Goal: Task Accomplishment & Management: Use online tool/utility

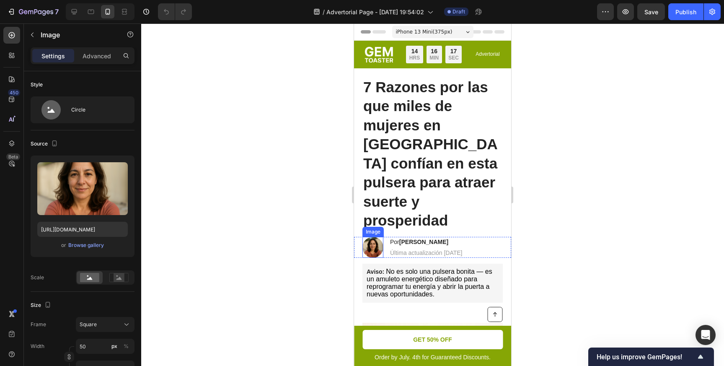
click at [377, 237] on img at bounding box center [372, 247] width 21 height 21
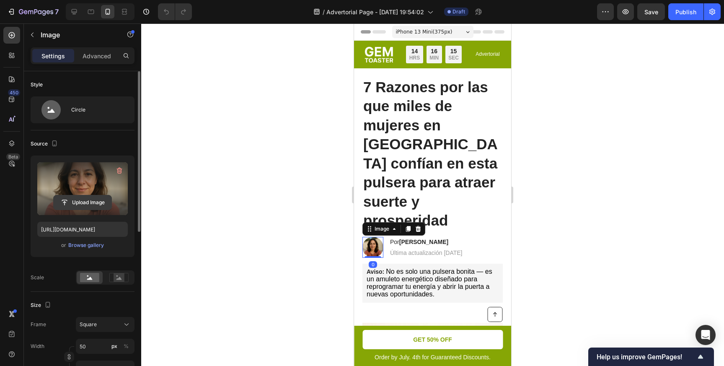
click at [73, 196] on input "file" at bounding box center [83, 202] width 58 height 14
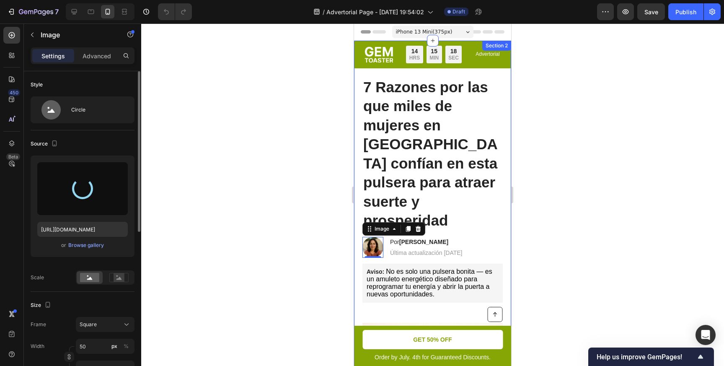
type input "[URL][DOMAIN_NAME]"
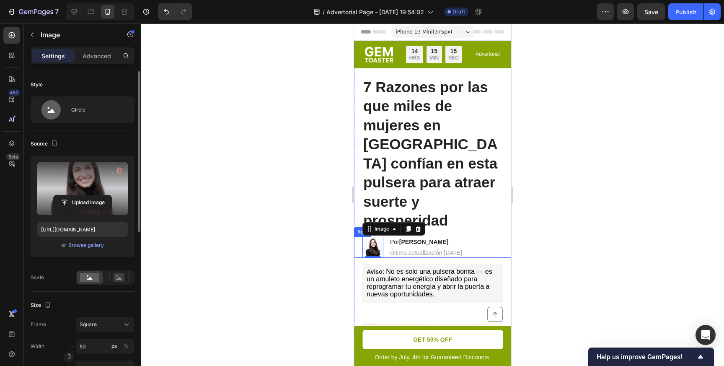
click at [597, 212] on div at bounding box center [432, 194] width 583 height 342
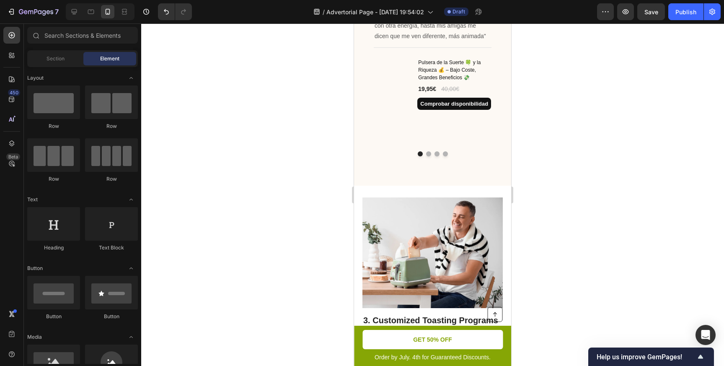
scroll to position [839, 0]
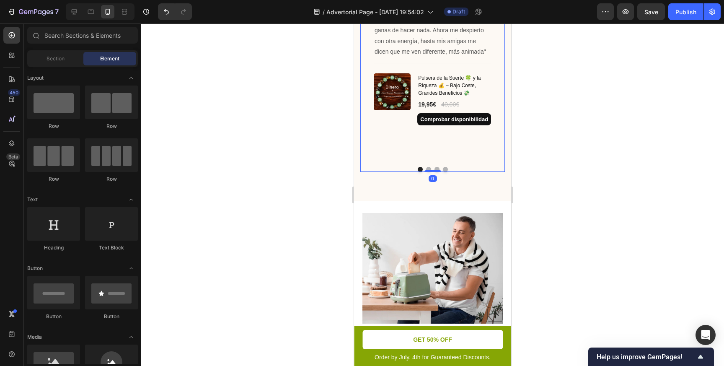
click at [428, 170] on div "Image Icon Icon Icon Icon Icon Row [PERSON_NAME] Text block Row "Desde que me l…" at bounding box center [432, 66] width 145 height 209
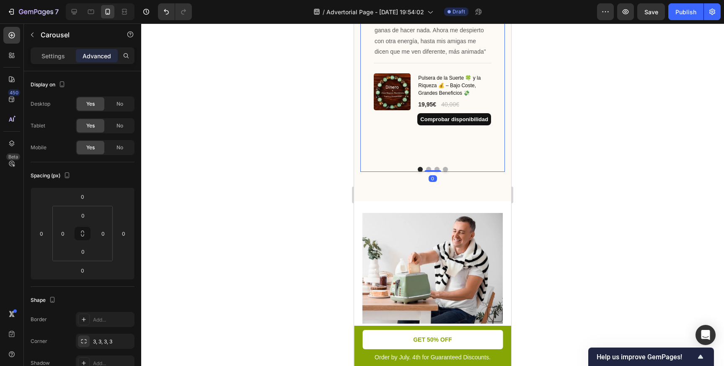
click at [427, 167] on button "Dot" at bounding box center [428, 169] width 5 height 5
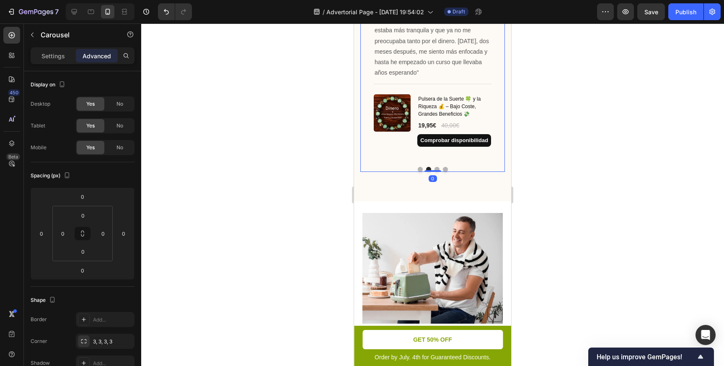
drag, startPoint x: 432, startPoint y: 170, endPoint x: 431, endPoint y: 156, distance: 14.7
click at [431, 156] on div "Image Icon Icon Icon Icon Icon Row [PERSON_NAME] Text block Row "Desde que me l…" at bounding box center [432, 66] width 145 height 209
drag, startPoint x: 433, startPoint y: 170, endPoint x: 431, endPoint y: 154, distance: 16.4
click at [431, 153] on div "Image Icon Icon Icon Icon Icon Row [PERSON_NAME] Text block Row "Desde que me l…" at bounding box center [432, 66] width 145 height 209
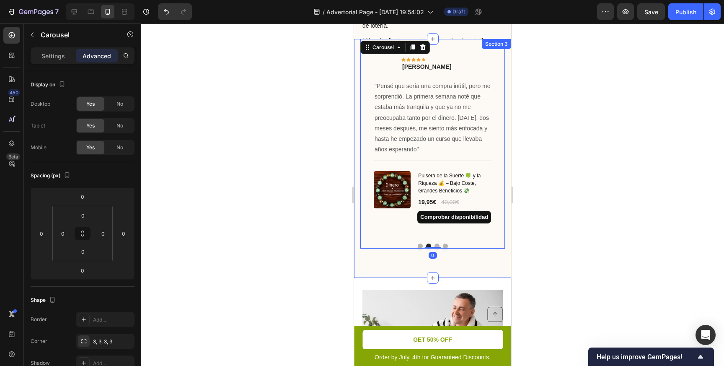
scroll to position [760, 0]
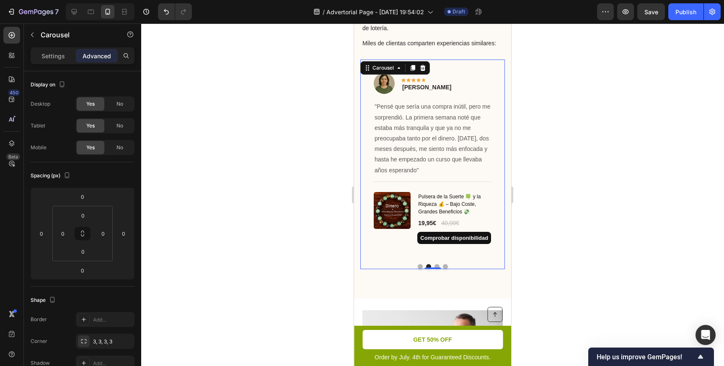
click at [437, 264] on button "Dot" at bounding box center [436, 266] width 5 height 5
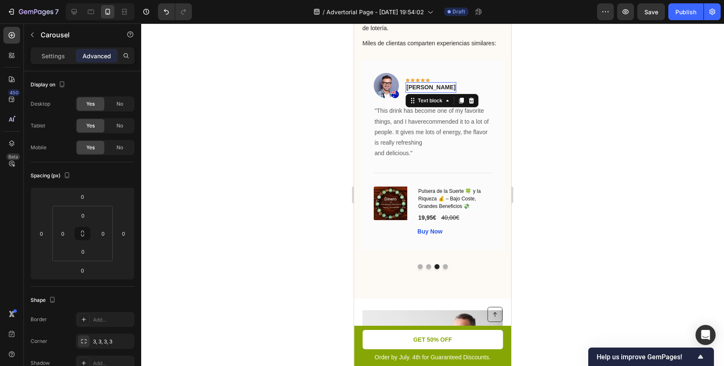
click at [419, 83] on p "[PERSON_NAME]" at bounding box center [430, 87] width 49 height 9
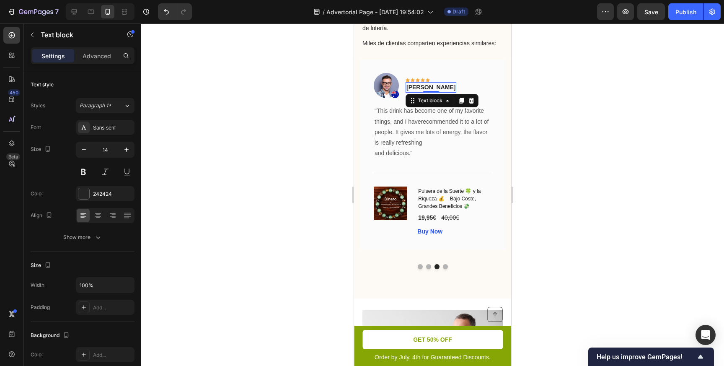
click at [419, 83] on p "[PERSON_NAME]" at bounding box center [430, 87] width 49 height 9
click at [408, 83] on p "[PERSON_NAME]" at bounding box center [430, 87] width 49 height 9
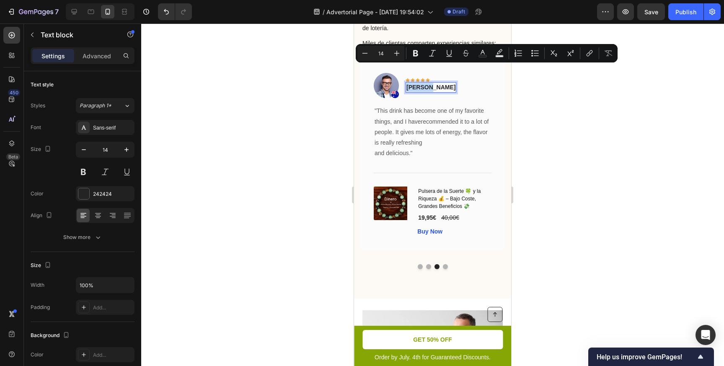
click at [408, 83] on p "[PERSON_NAME]" at bounding box center [430, 87] width 49 height 9
click at [448, 83] on p "[PERSON_NAME]" at bounding box center [430, 87] width 49 height 9
drag, startPoint x: 450, startPoint y: 70, endPoint x: 405, endPoint y: 71, distance: 44.4
click at [405, 73] on div "Image Icon Icon Icon Icon Icon Row [PERSON_NAME] Text block 0 Row" at bounding box center [433, 89] width 118 height 32
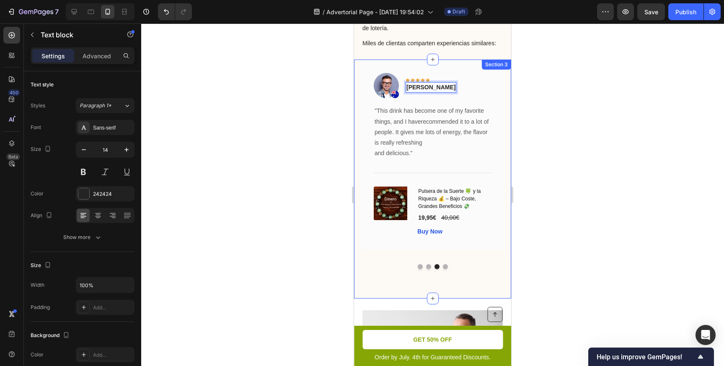
click at [566, 83] on div at bounding box center [432, 194] width 583 height 342
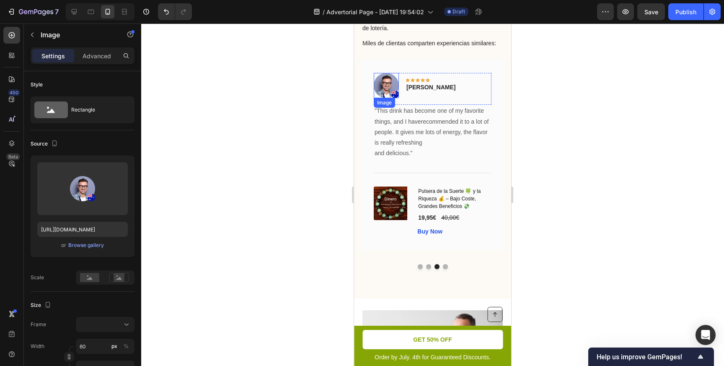
click at [383, 73] on img at bounding box center [386, 85] width 25 height 25
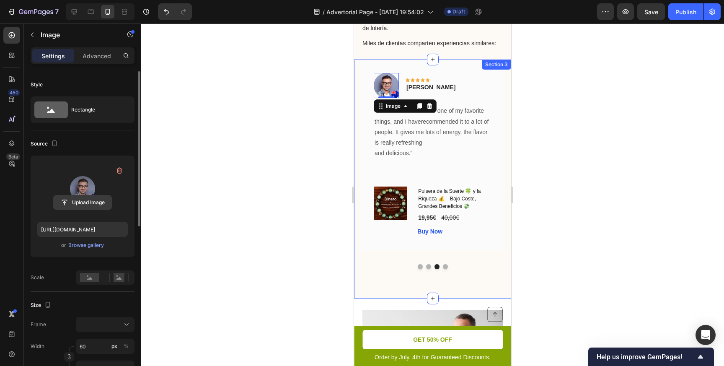
click at [89, 198] on input "file" at bounding box center [83, 202] width 58 height 14
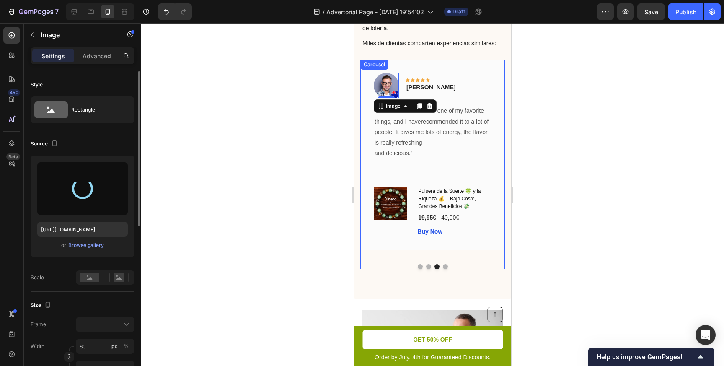
type input "[URL][DOMAIN_NAME]"
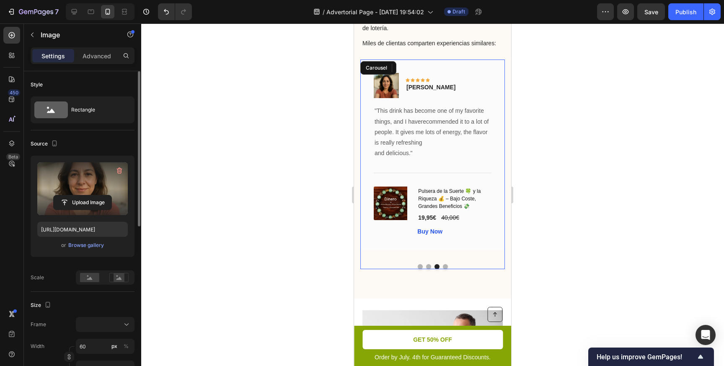
click at [428, 264] on button "Dot" at bounding box center [428, 266] width 5 height 5
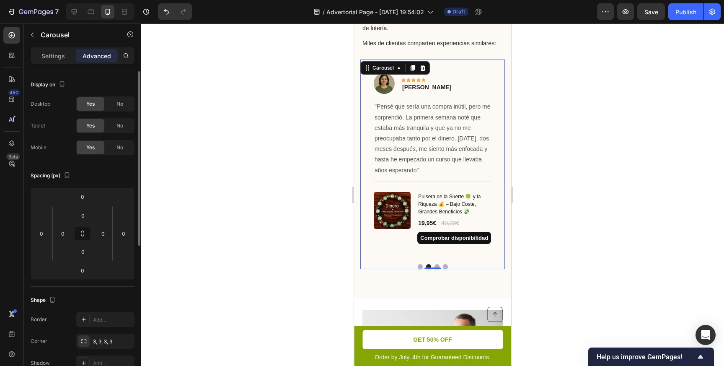
click at [436, 264] on button "Dot" at bounding box center [436, 266] width 5 height 5
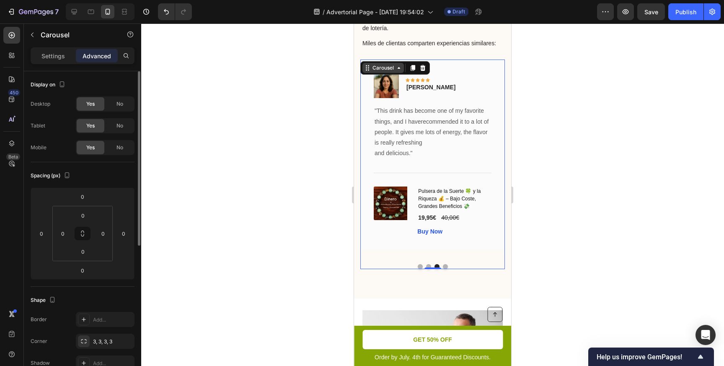
click at [400, 63] on div "Carousel" at bounding box center [382, 68] width 41 height 10
click at [599, 10] on button "button" at bounding box center [605, 11] width 17 height 17
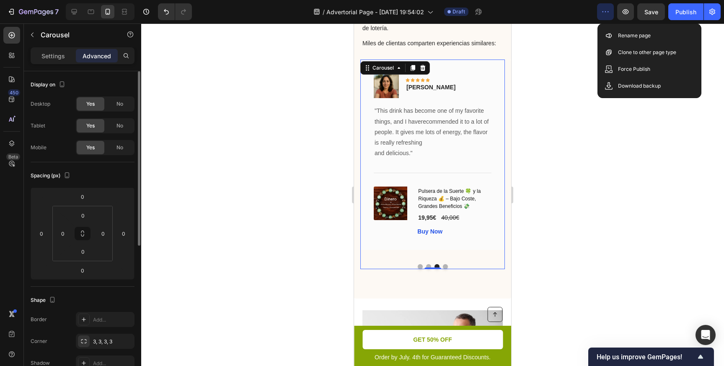
click at [554, 81] on div at bounding box center [432, 194] width 583 height 342
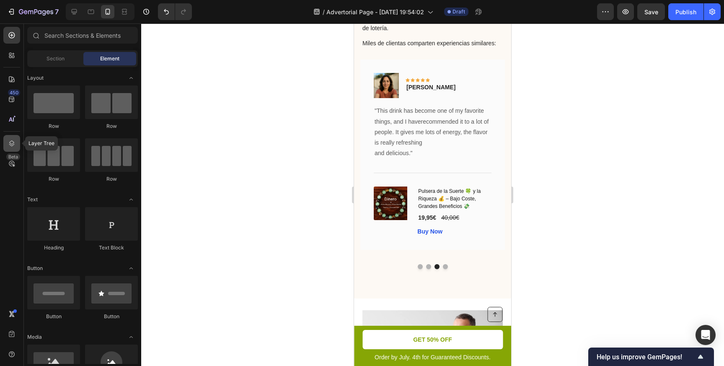
click at [10, 142] on icon at bounding box center [11, 143] width 5 height 6
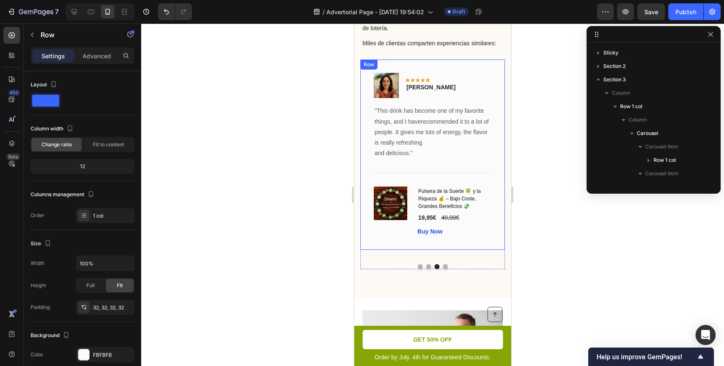
scroll to position [103, 0]
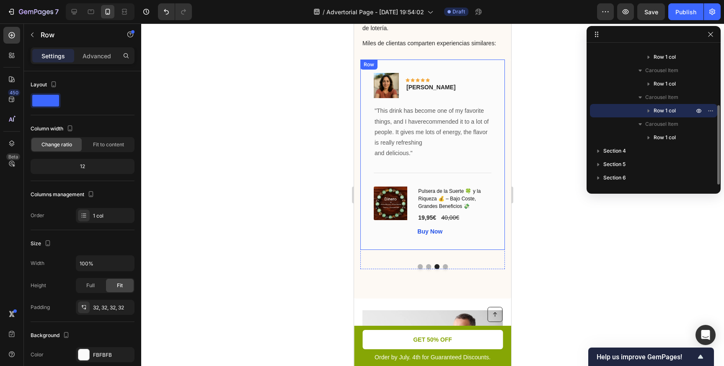
click at [496, 191] on div "Image Icon Icon Icon Icon Icon Row [PERSON_NAME] Text block Row "This drink has…" at bounding box center [432, 154] width 145 height 190
click at [709, 110] on icon "button" at bounding box center [710, 110] width 7 height 7
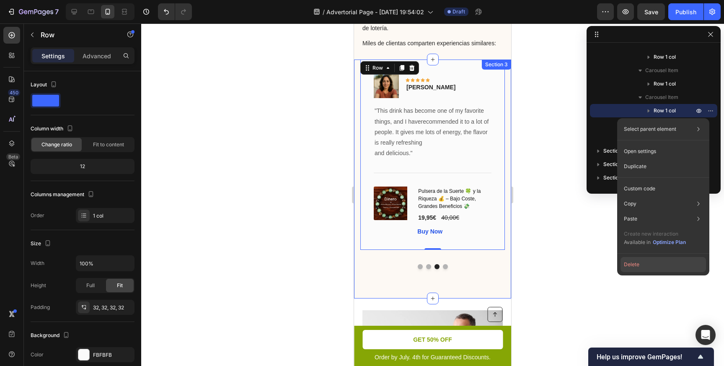
click at [637, 264] on button "Delete" at bounding box center [662, 264] width 85 height 15
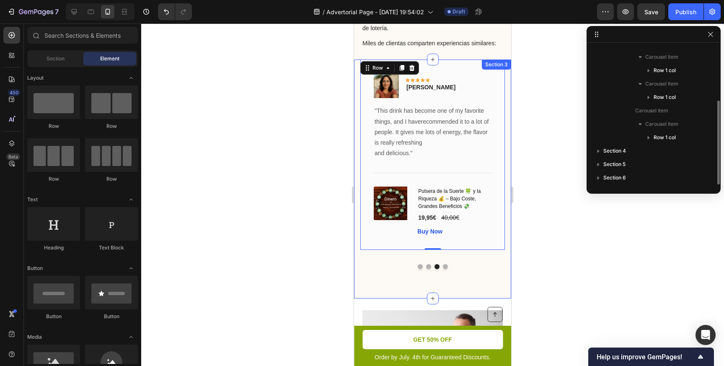
scroll to position [90, 0]
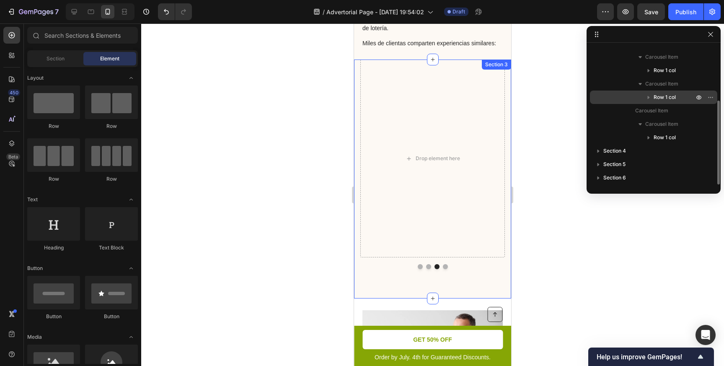
click at [670, 99] on span "Row 1 col" at bounding box center [664, 97] width 22 height 8
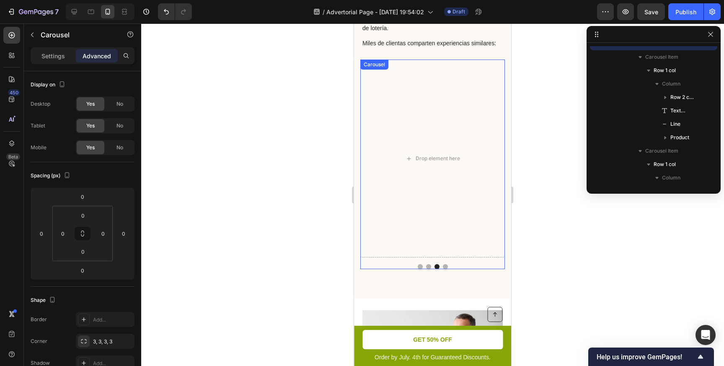
click at [428, 264] on button "Dot" at bounding box center [428, 266] width 5 height 5
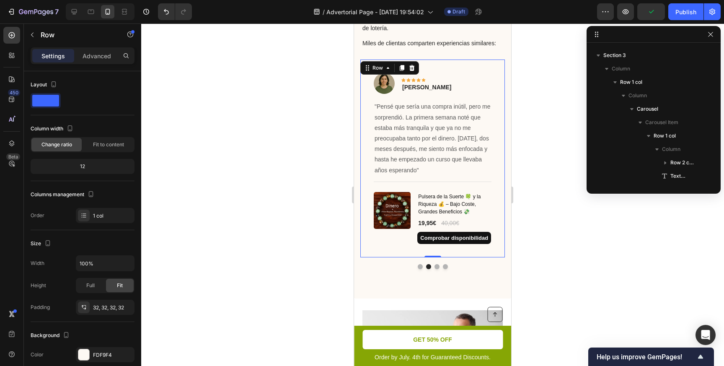
scroll to position [145, 0]
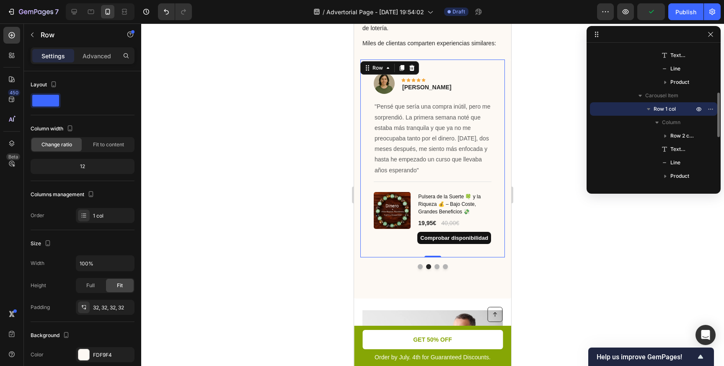
click at [478, 59] on div "Image Icon Icon Icon Icon Icon Row [PERSON_NAME] Text block Row "Pensé que serí…" at bounding box center [432, 158] width 145 height 198
click at [710, 107] on icon "button" at bounding box center [710, 109] width 7 height 7
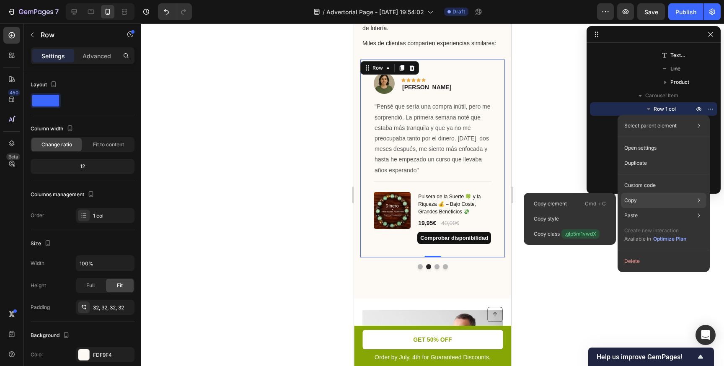
click at [639, 200] on div "Copy Copy element Cmd + C Copy style Copy class .glp5m1vwdX" at bounding box center [663, 200] width 85 height 15
click at [599, 201] on p "Cmd + C" at bounding box center [595, 203] width 21 height 8
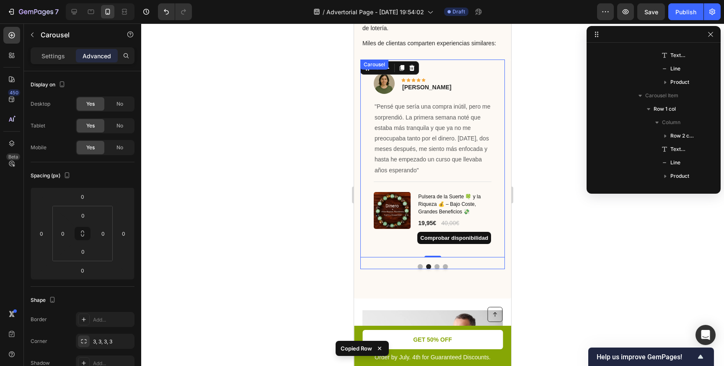
scroll to position [24, 0]
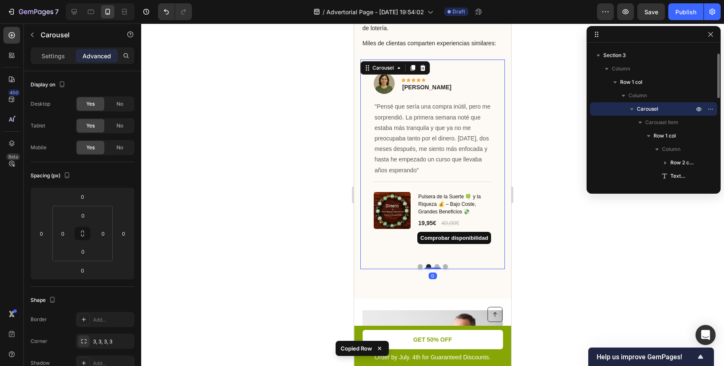
click at [438, 264] on button "Dot" at bounding box center [436, 266] width 5 height 5
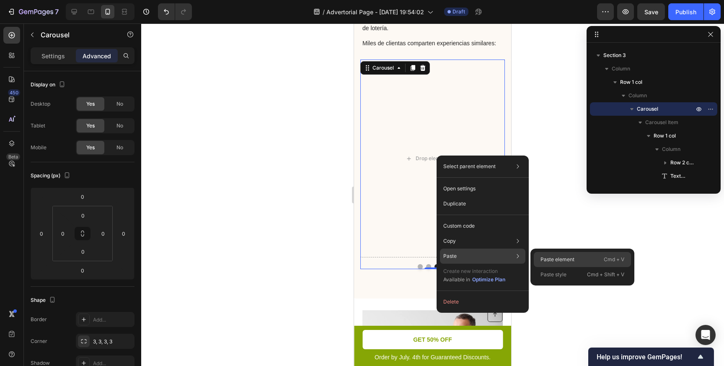
click at [546, 258] on p "Paste element" at bounding box center [557, 260] width 34 height 8
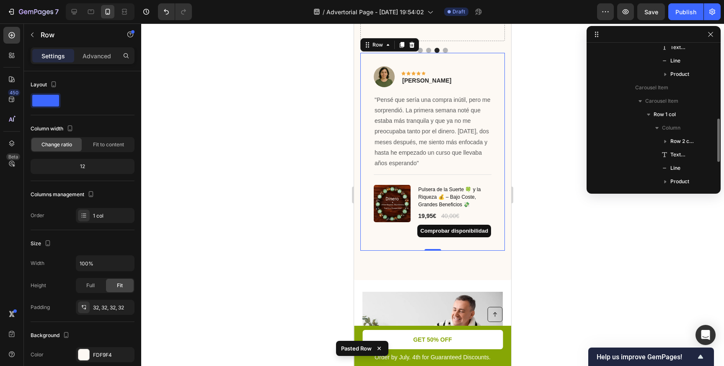
scroll to position [243, 0]
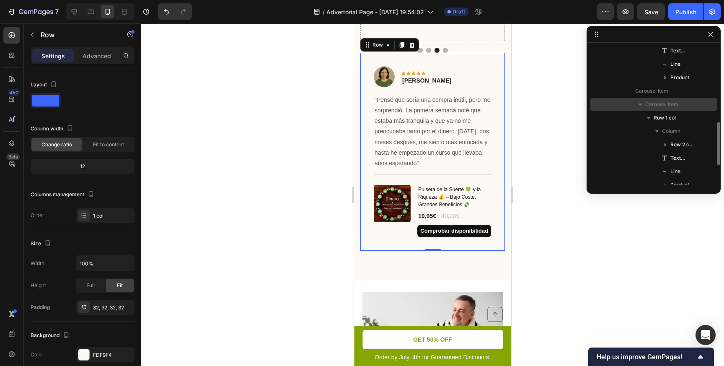
click at [638, 105] on icon "button" at bounding box center [640, 104] width 8 height 8
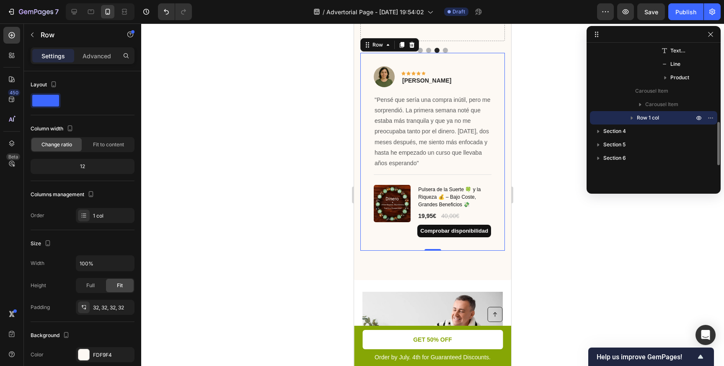
drag, startPoint x: 639, startPoint y: 118, endPoint x: 646, endPoint y: 117, distance: 7.2
click at [646, 117] on span "Row 1 col" at bounding box center [648, 118] width 22 height 8
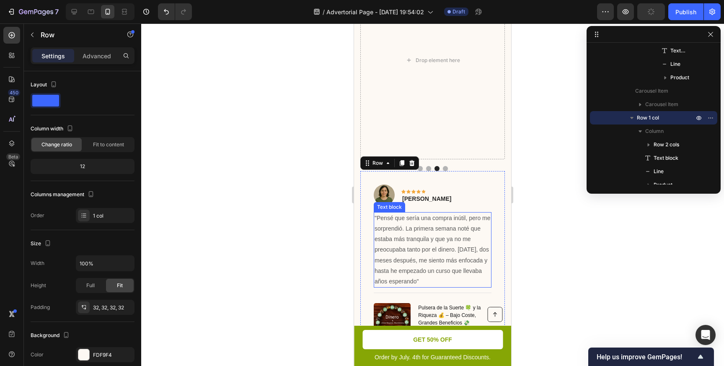
scroll to position [815, 0]
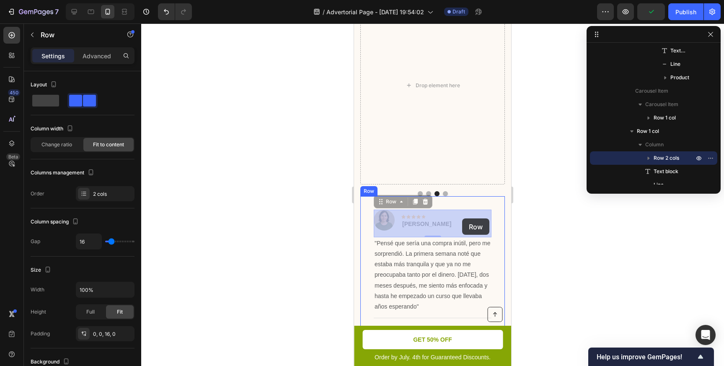
drag, startPoint x: 458, startPoint y: 222, endPoint x: 462, endPoint y: 218, distance: 5.6
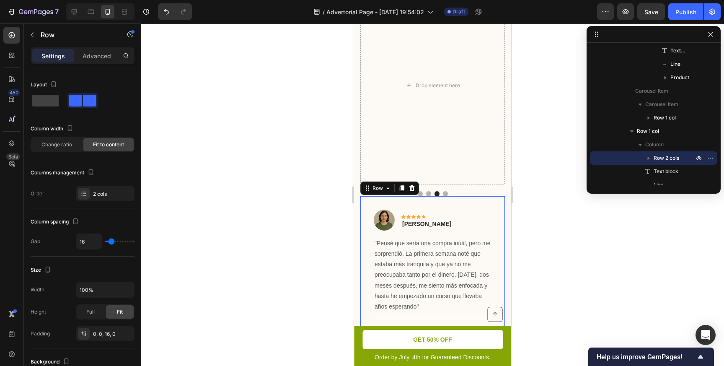
click at [465, 205] on div "Image Icon Icon Icon Icon Icon Row [PERSON_NAME] Text block Row "Pensé que serí…" at bounding box center [432, 295] width 145 height 198
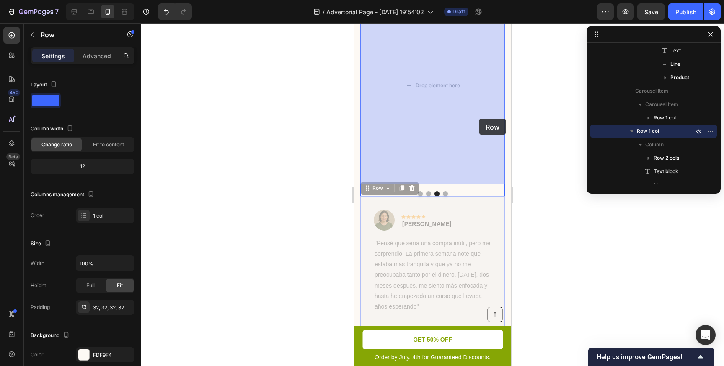
drag, startPoint x: 462, startPoint y: 202, endPoint x: 479, endPoint y: 119, distance: 85.3
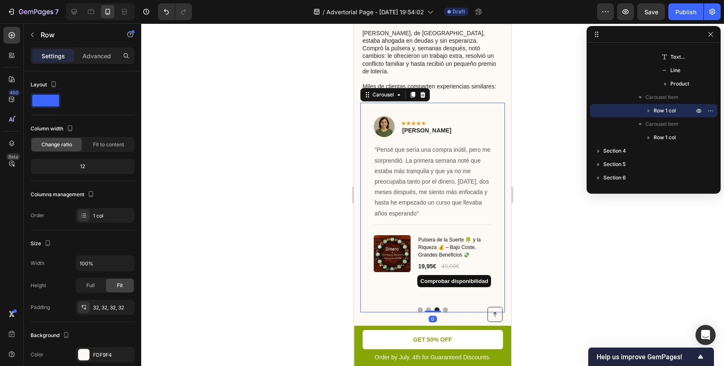
scroll to position [24, 0]
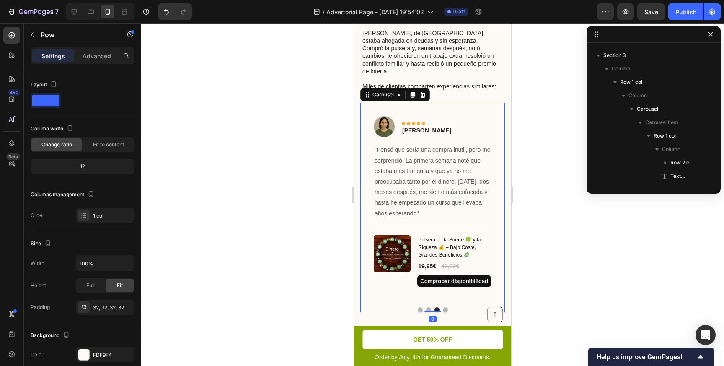
click at [427, 292] on div "Image Icon Icon Icon Icon Icon Row [PERSON_NAME] Text block Row "Desde que me l…" at bounding box center [432, 207] width 145 height 209
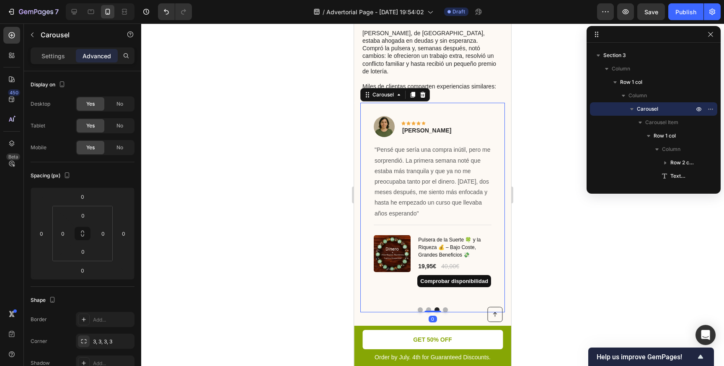
click at [427, 307] on button "Dot" at bounding box center [428, 309] width 5 height 5
click at [437, 307] on button "Dot" at bounding box center [436, 309] width 5 height 5
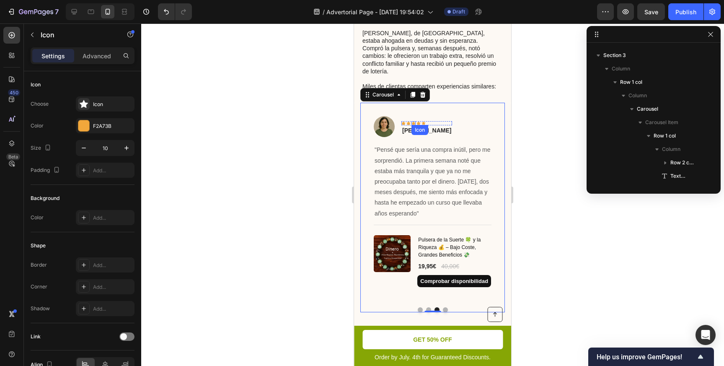
scroll to position [400, 0]
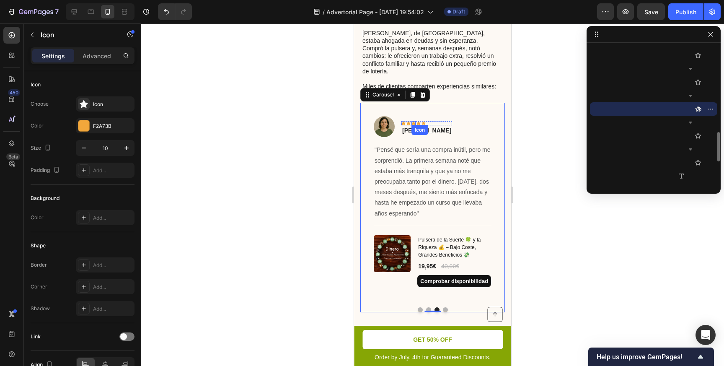
click at [414, 125] on div "Icon" at bounding box center [419, 130] width 17 height 10
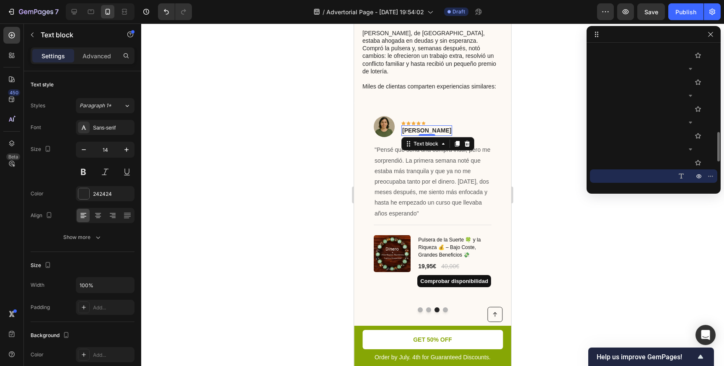
click at [407, 126] on p "[PERSON_NAME]" at bounding box center [426, 130] width 49 height 9
click at [406, 126] on p "[PERSON_NAME]" at bounding box center [426, 130] width 49 height 9
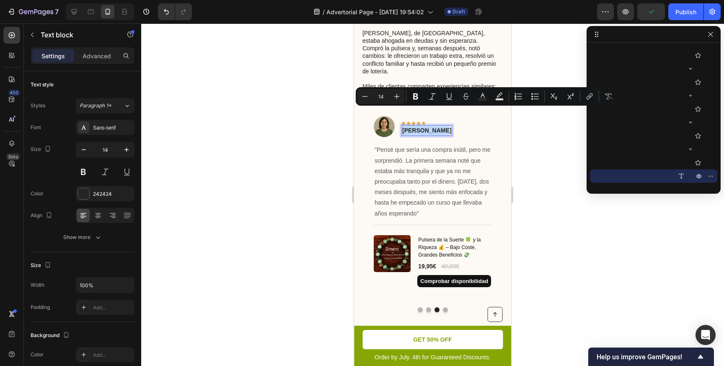
drag, startPoint x: 403, startPoint y: 114, endPoint x: 437, endPoint y: 116, distance: 34.0
click at [437, 126] on p "[PERSON_NAME]" at bounding box center [426, 130] width 49 height 9
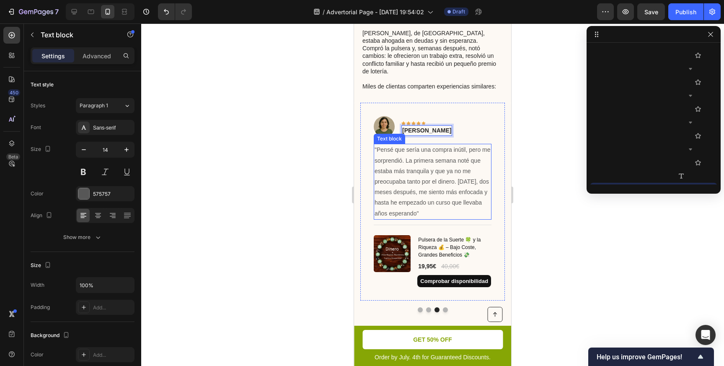
click at [445, 145] on p ""Pensé que sería una compra inútil, pero me sorprendió. La primera semana noté …" at bounding box center [432, 182] width 116 height 74
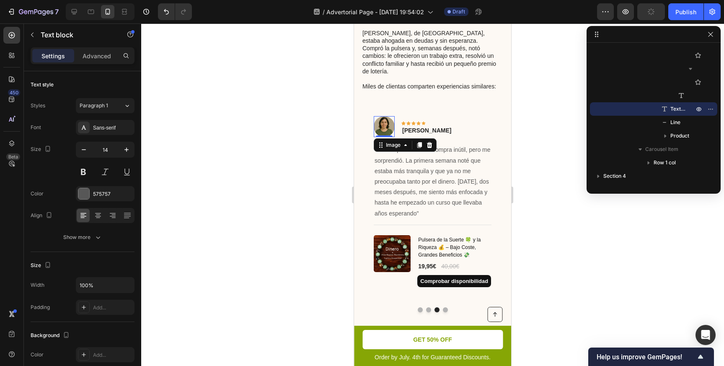
click at [383, 116] on img at bounding box center [384, 126] width 21 height 21
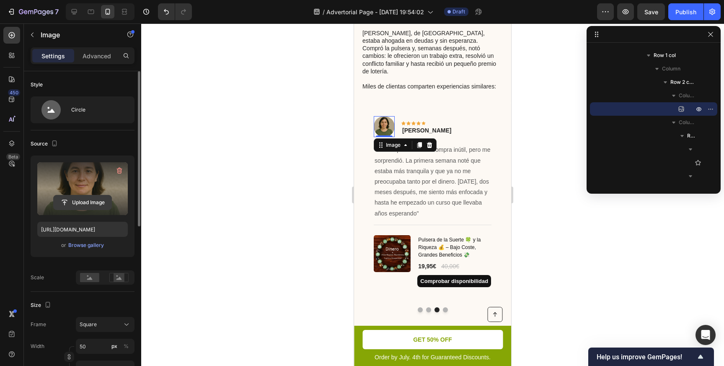
click at [90, 200] on input "file" at bounding box center [83, 202] width 58 height 14
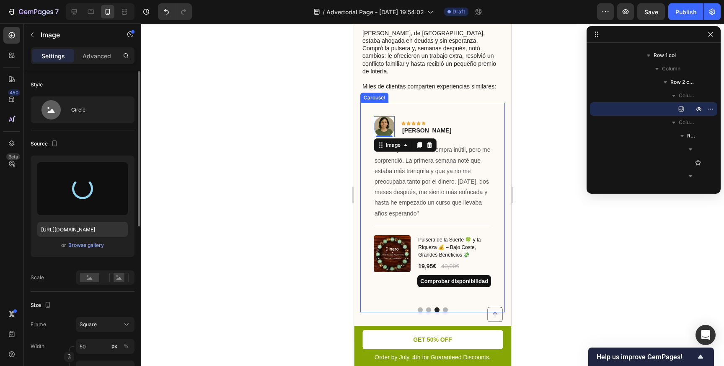
type input "[URL][DOMAIN_NAME]"
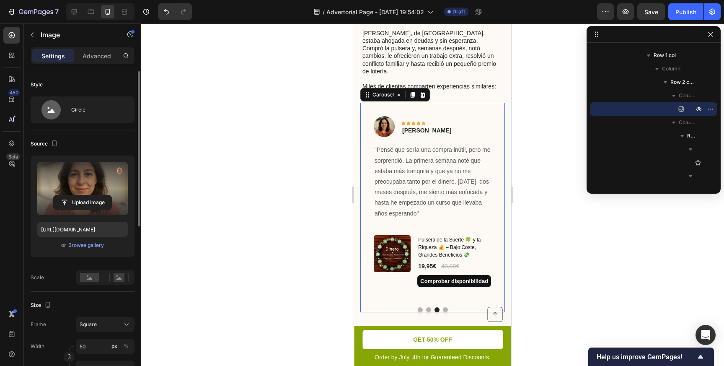
scroll to position [24, 0]
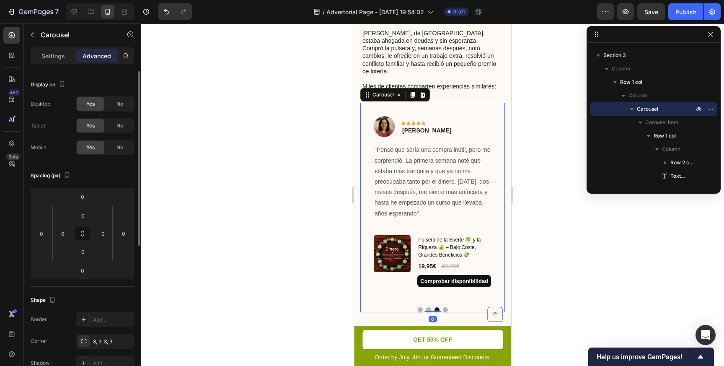
click at [420, 307] on button "Dot" at bounding box center [420, 309] width 5 height 5
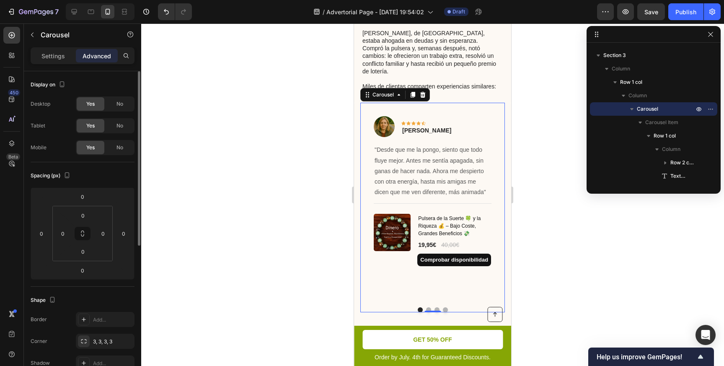
click at [420, 307] on button "Dot" at bounding box center [420, 309] width 5 height 5
click at [428, 307] on button "Dot" at bounding box center [428, 309] width 5 height 5
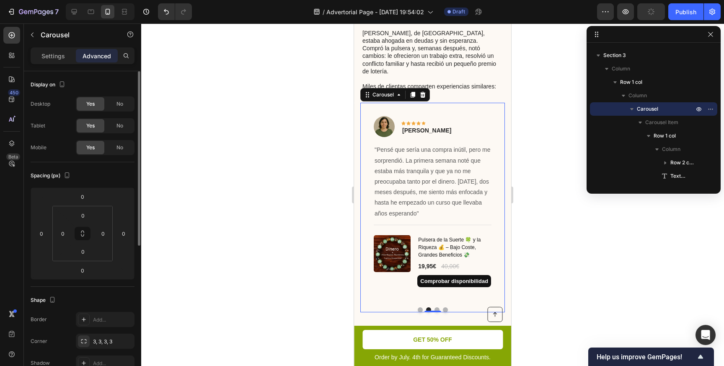
click at [436, 307] on button "Dot" at bounding box center [436, 309] width 5 height 5
click at [445, 307] on button "Dot" at bounding box center [445, 309] width 5 height 5
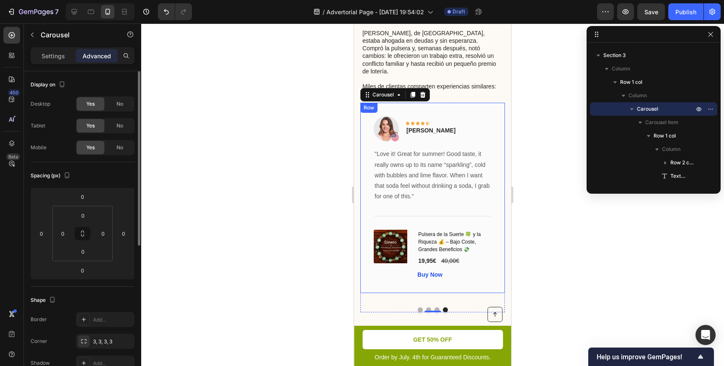
scroll to position [505, 0]
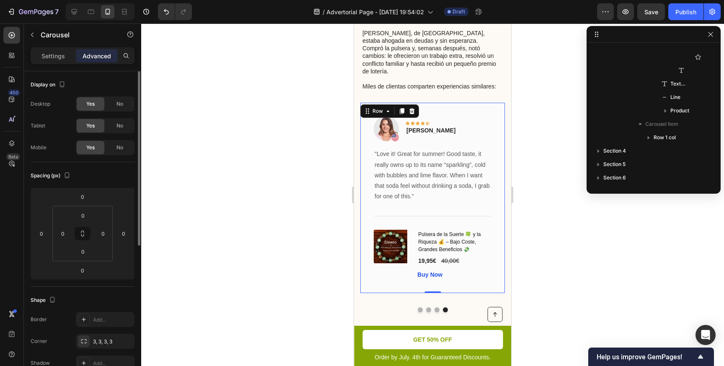
click at [455, 103] on div "Image Icon Icon Icon Icon Icon Row [PERSON_NAME] Text block Row "Love it! Great…" at bounding box center [432, 198] width 145 height 190
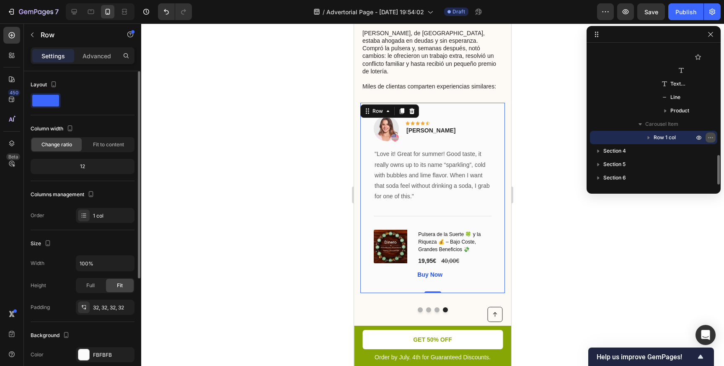
click at [711, 137] on icon "button" at bounding box center [710, 137] width 7 height 7
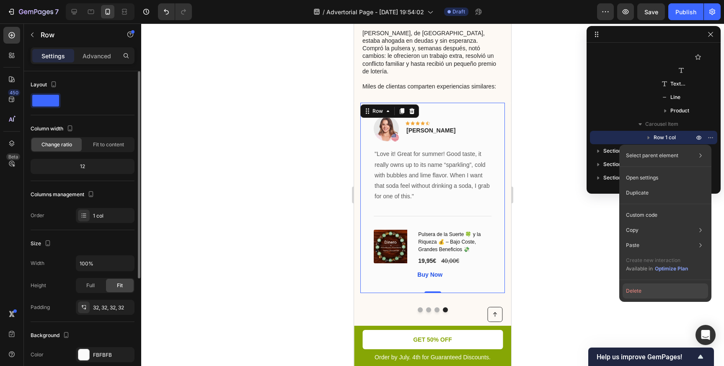
click at [646, 292] on button "Delete" at bounding box center [664, 290] width 85 height 15
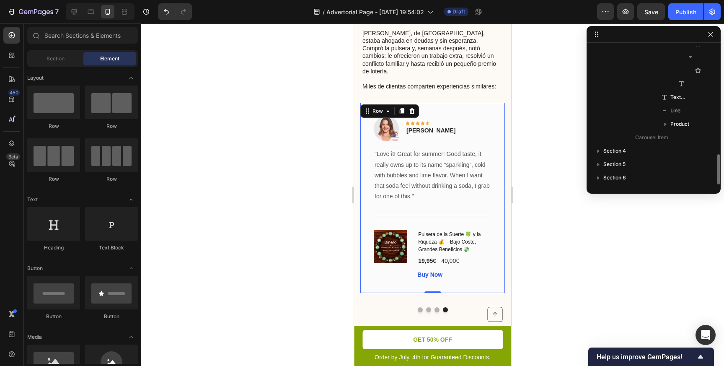
scroll to position [492, 0]
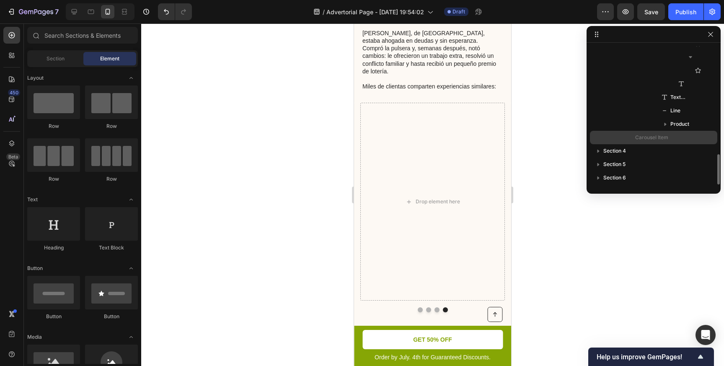
click at [662, 138] on span "Carousel Item" at bounding box center [651, 137] width 33 height 8
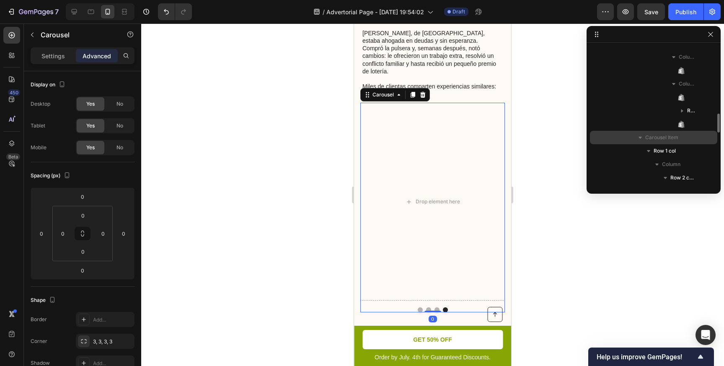
click at [660, 137] on span "Carousel Item" at bounding box center [661, 137] width 33 height 8
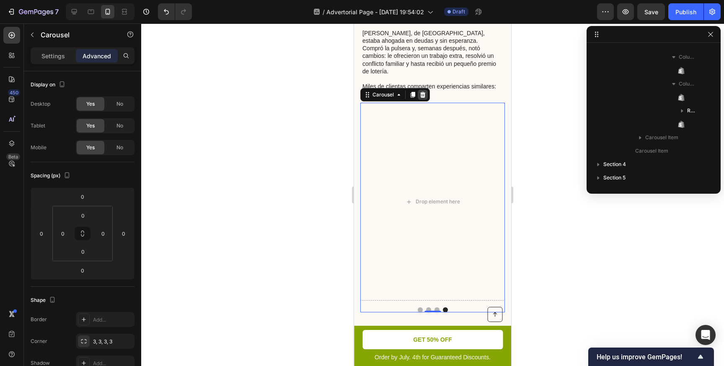
click at [425, 91] on icon at bounding box center [422, 94] width 7 height 7
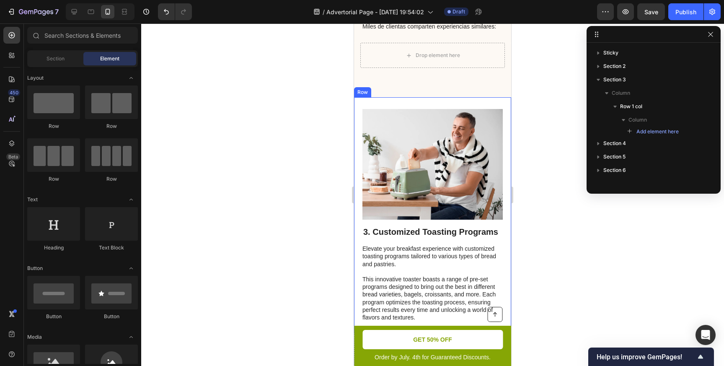
scroll to position [780, 0]
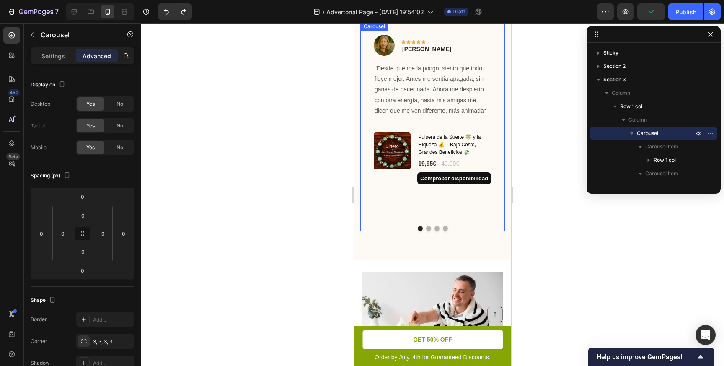
click at [446, 230] on button "Dot" at bounding box center [445, 228] width 5 height 5
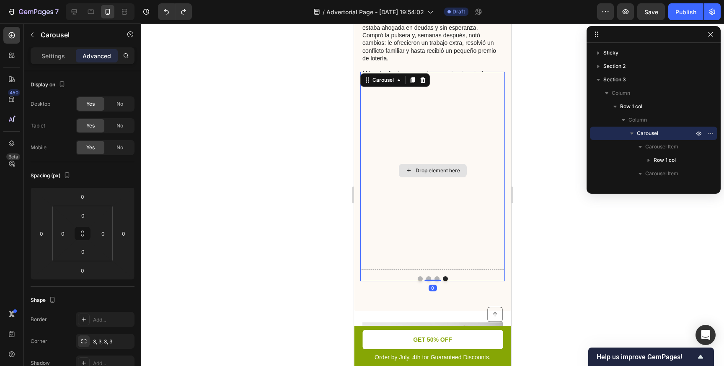
scroll to position [706, 0]
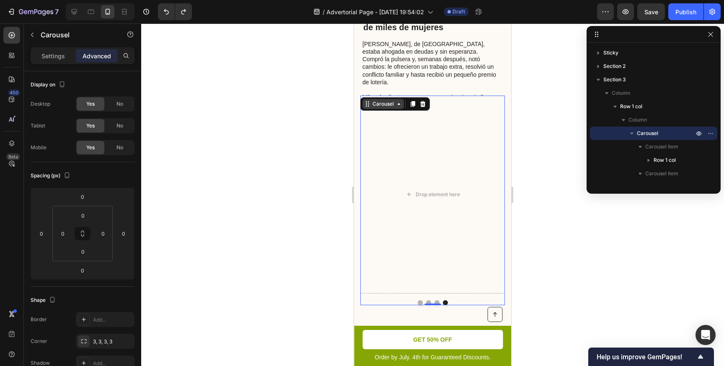
click at [400, 106] on icon at bounding box center [398, 104] width 7 height 7
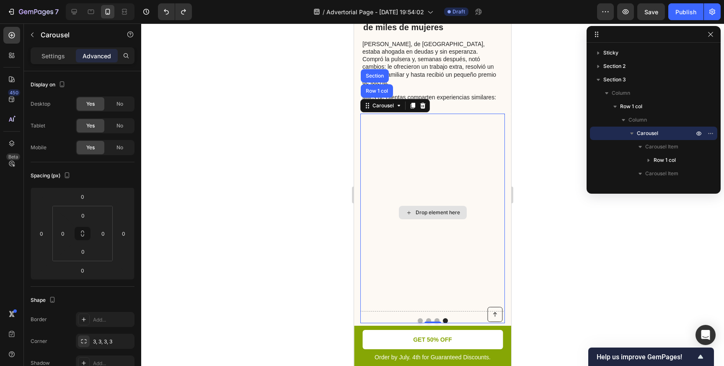
click at [470, 114] on div "Drop element here" at bounding box center [432, 213] width 145 height 198
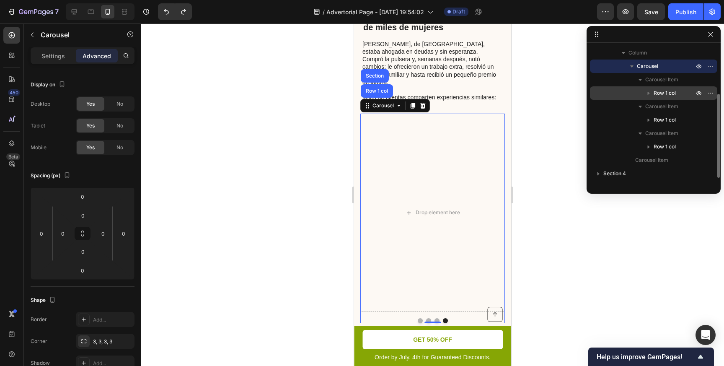
scroll to position [76, 0]
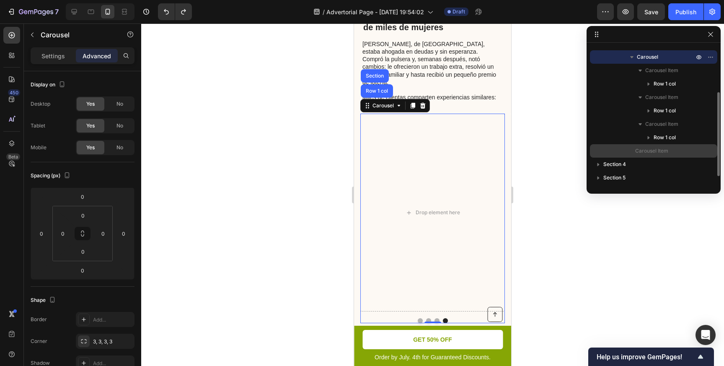
click at [651, 154] on span "Carousel Item" at bounding box center [651, 151] width 33 height 8
click at [650, 154] on span "Carousel Item" at bounding box center [651, 151] width 33 height 8
drag, startPoint x: 653, startPoint y: 153, endPoint x: 642, endPoint y: 147, distance: 12.9
click at [641, 147] on span "Carousel Item" at bounding box center [651, 151] width 33 height 8
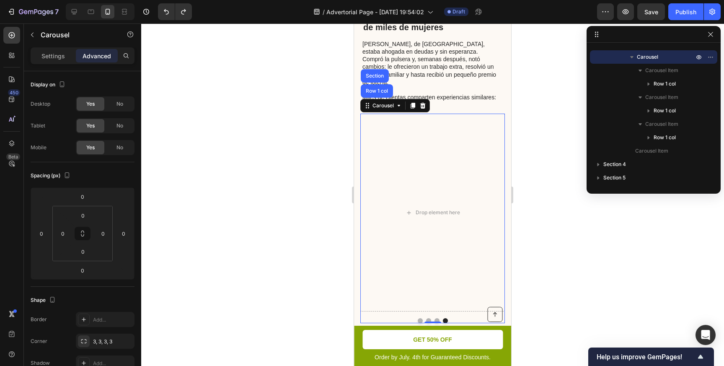
click at [437, 318] on button "Dot" at bounding box center [436, 320] width 5 height 5
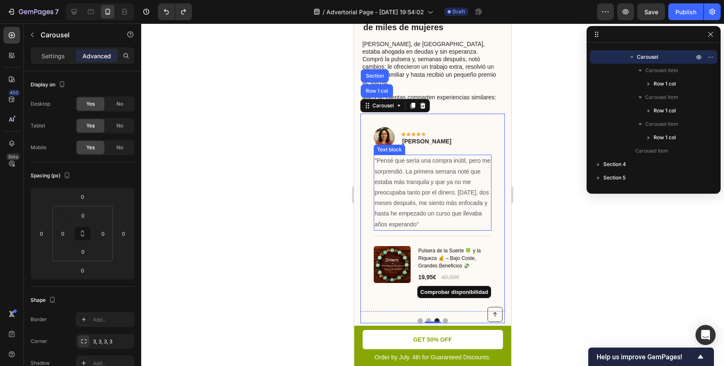
click at [378, 155] on p ""Pensé que sería una compra inútil, pero me sorprendió. La primera semana noté …" at bounding box center [432, 192] width 116 height 74
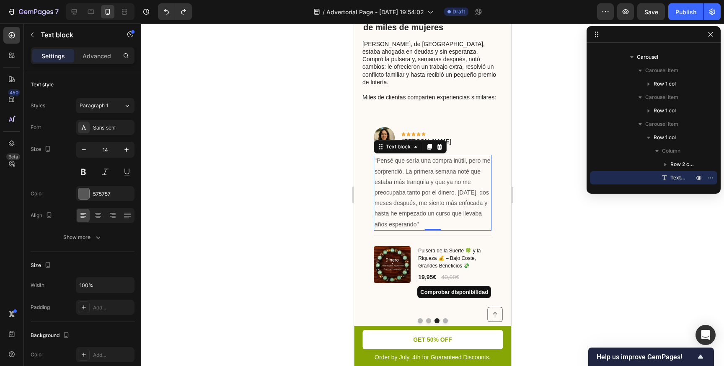
click at [378, 155] on p ""Pensé que sería una compra inútil, pero me sorprendió. La primera semana noté …" at bounding box center [432, 192] width 116 height 74
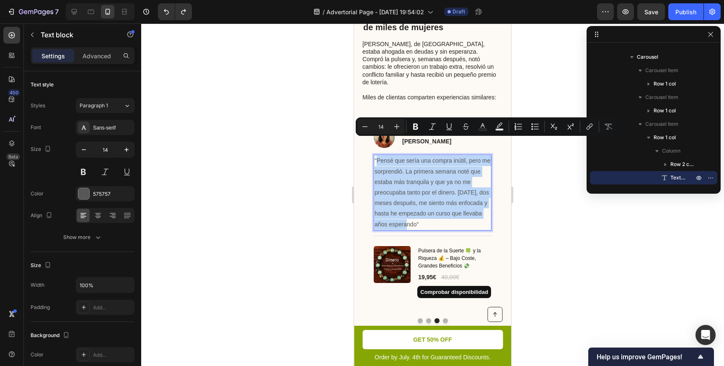
drag, startPoint x: 377, startPoint y: 142, endPoint x: 415, endPoint y: 206, distance: 74.6
click at [415, 206] on p ""Pensé que sería una compra inútil, pero me sorprendió. La primera semana noté …" at bounding box center [432, 192] width 116 height 74
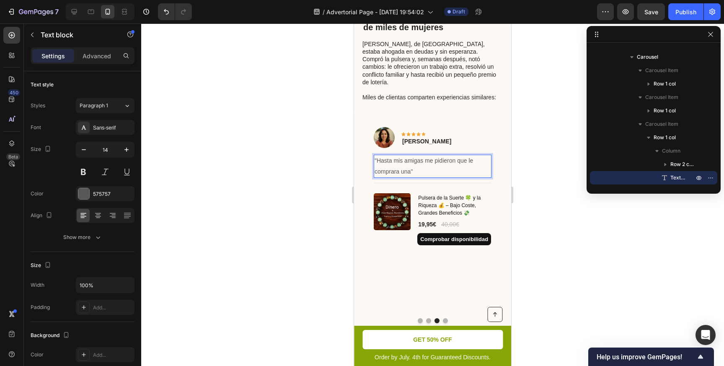
click at [476, 155] on p ""Hasta mis amigas me pidieron que le comprara una"" at bounding box center [432, 165] width 116 height 21
click at [409, 155] on p ""Hasta mis amigas me pidieron que les comprara una"" at bounding box center [432, 165] width 116 height 21
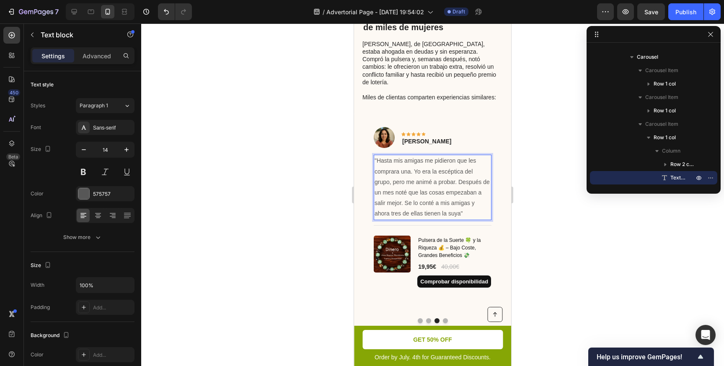
click at [564, 232] on div at bounding box center [432, 194] width 583 height 342
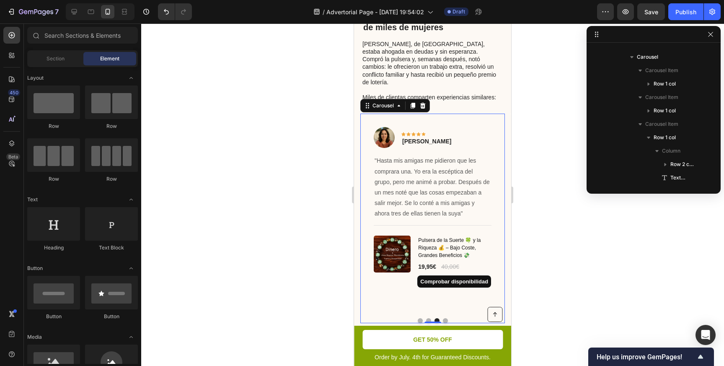
click at [445, 318] on button "Dot" at bounding box center [445, 320] width 5 height 5
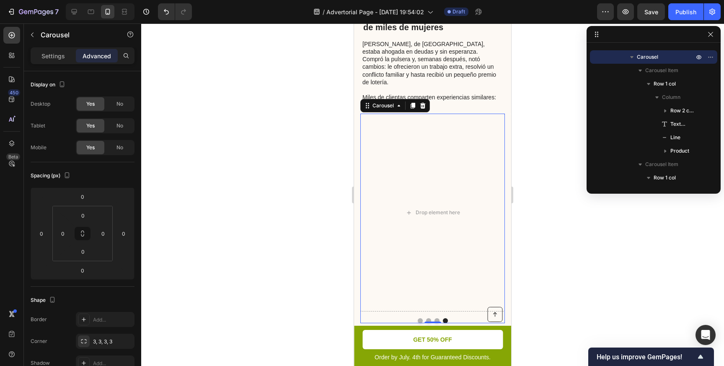
click at [438, 318] on button "Dot" at bounding box center [436, 320] width 5 height 5
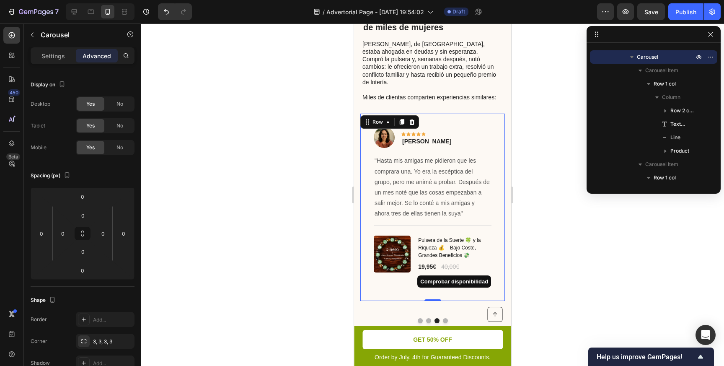
click at [488, 114] on div "Image Icon Icon Icon Icon Icon Row [PERSON_NAME] Text block Row "Hasta mis amig…" at bounding box center [432, 207] width 145 height 187
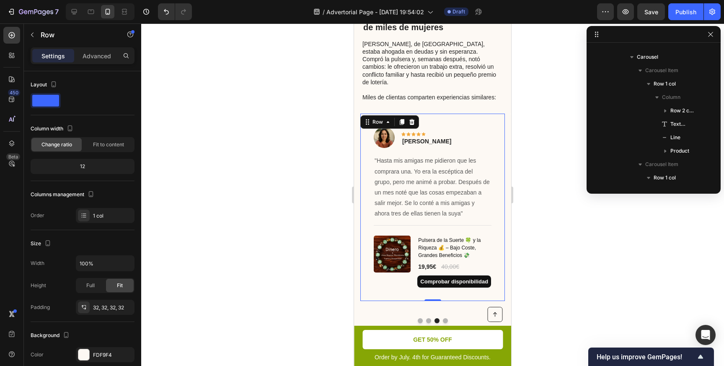
click at [450, 114] on div "Image Icon Icon Icon Icon Icon Row [PERSON_NAME] Text block Row "Hasta mis amig…" at bounding box center [432, 207] width 145 height 187
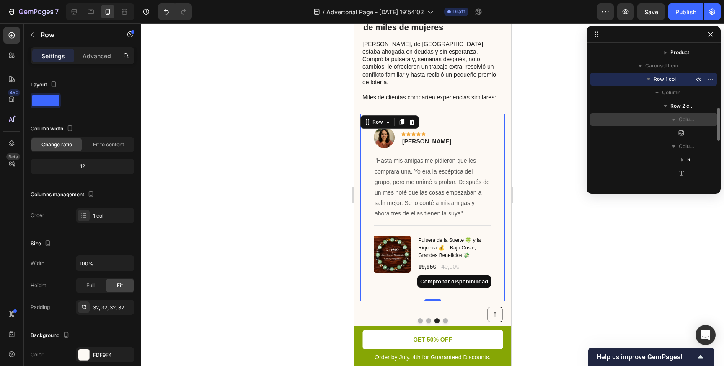
scroll to position [262, 0]
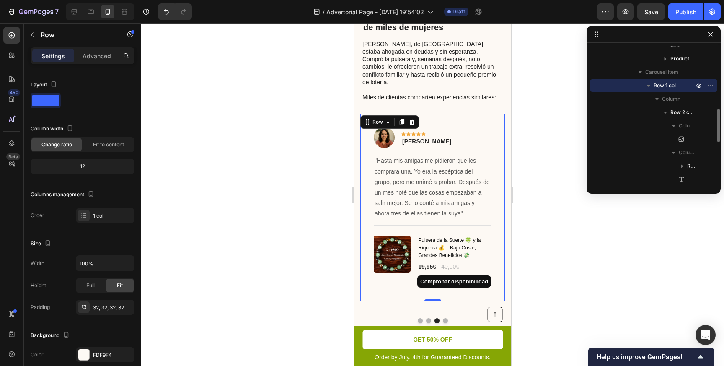
click at [648, 85] on icon "button" at bounding box center [648, 86] width 3 height 2
click at [709, 86] on icon "button" at bounding box center [710, 85] width 7 height 7
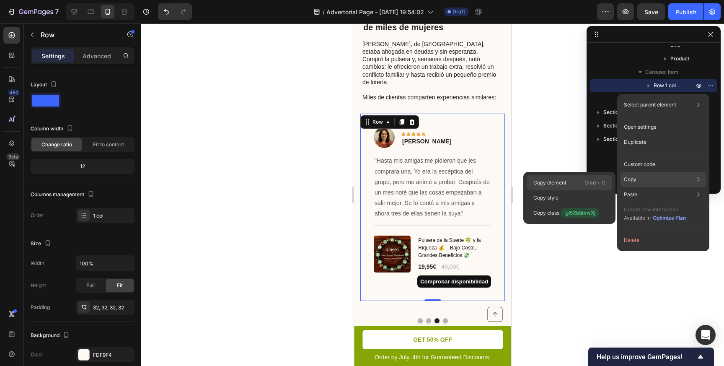
click at [581, 183] on div "Copy element Cmd + C" at bounding box center [568, 182] width 85 height 15
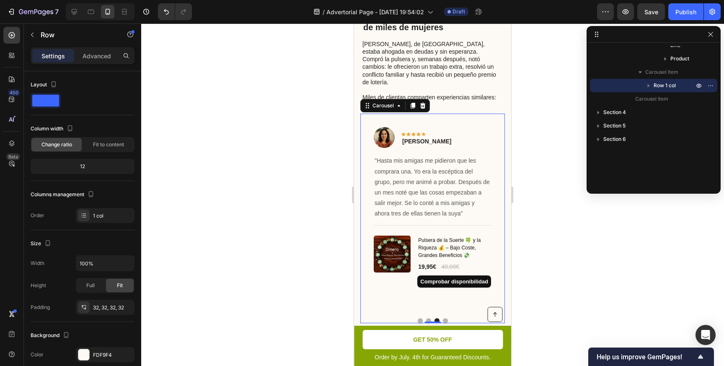
scroll to position [224, 0]
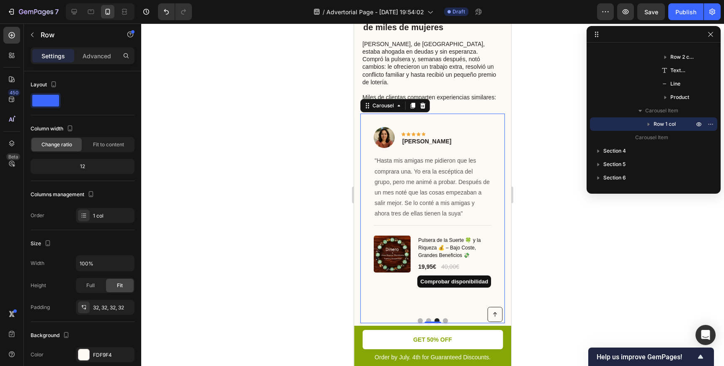
click at [445, 318] on button "Dot" at bounding box center [445, 320] width 5 height 5
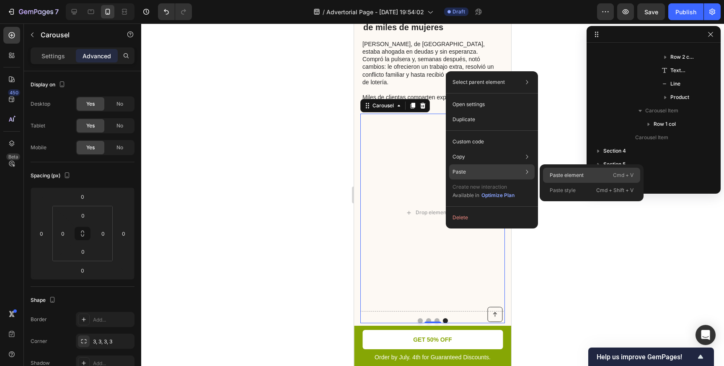
click at [543, 172] on div "Paste element Cmd + V" at bounding box center [591, 175] width 97 height 15
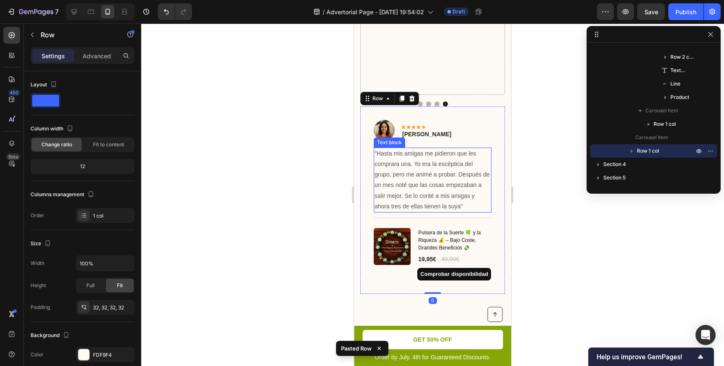
scroll to position [863, 0]
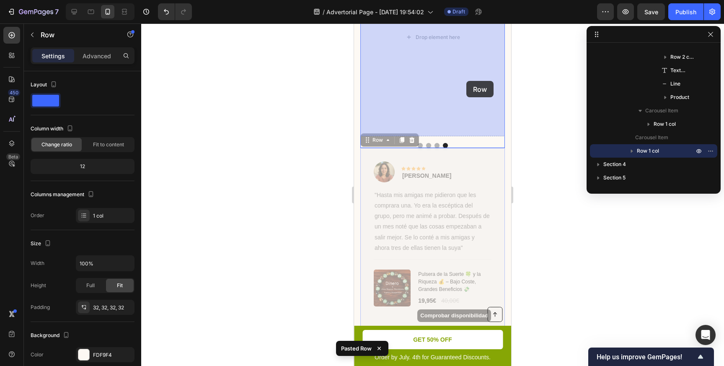
drag, startPoint x: 470, startPoint y: 154, endPoint x: 466, endPoint y: 81, distance: 73.4
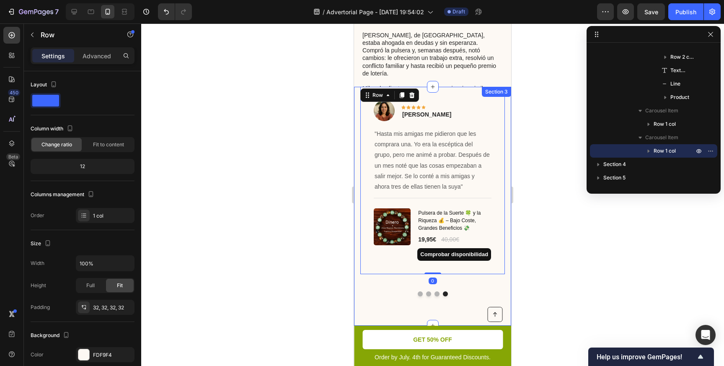
scroll to position [703, 0]
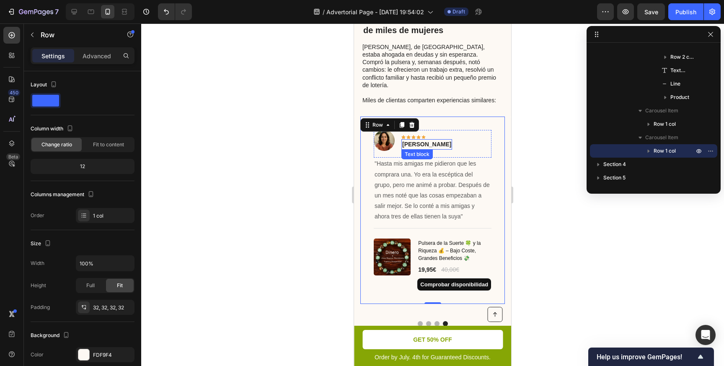
click at [417, 140] on p "[PERSON_NAME]" at bounding box center [426, 144] width 49 height 9
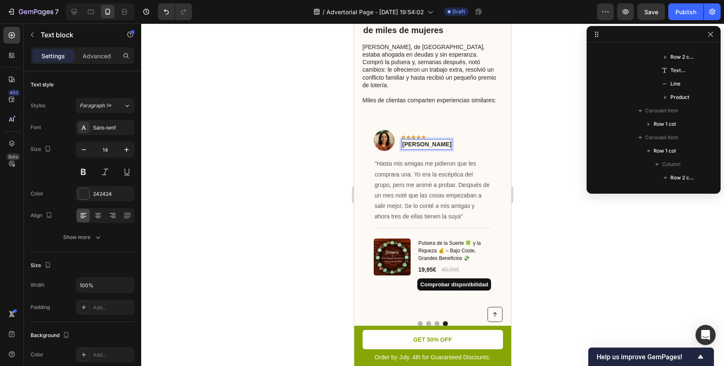
click at [413, 140] on p "[PERSON_NAME]" at bounding box center [426, 144] width 49 height 9
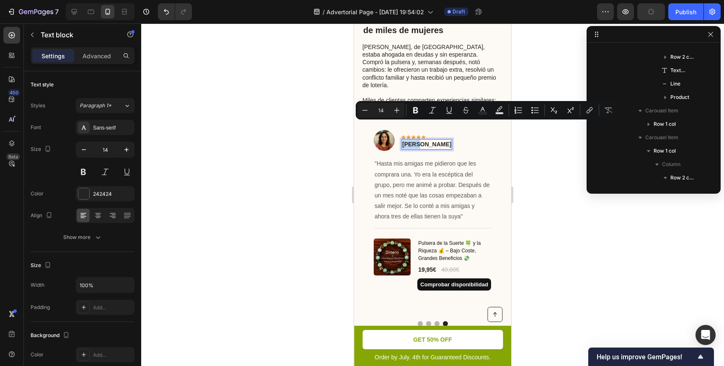
drag, startPoint x: 417, startPoint y: 127, endPoint x: 403, endPoint y: 126, distance: 13.4
click at [403, 140] on p "[PERSON_NAME]" at bounding box center [426, 144] width 49 height 9
drag, startPoint x: 420, startPoint y: 127, endPoint x: 444, endPoint y: 126, distance: 24.3
click at [444, 139] on div "[PERSON_NAME]" at bounding box center [426, 144] width 51 height 10
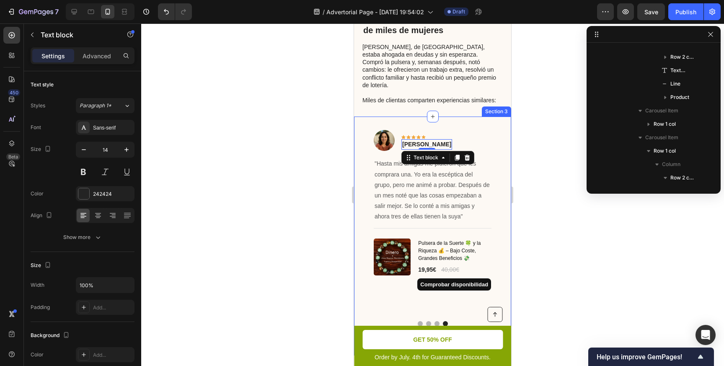
click at [552, 128] on div at bounding box center [432, 194] width 583 height 342
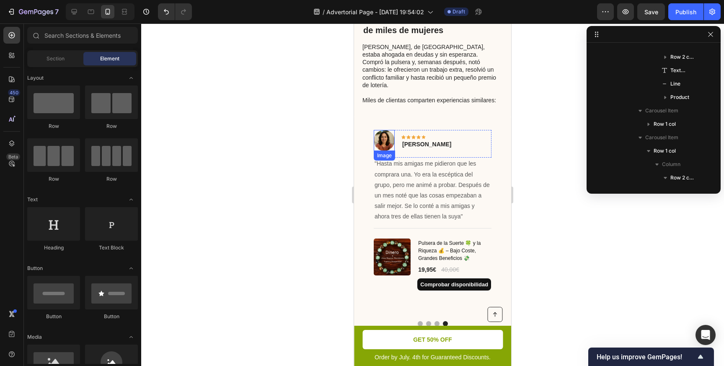
click at [380, 130] on img at bounding box center [384, 140] width 21 height 21
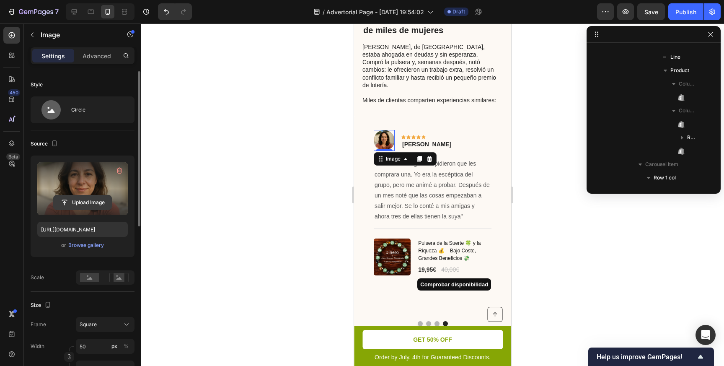
click at [83, 204] on input "file" at bounding box center [83, 202] width 58 height 14
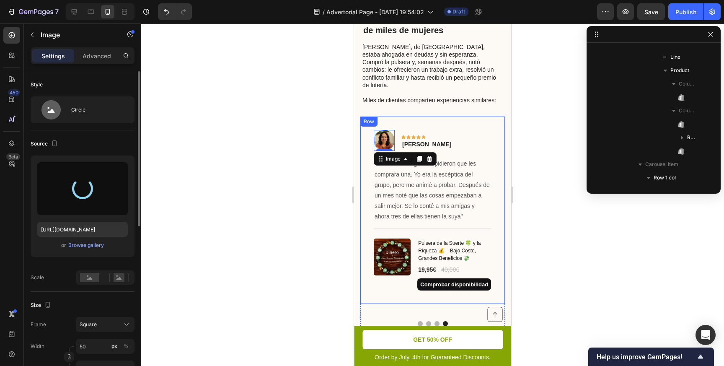
type input "[URL][DOMAIN_NAME]"
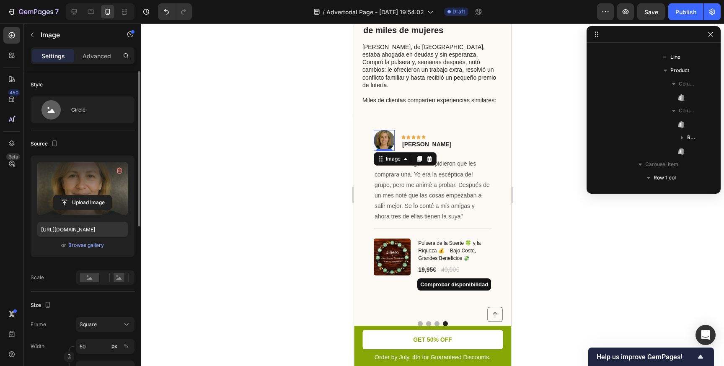
click at [541, 143] on div at bounding box center [432, 194] width 583 height 342
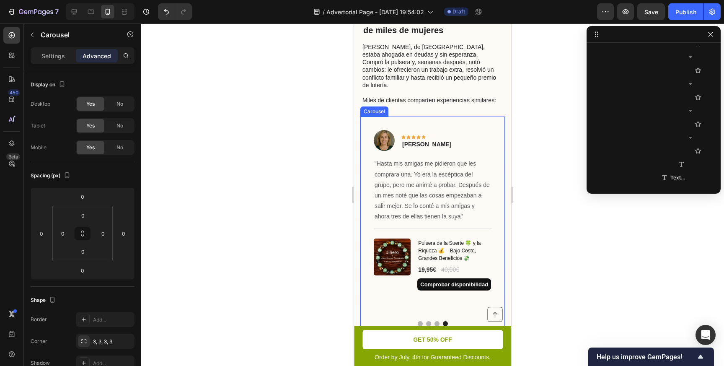
click at [436, 321] on button "Dot" at bounding box center [436, 323] width 5 height 5
click at [429, 321] on button "Dot" at bounding box center [428, 323] width 5 height 5
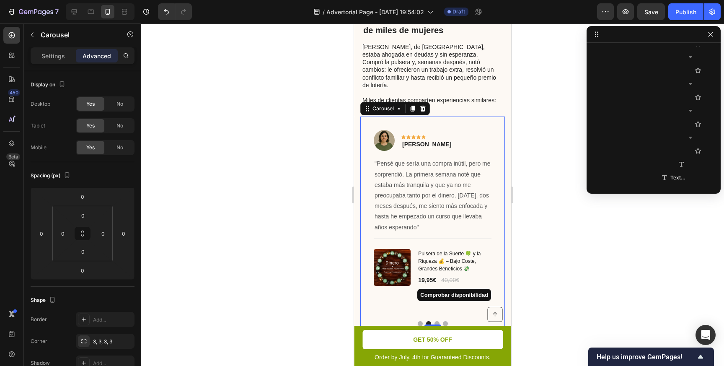
click at [420, 321] on button "Dot" at bounding box center [420, 323] width 5 height 5
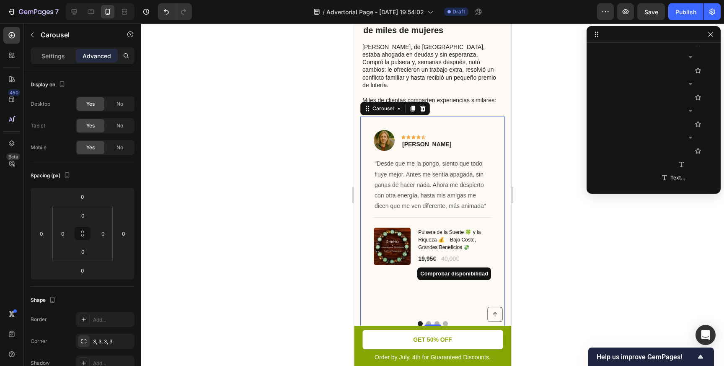
click at [447, 321] on button "Dot" at bounding box center [445, 323] width 5 height 5
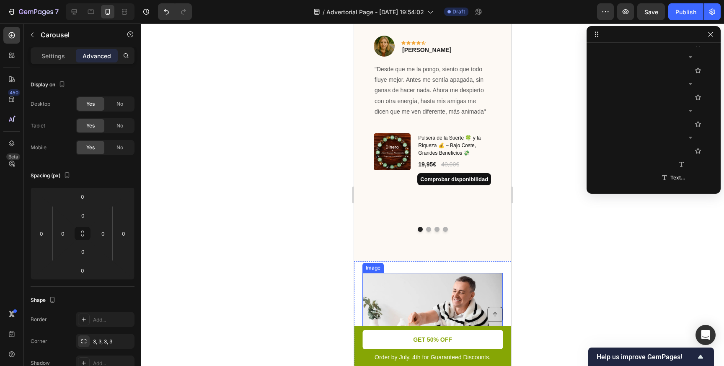
scroll to position [766, 0]
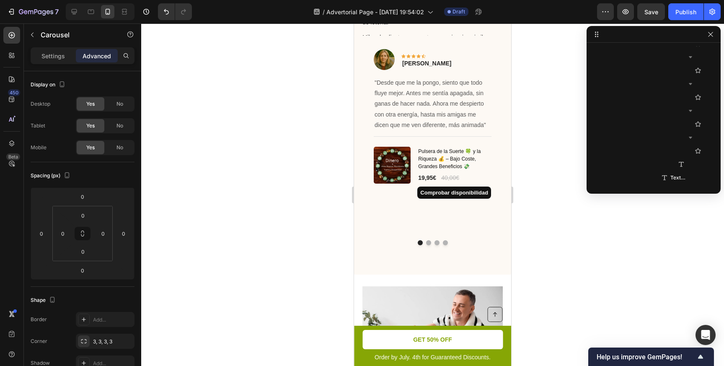
click at [436, 243] on button "Dot" at bounding box center [436, 242] width 5 height 5
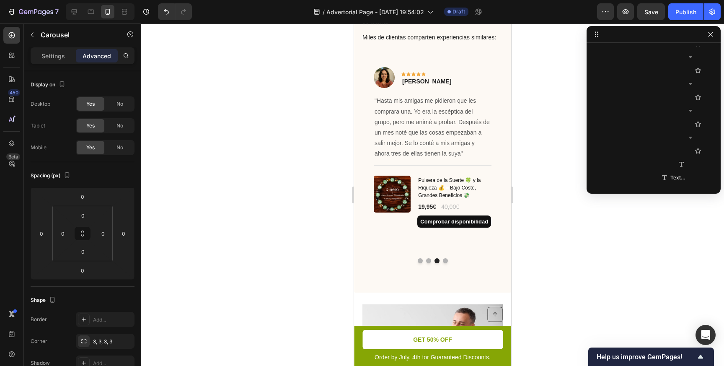
click at [446, 258] on button "Dot" at bounding box center [445, 260] width 5 height 5
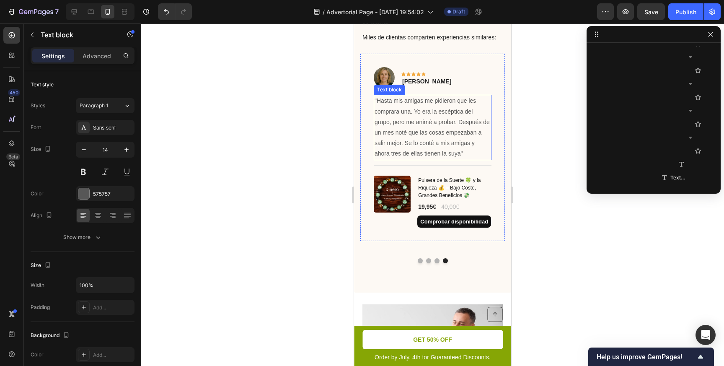
click at [399, 108] on p ""Hasta mis amigas me pidieron que les comprara una. Yo era la escéptica del gru…" at bounding box center [432, 126] width 116 height 63
click at [381, 95] on p ""Hasta mis amigas me pidieron que les comprara una. Yo era la escéptica del gru…" at bounding box center [432, 126] width 116 height 63
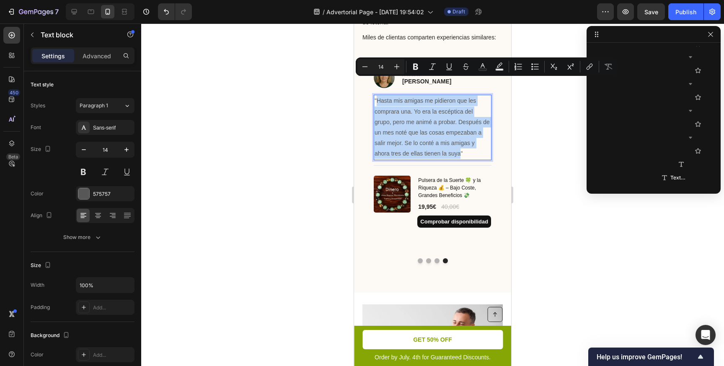
drag, startPoint x: 377, startPoint y: 82, endPoint x: 460, endPoint y: 138, distance: 99.9
click at [460, 138] on p ""Hasta mis amigas me pidieron que les comprara una. Yo era la escéptica del gru…" at bounding box center [432, 126] width 116 height 63
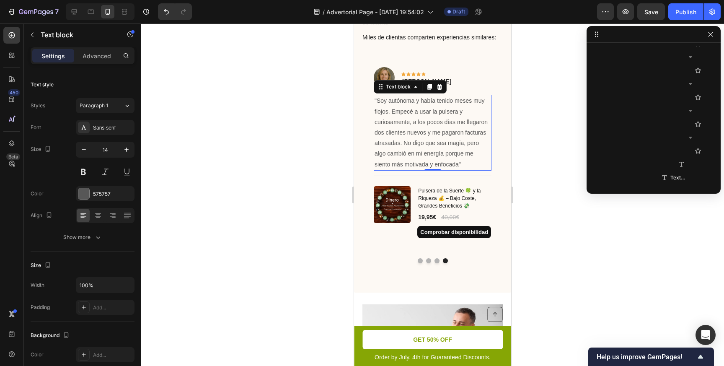
click at [559, 183] on div at bounding box center [432, 194] width 583 height 342
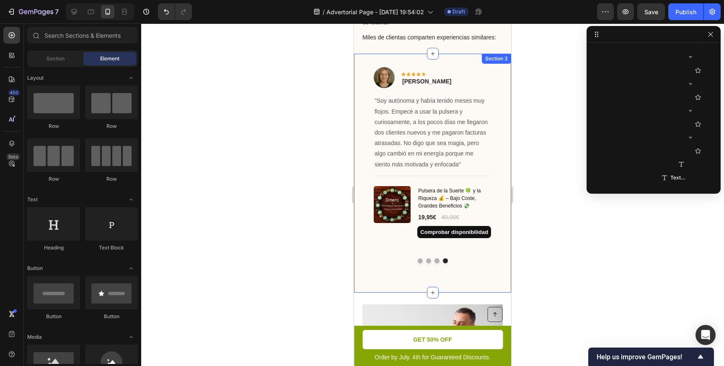
click at [431, 259] on div "Image Icon Icon Icon Icon Icon Row [PERSON_NAME] Text block Row "Desde que me l…" at bounding box center [432, 173] width 157 height 239
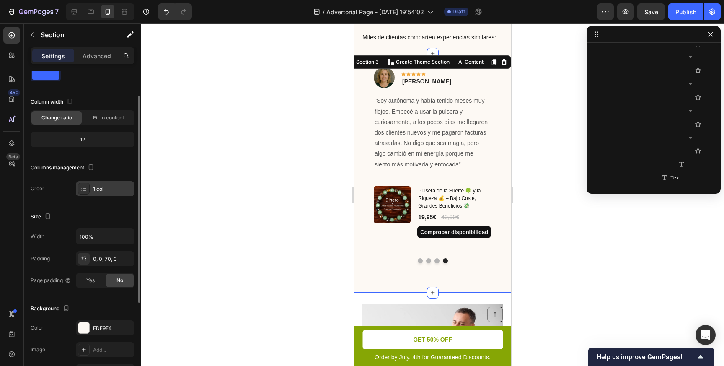
scroll to position [32, 0]
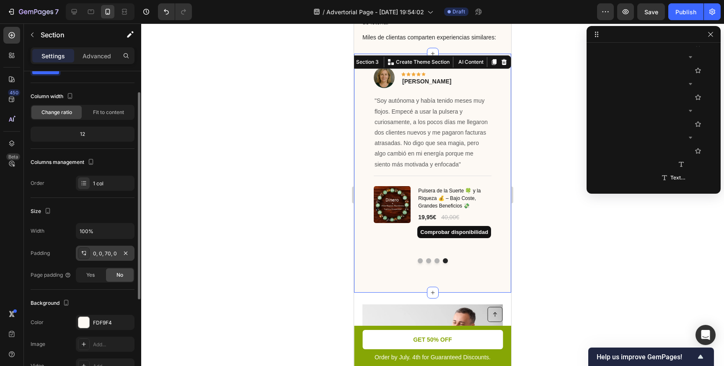
click at [108, 255] on div "0, 0, 70, 0" at bounding box center [105, 254] width 24 height 8
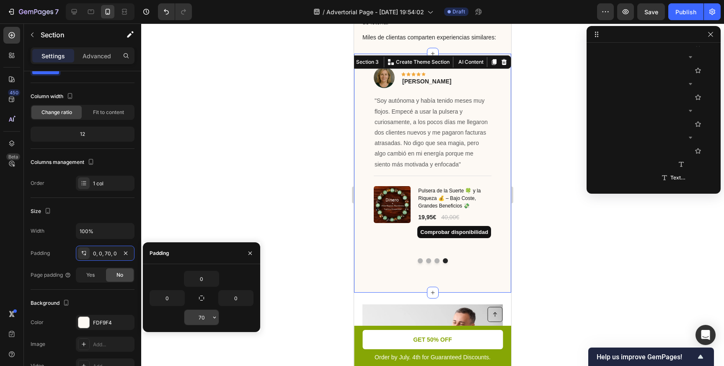
click at [201, 318] on input "70" at bounding box center [201, 317] width 34 height 15
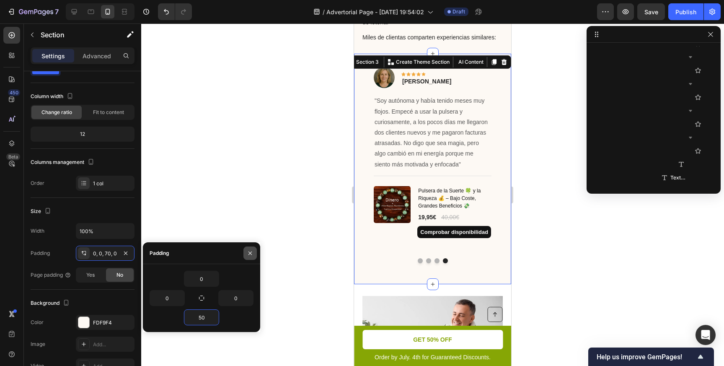
click at [252, 252] on icon "button" at bounding box center [250, 253] width 7 height 7
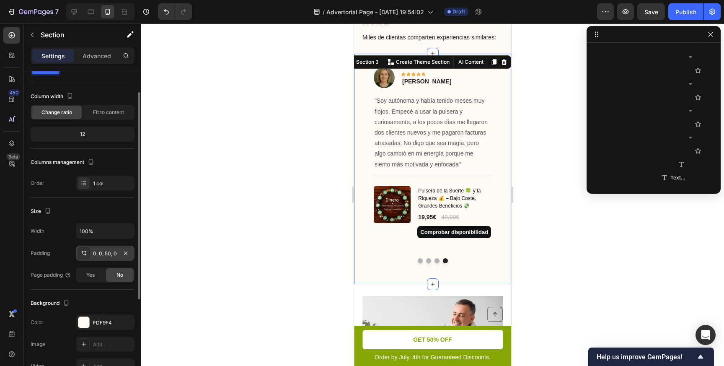
click at [108, 252] on div "0, 0, 50, 0" at bounding box center [105, 254] width 24 height 8
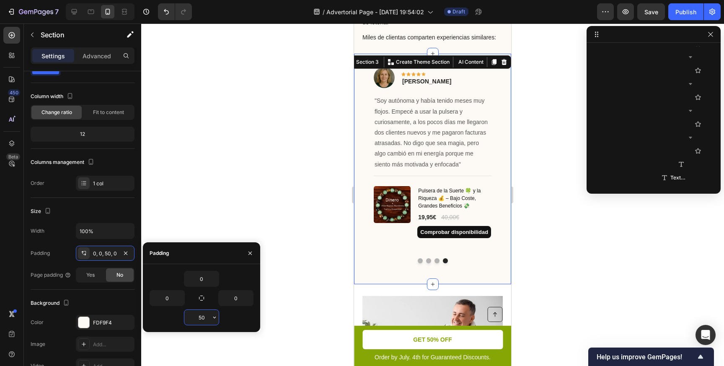
click at [199, 318] on input "50" at bounding box center [201, 317] width 34 height 15
drag, startPoint x: 202, startPoint y: 316, endPoint x: 192, endPoint y: 315, distance: 9.7
click at [193, 315] on input "50" at bounding box center [201, 317] width 34 height 15
click at [199, 317] on input "40" at bounding box center [201, 317] width 34 height 15
type input "20"
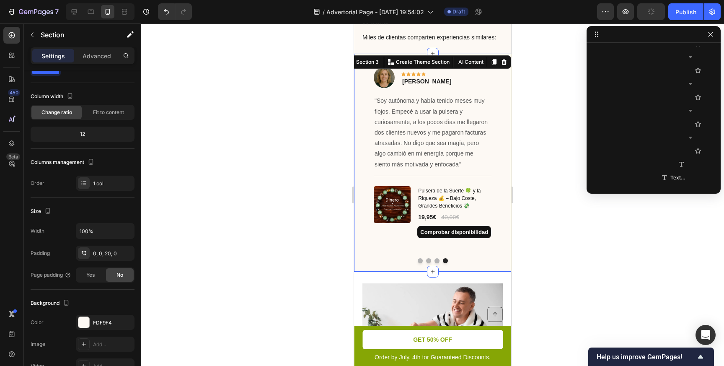
click at [301, 258] on div at bounding box center [432, 194] width 583 height 342
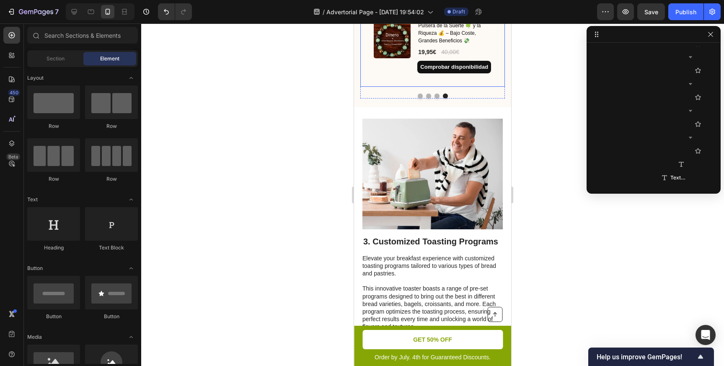
scroll to position [857, 0]
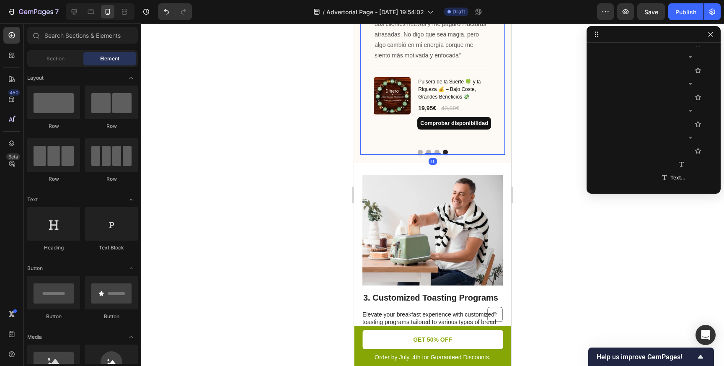
click at [450, 150] on div at bounding box center [432, 152] width 145 height 5
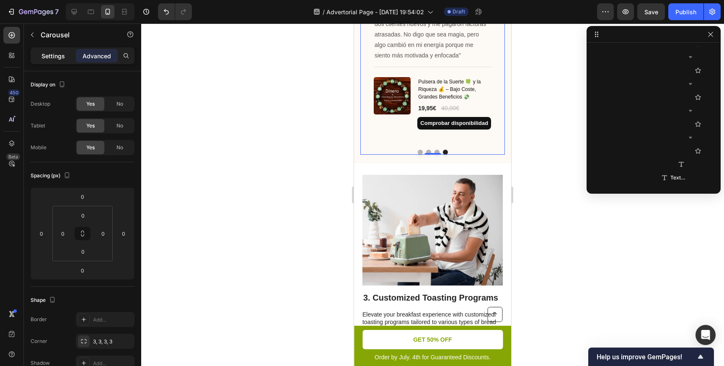
click at [59, 55] on p "Settings" at bounding box center [52, 56] width 23 height 9
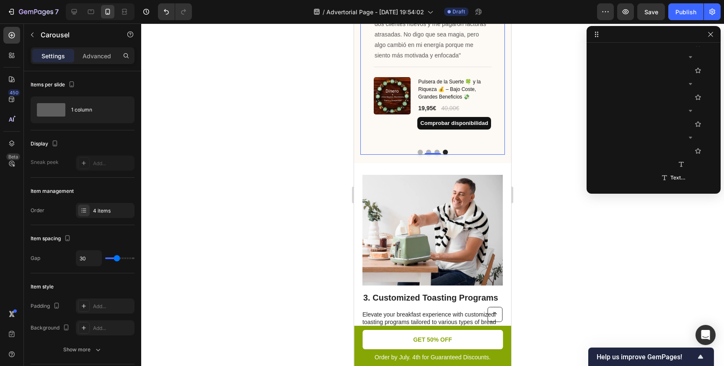
click at [367, 148] on div "Image Icon Icon Icon Icon Icon Row [PERSON_NAME] Text block Row "Desde que me l…" at bounding box center [432, 49] width 145 height 209
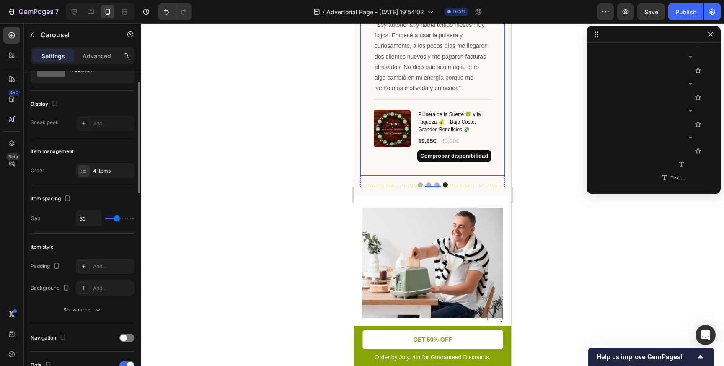
scroll to position [46, 0]
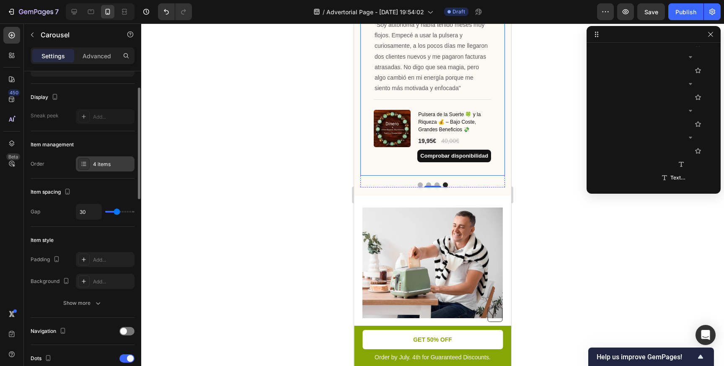
click at [103, 165] on div "4 items" at bounding box center [112, 164] width 39 height 8
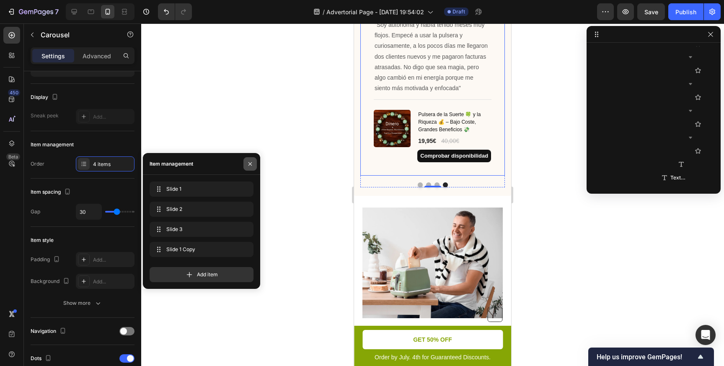
click at [252, 165] on icon "button" at bounding box center [249, 163] width 3 height 3
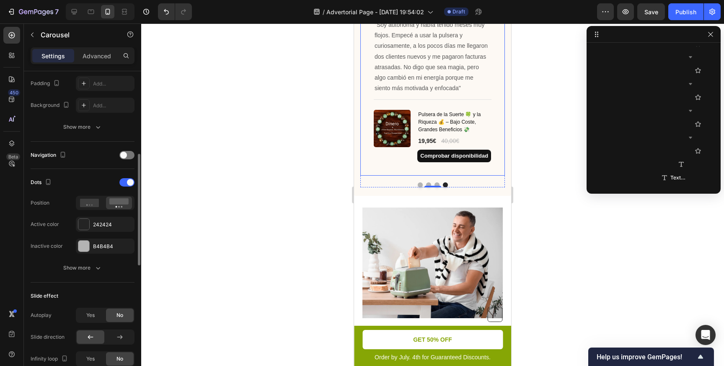
scroll to position [235, 0]
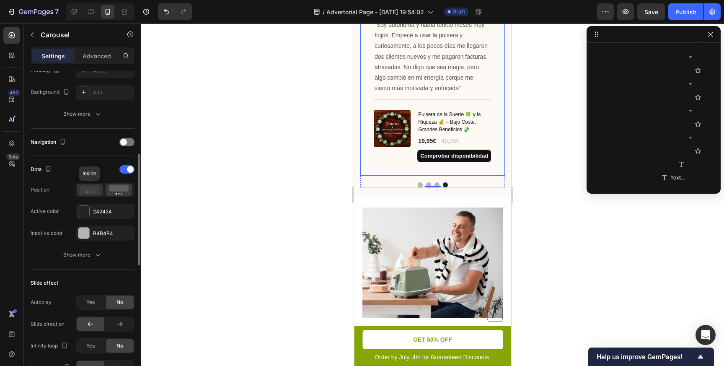
click at [95, 193] on icon at bounding box center [89, 190] width 19 height 8
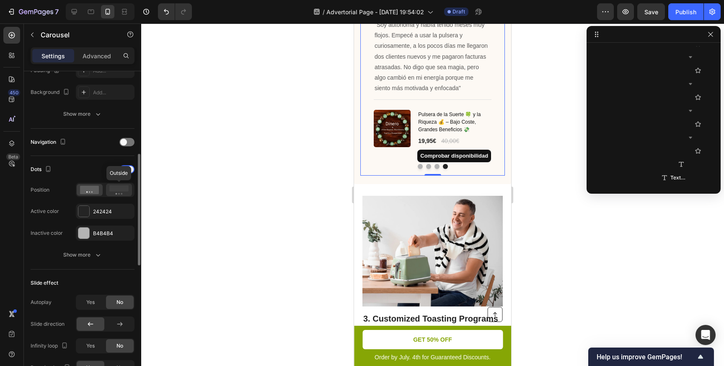
click at [109, 192] on icon at bounding box center [118, 189] width 19 height 9
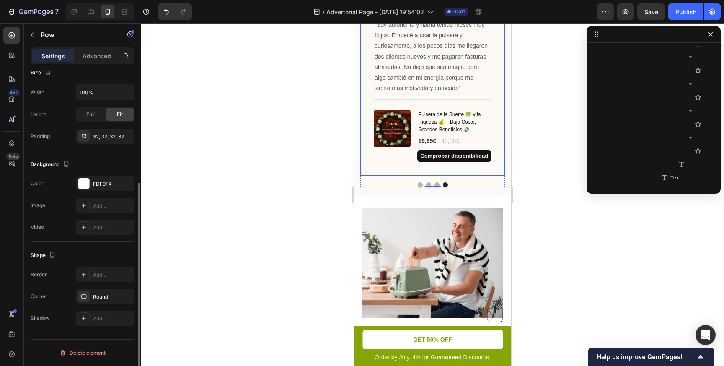
scroll to position [0, 0]
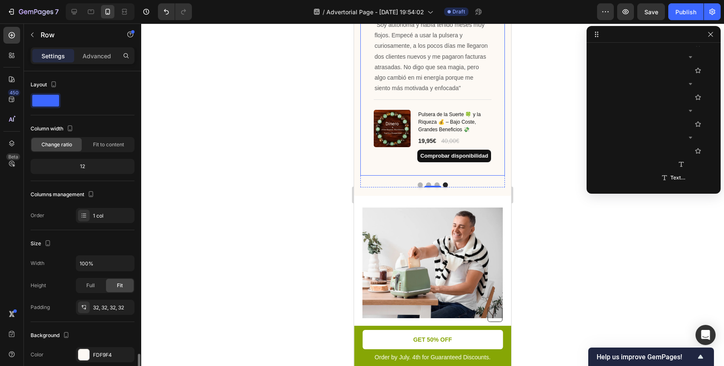
click at [372, 169] on div "Image Icon Icon Icon Icon Icon Row [PERSON_NAME] Text block Row "Soy autónoma y…" at bounding box center [432, 77] width 145 height 198
click at [112, 310] on div "32, 32, 32, 32" at bounding box center [105, 308] width 24 height 8
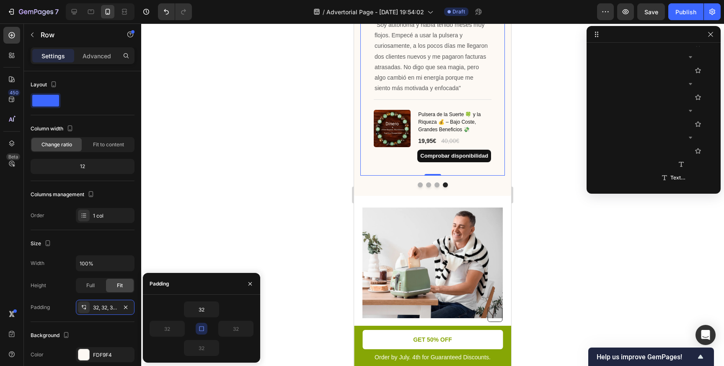
click at [202, 330] on icon "button" at bounding box center [201, 328] width 5 height 5
click at [202, 348] on input "32" at bounding box center [201, 347] width 34 height 15
click at [201, 350] on input "20" at bounding box center [201, 347] width 34 height 15
type input "20"
click at [253, 283] on icon "button" at bounding box center [250, 283] width 7 height 7
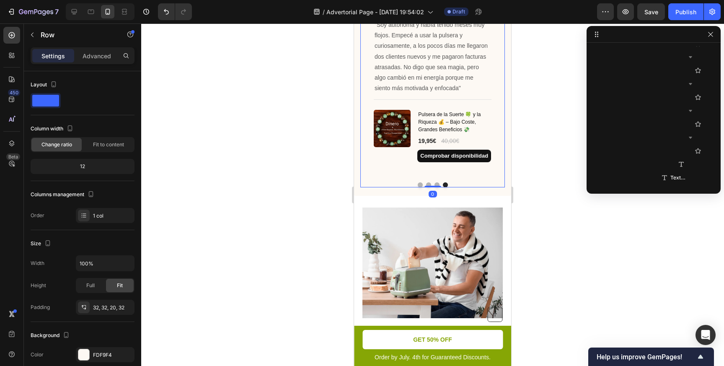
click at [420, 185] on button "Dot" at bounding box center [420, 184] width 5 height 5
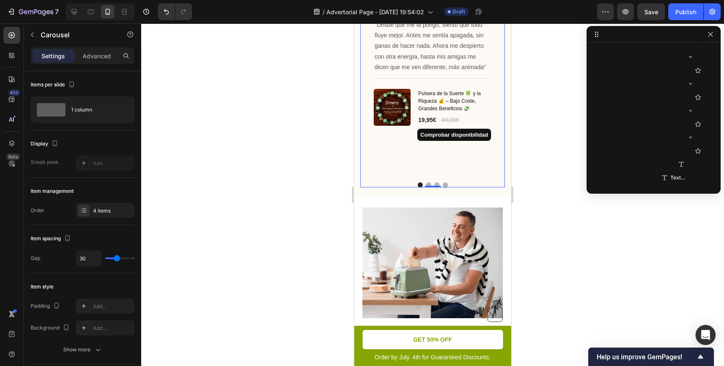
click at [427, 170] on div "Image Icon Icon Icon Icon Icon Row [PERSON_NAME] Text block Row "Desde que me l…" at bounding box center [432, 77] width 145 height 198
type input "21"
type input "15"
type input "14"
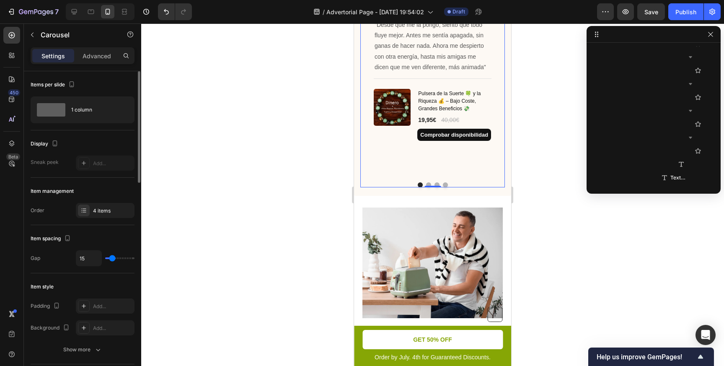
click at [112, 259] on input "range" at bounding box center [119, 258] width 29 height 2
type input "16"
type input "22"
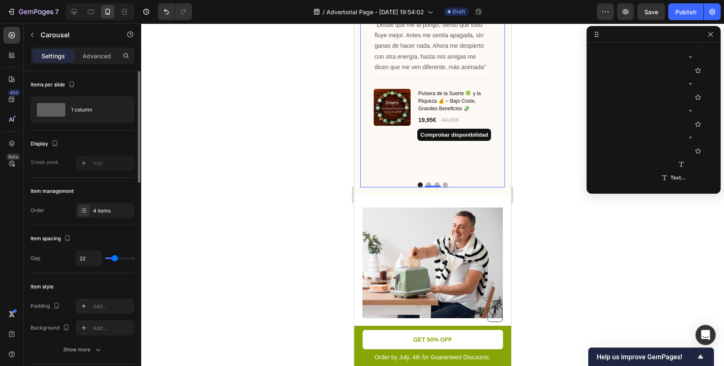
type input "28"
type input "33"
type input "34"
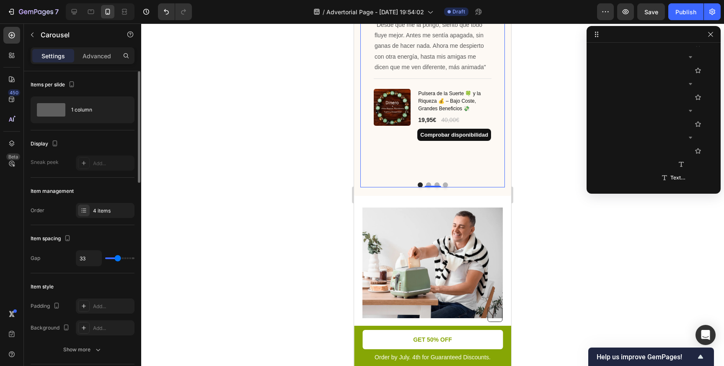
type input "34"
type input "36"
type input "37"
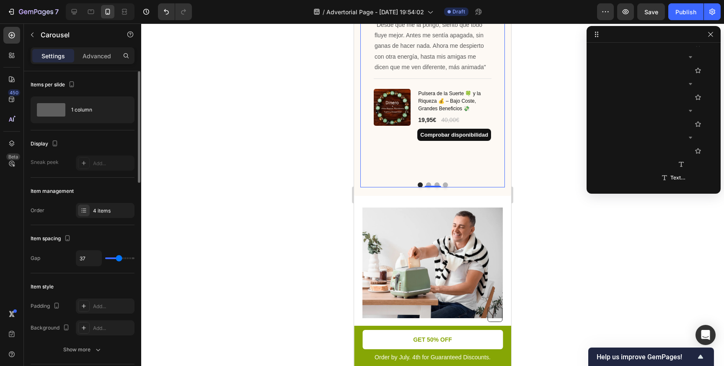
type input "35"
type input "32"
type input "30"
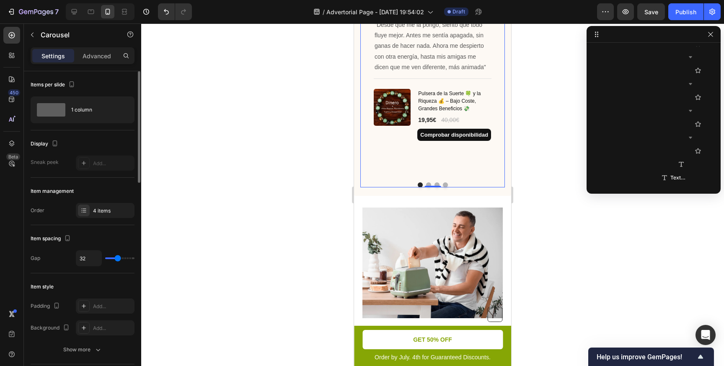
type input "30"
type input "29"
type input "30"
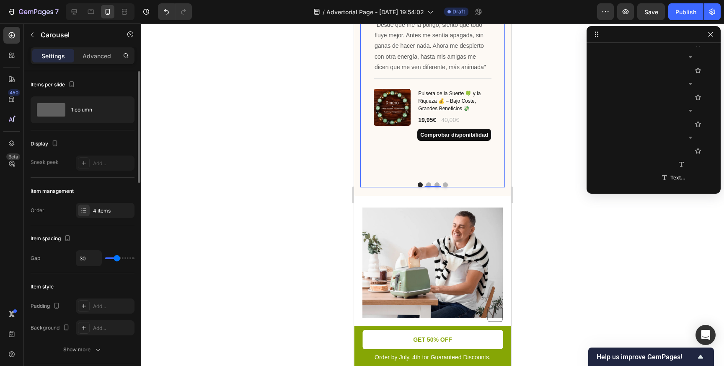
type input "31"
drag, startPoint x: 113, startPoint y: 258, endPoint x: 117, endPoint y: 260, distance: 4.4
type input "31"
click at [117, 259] on input "range" at bounding box center [119, 258] width 29 height 2
type input "28"
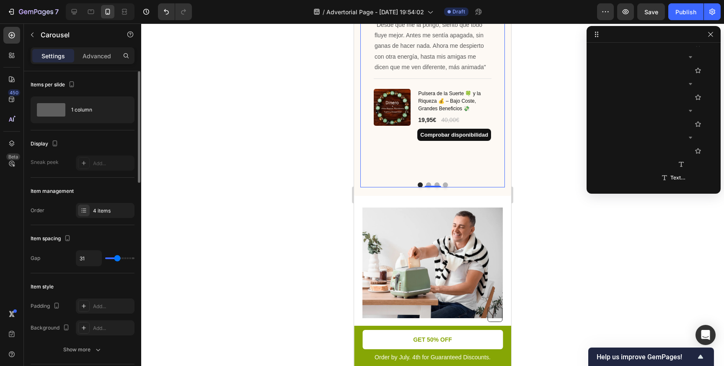
type input "28"
type input "30"
type input "31"
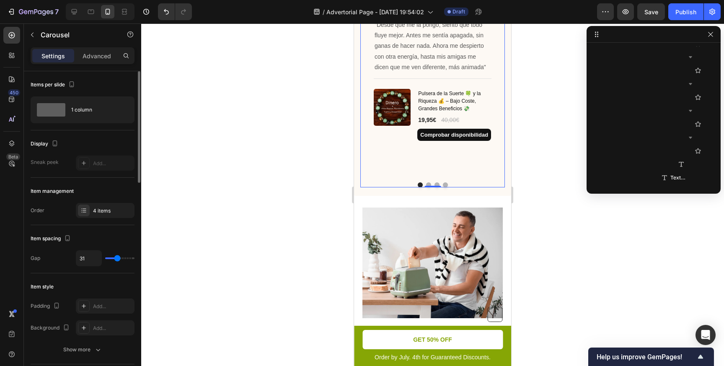
type input "30"
type input "29"
type input "30"
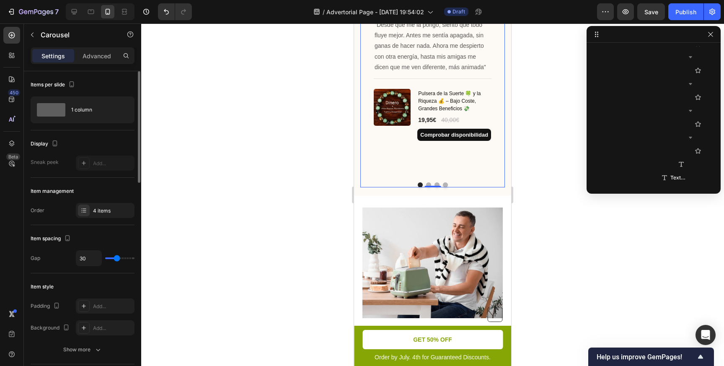
type input "30"
click at [117, 259] on input "range" at bounding box center [119, 258] width 29 height 2
click at [117, 242] on div "Item spacing" at bounding box center [83, 238] width 104 height 13
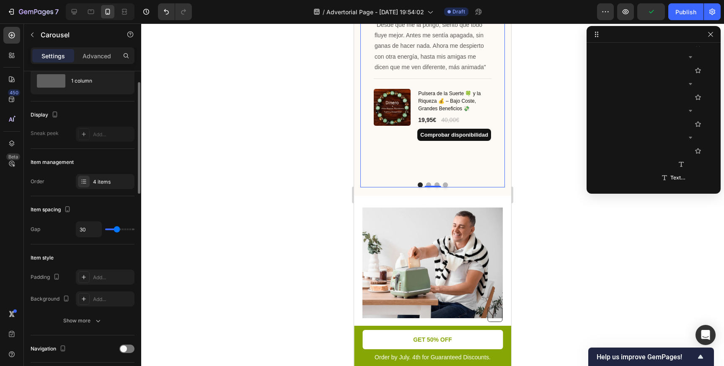
scroll to position [30, 0]
click at [97, 58] on p "Advanced" at bounding box center [97, 56] width 28 height 9
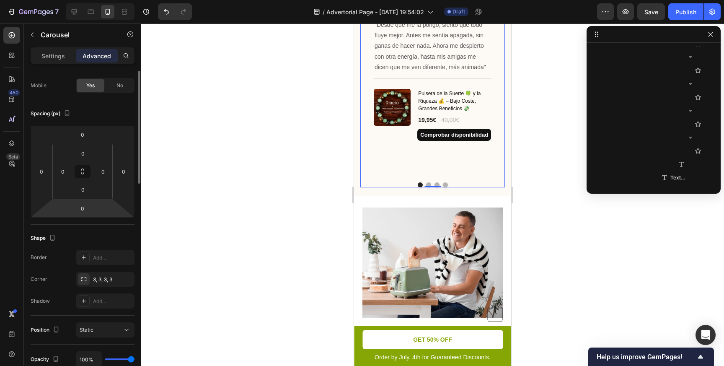
scroll to position [0, 0]
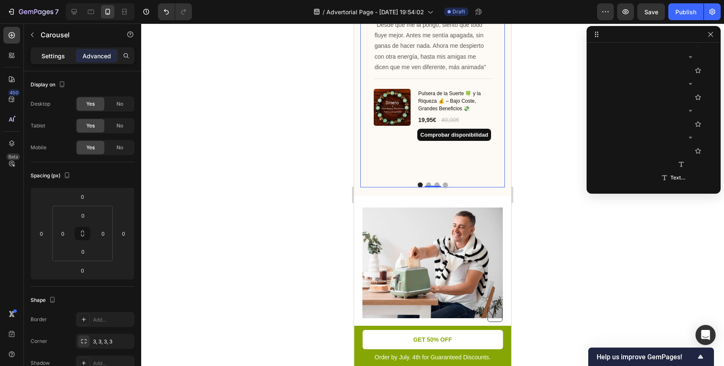
click at [57, 59] on p "Settings" at bounding box center [52, 56] width 23 height 9
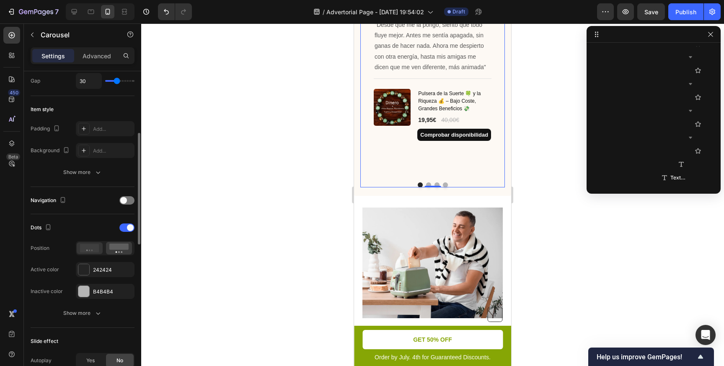
scroll to position [178, 0]
click at [95, 249] on icon at bounding box center [89, 247] width 19 height 8
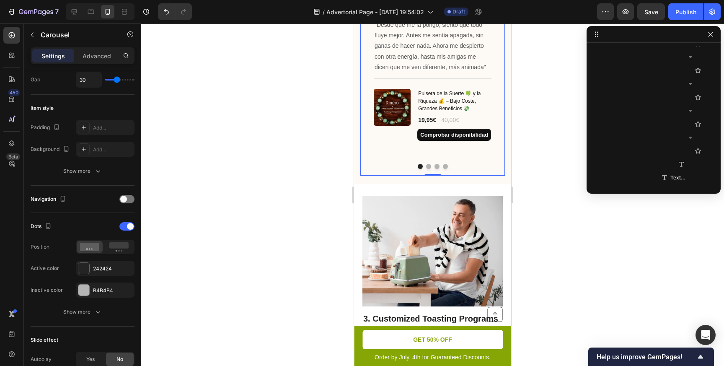
click at [428, 165] on button "Dot" at bounding box center [428, 166] width 5 height 5
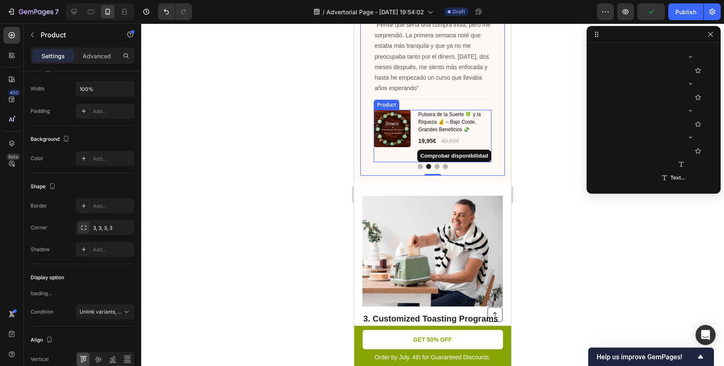
click at [378, 157] on div "(P) Images & Gallery" at bounding box center [392, 136] width 37 height 52
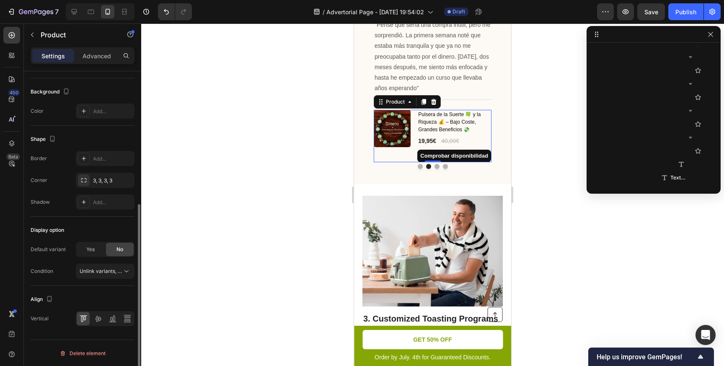
scroll to position [226, 0]
click at [102, 59] on p "Advanced" at bounding box center [97, 56] width 28 height 9
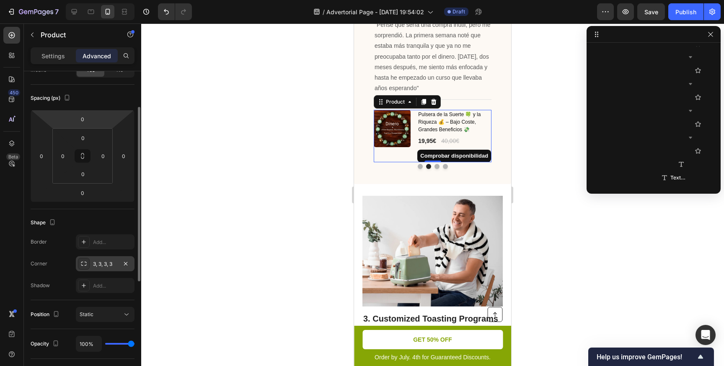
scroll to position [52, 0]
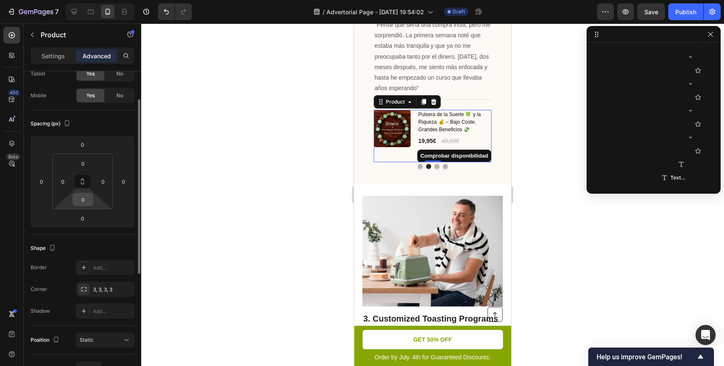
click at [83, 203] on input "0" at bounding box center [83, 199] width 17 height 13
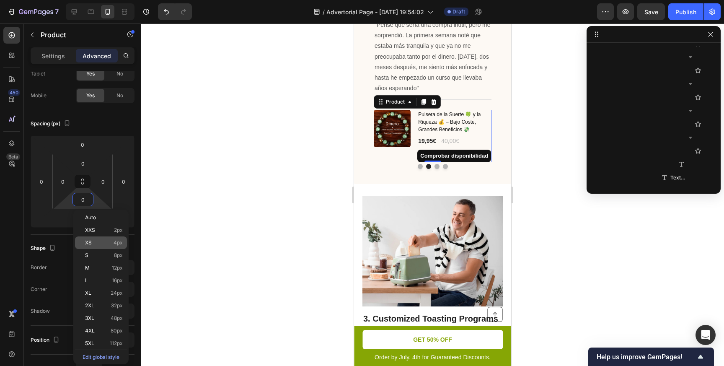
click at [101, 244] on p "XS 4px" at bounding box center [104, 243] width 38 height 6
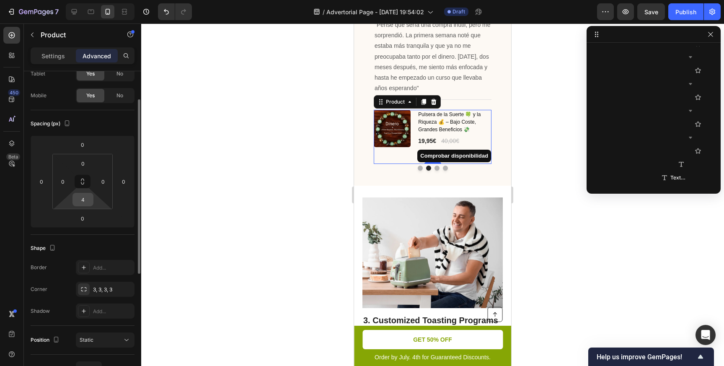
click at [87, 197] on input "4" at bounding box center [83, 199] width 17 height 13
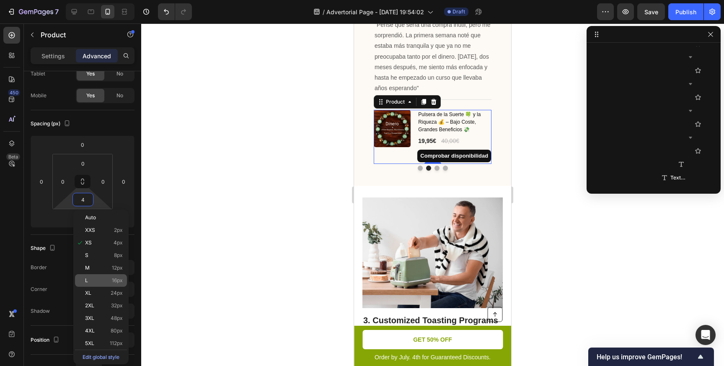
click at [90, 281] on p "L 16px" at bounding box center [104, 280] width 38 height 6
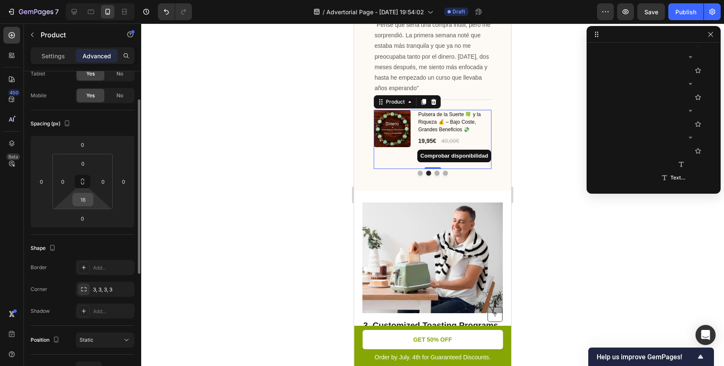
click at [92, 202] on div "16" at bounding box center [82, 199] width 21 height 13
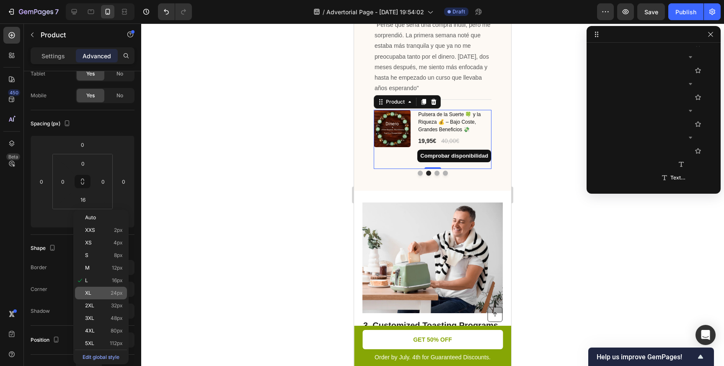
click at [92, 290] on p "XL 24px" at bounding box center [104, 293] width 38 height 6
type input "24"
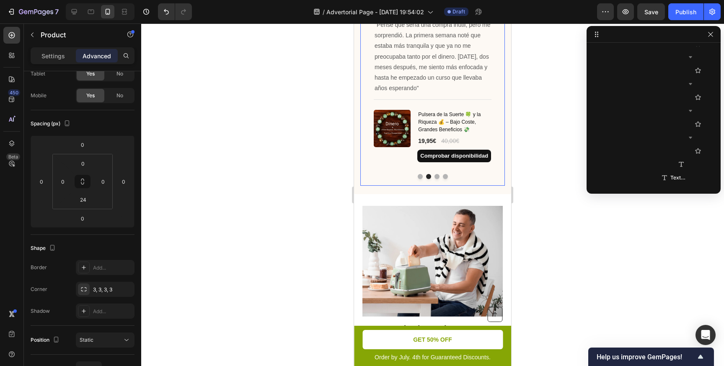
click at [419, 178] on button "Dot" at bounding box center [420, 176] width 5 height 5
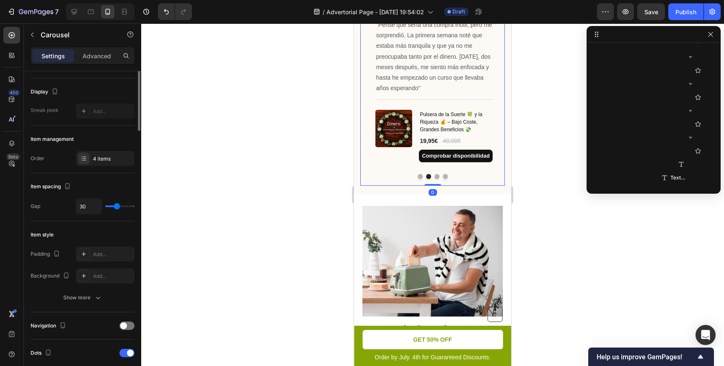
scroll to position [0, 0]
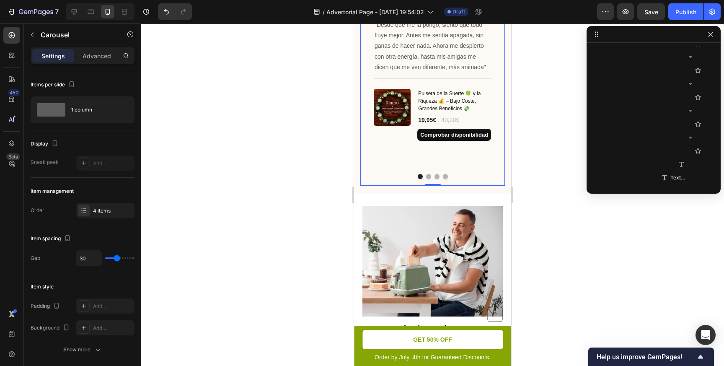
click at [427, 176] on button "Dot" at bounding box center [428, 176] width 5 height 5
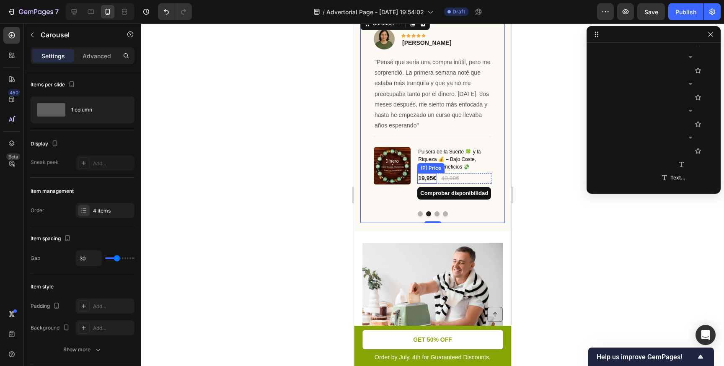
scroll to position [784, 0]
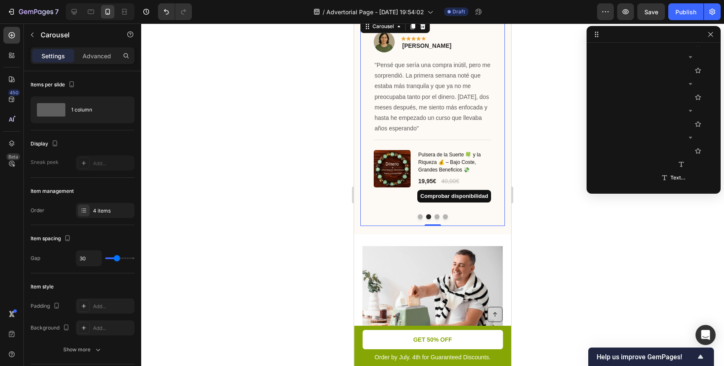
click at [421, 218] on button "Dot" at bounding box center [420, 216] width 5 height 5
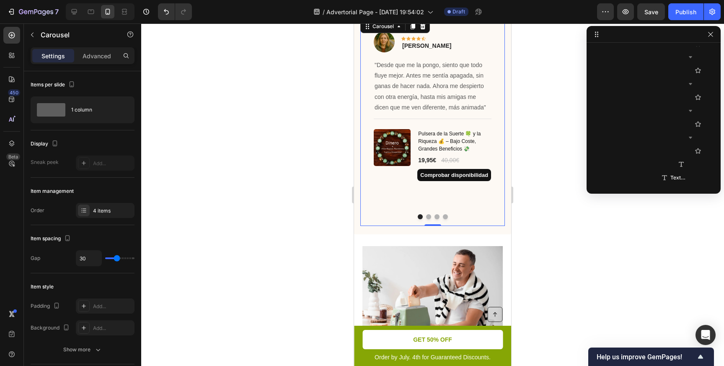
click at [428, 216] on button "Dot" at bounding box center [428, 216] width 5 height 5
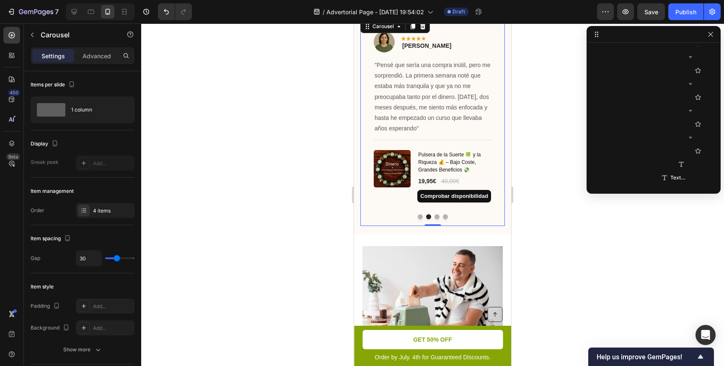
click at [436, 217] on button "Dot" at bounding box center [436, 216] width 5 height 5
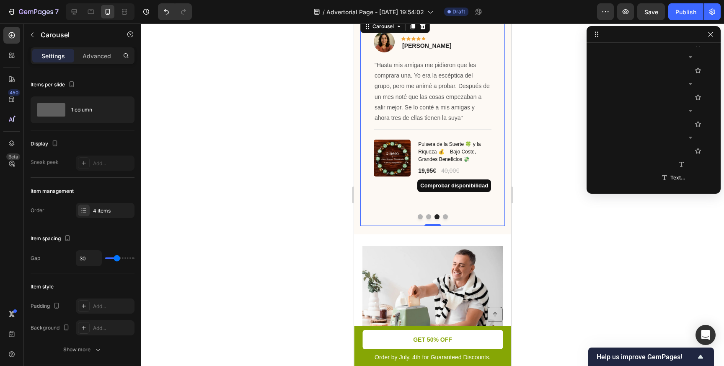
click at [443, 217] on button "Dot" at bounding box center [445, 216] width 5 height 5
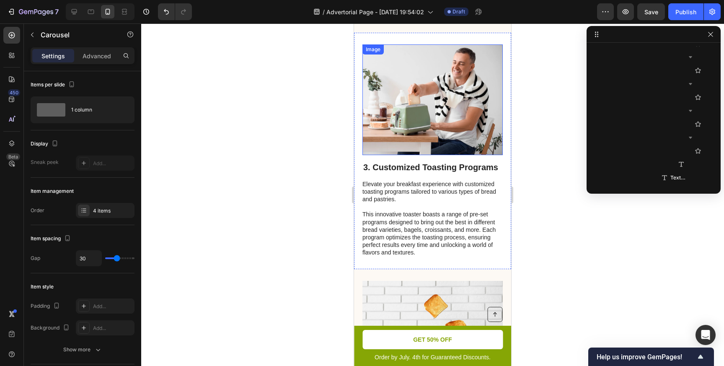
scroll to position [996, 0]
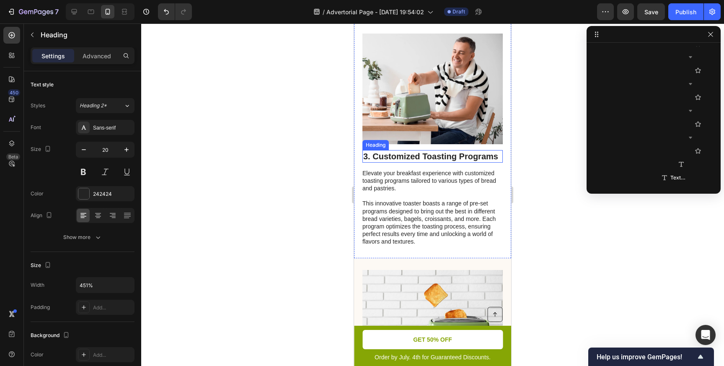
click at [422, 159] on h2 "3. Customized Toasting Programs" at bounding box center [432, 156] width 140 height 13
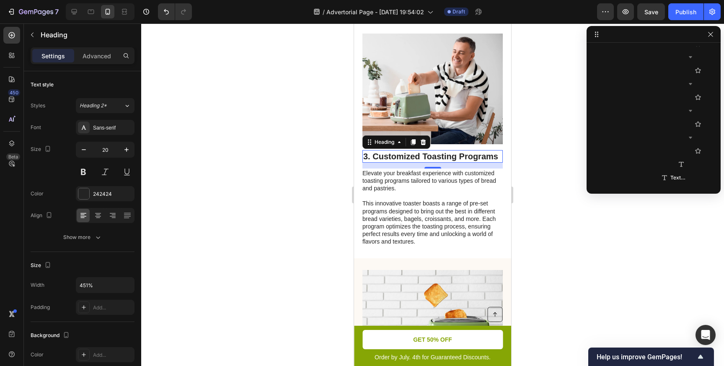
click at [385, 154] on h2 "3. Customized Toasting Programs" at bounding box center [432, 156] width 140 height 13
click at [385, 154] on p "3. Customized Toasting Programs" at bounding box center [432, 156] width 139 height 11
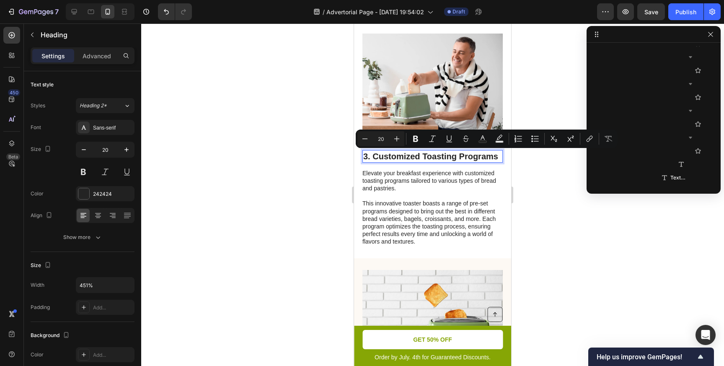
click at [388, 154] on p "3. Customized Toasting Programs" at bounding box center [432, 156] width 139 height 11
drag, startPoint x: 374, startPoint y: 155, endPoint x: 469, endPoint y: 164, distance: 96.0
click at [469, 164] on div "3. Customized Toasting Programs Heading 14 Elevate your breakfast experience wi…" at bounding box center [432, 198] width 140 height 96
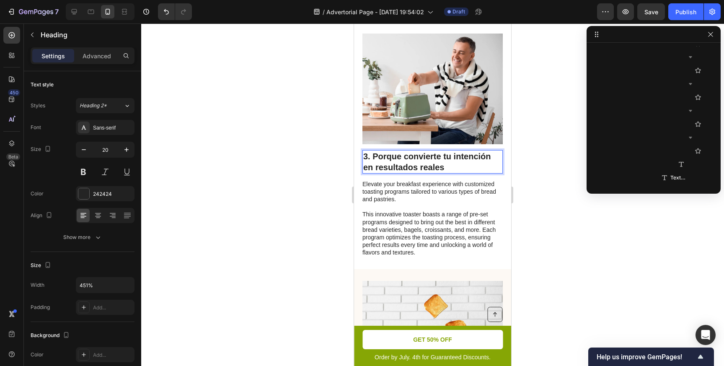
click at [550, 210] on div at bounding box center [432, 194] width 583 height 342
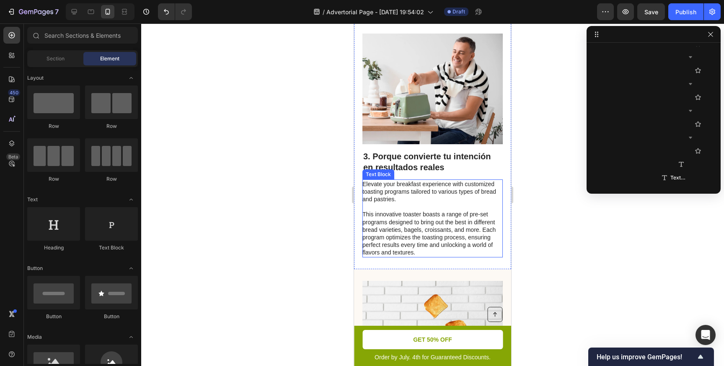
click at [365, 181] on p "Elevate your breakfast experience with customized toasting programs tailored to…" at bounding box center [431, 191] width 139 height 23
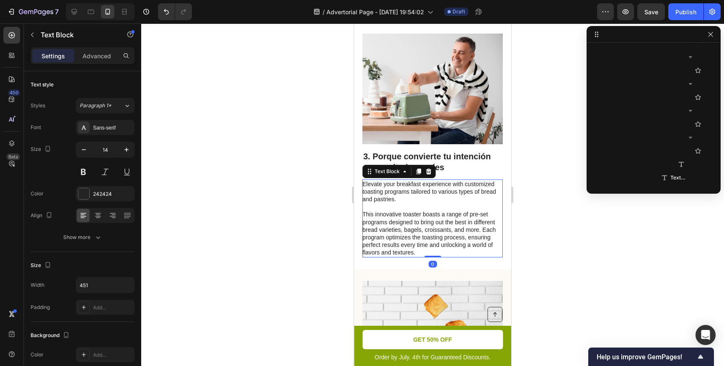
click at [363, 182] on p "Elevate your breakfast experience with customized toasting programs tailored to…" at bounding box center [431, 191] width 139 height 23
click at [364, 183] on p "Elevate your breakfast experience with customized toasting programs tailored to…" at bounding box center [431, 191] width 139 height 23
click at [373, 203] on p "Elevate your breakfast experience with customized toasting programs tailored to…" at bounding box center [431, 191] width 139 height 23
click at [369, 191] on p "Elevate your breakfast experience with customized toasting programs tailored to…" at bounding box center [431, 191] width 139 height 23
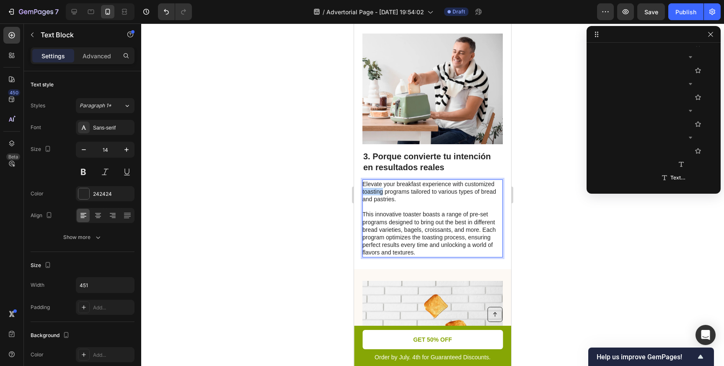
click at [369, 191] on p "Elevate your breakfast experience with customized toasting programs tailored to…" at bounding box center [431, 191] width 139 height 23
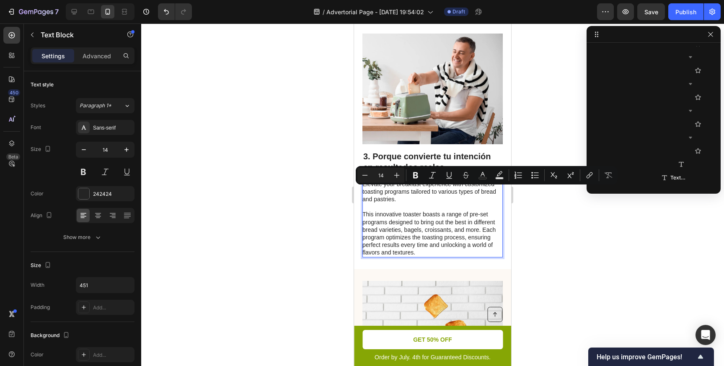
click at [366, 187] on p "Elevate your breakfast experience with customized toasting programs tailored to…" at bounding box center [431, 191] width 139 height 23
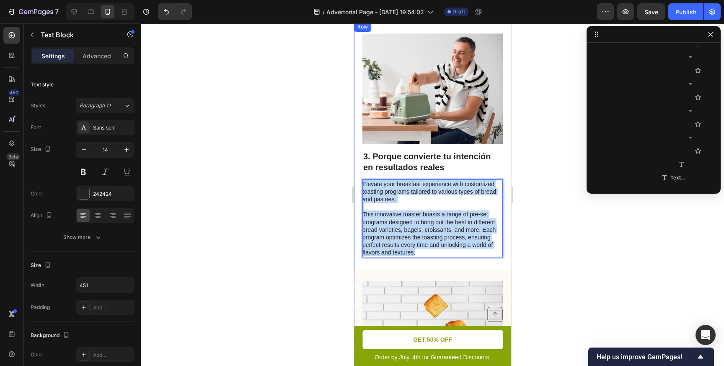
drag, startPoint x: 362, startPoint y: 184, endPoint x: 451, endPoint y: 258, distance: 115.1
click at [451, 259] on div "Image 3. Porque convierte tu intención en resultados reales Heading Elevate you…" at bounding box center [432, 145] width 157 height 247
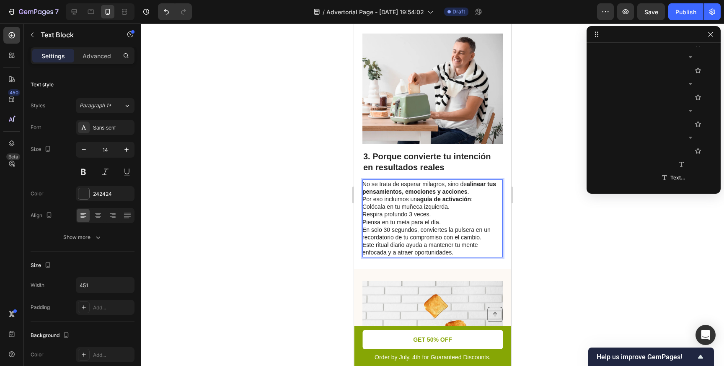
click at [473, 211] on p "Respira profundo 3 veces." at bounding box center [431, 214] width 139 height 8
click at [469, 190] on p "No se trata de esperar milagros, sino de alinear tus pensamientos, emociones y …" at bounding box center [431, 191] width 139 height 23
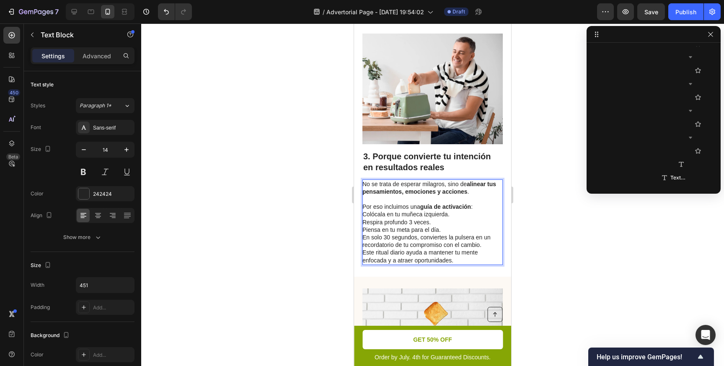
click at [450, 229] on p "Piensa en tu meta para el día." at bounding box center [431, 230] width 139 height 8
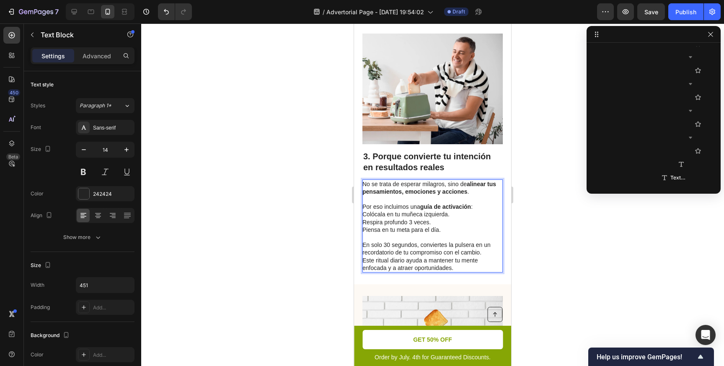
click at [533, 215] on div at bounding box center [432, 194] width 583 height 342
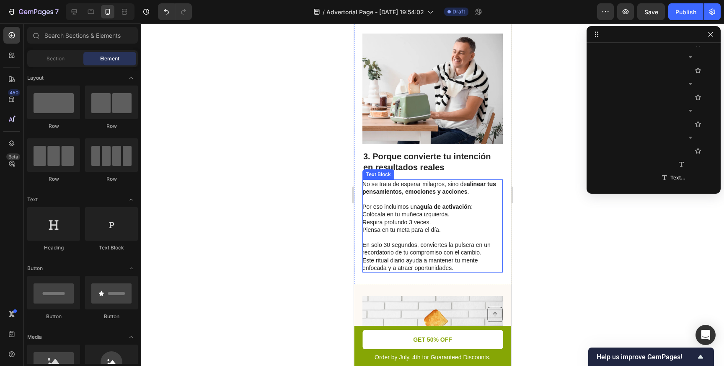
click at [418, 217] on p "Colócala en tu muñeca izquierda." at bounding box center [431, 214] width 139 height 8
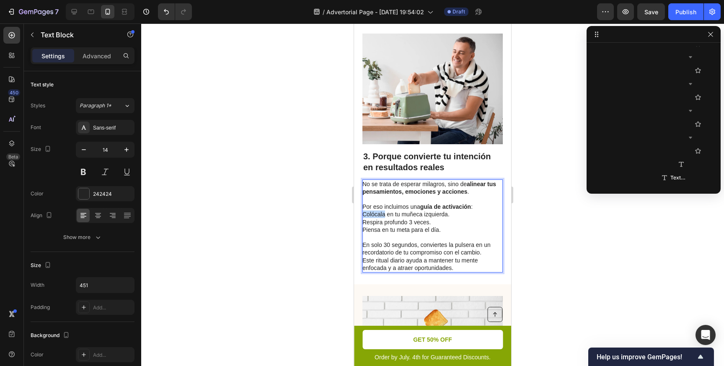
click at [363, 215] on p "Colócala en tu muñeca izquierda." at bounding box center [431, 214] width 139 height 8
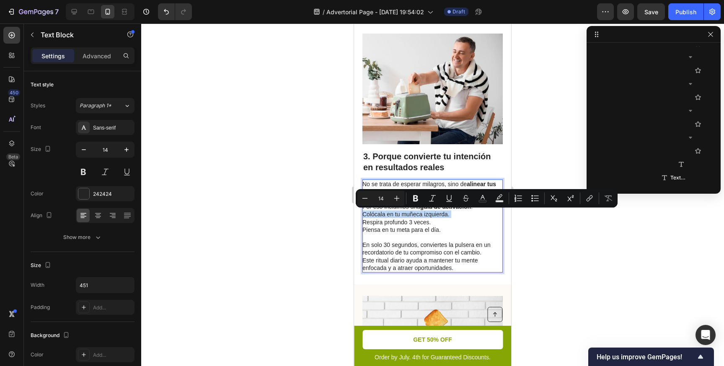
click at [363, 215] on p "Colócala en tu muñeca izquierda." at bounding box center [431, 214] width 139 height 8
click at [368, 215] on p "Colócala en tu muñeca izquierda." at bounding box center [431, 214] width 139 height 8
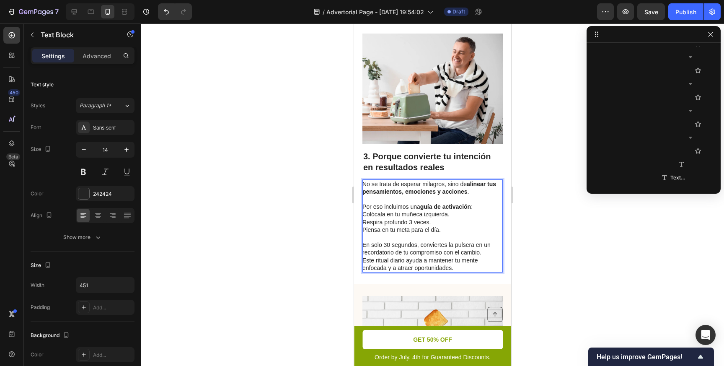
click at [368, 227] on p "Piensa en tu meta para el día." at bounding box center [431, 230] width 139 height 8
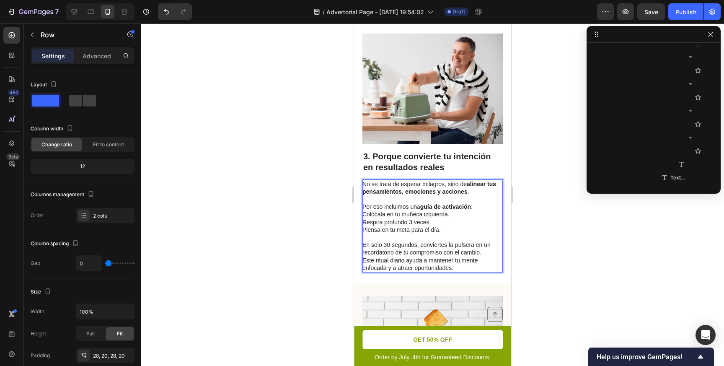
click at [361, 213] on div "Image 3. Porque convierte tu intención en resultados reales Heading No se trata…" at bounding box center [432, 153] width 157 height 262
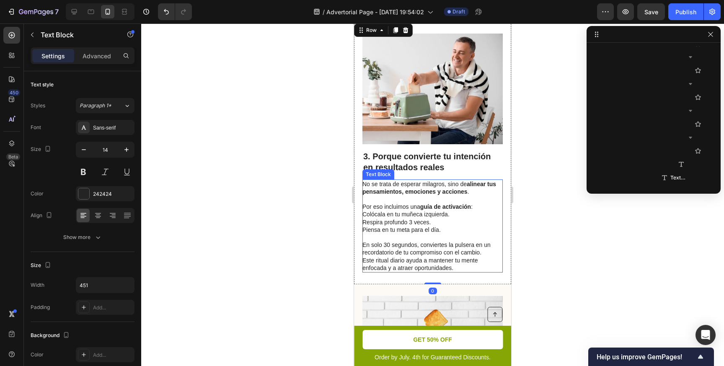
click at [362, 213] on p "Colócala en tu muñeca izquierda." at bounding box center [431, 214] width 139 height 8
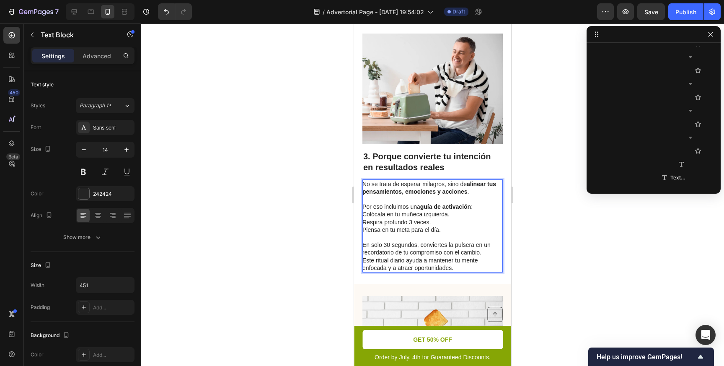
click at [363, 214] on p "Colócala en tu muñeca izquierda." at bounding box center [431, 214] width 139 height 8
click at [366, 214] on p "Colócala en tu muñeca izquierda." at bounding box center [431, 214] width 139 height 8
click at [364, 221] on p "Respira profundo 3 veces." at bounding box center [431, 222] width 139 height 8
click at [364, 229] on p "Piensa en tu meta para el día." at bounding box center [431, 230] width 139 height 8
click at [518, 238] on div at bounding box center [432, 194] width 583 height 342
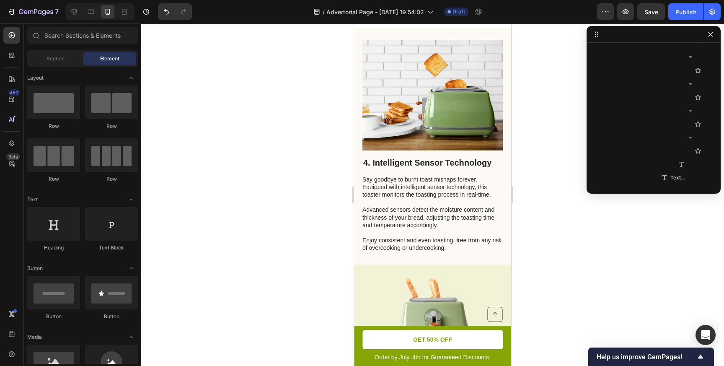
scroll to position [1242, 0]
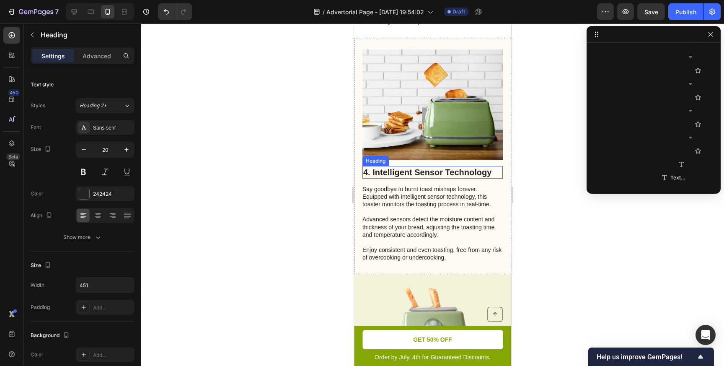
click at [402, 174] on h2 "4. Intelligent Sensor Technology" at bounding box center [432, 172] width 140 height 13
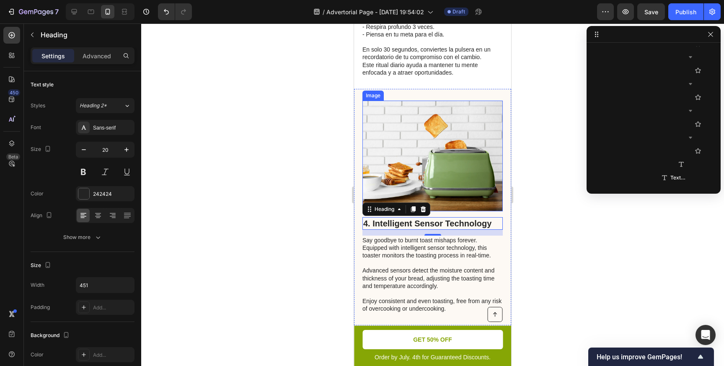
scroll to position [1192, 0]
click at [377, 222] on h2 "4. Intelligent Sensor Technology" at bounding box center [432, 222] width 140 height 13
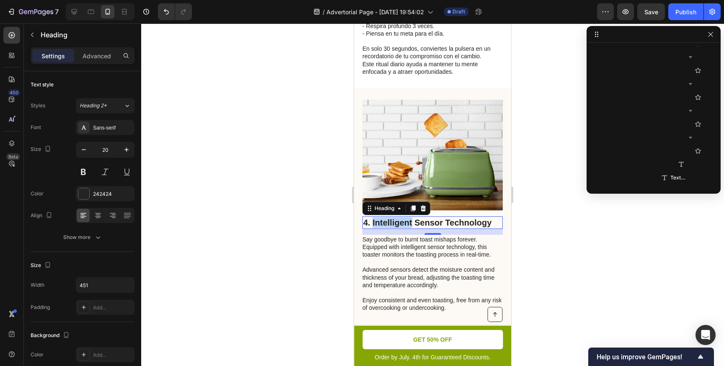
click at [377, 222] on p "4. Intelligent Sensor Technology" at bounding box center [432, 222] width 139 height 11
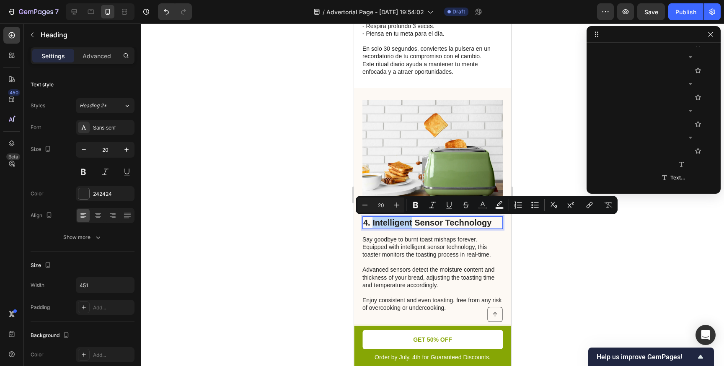
click at [375, 222] on p "4. Intelligent Sensor Technology" at bounding box center [432, 222] width 139 height 11
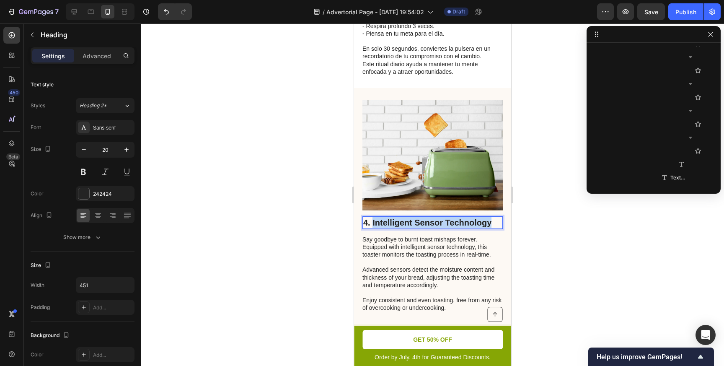
drag, startPoint x: 373, startPoint y: 222, endPoint x: 526, endPoint y: 224, distance: 152.9
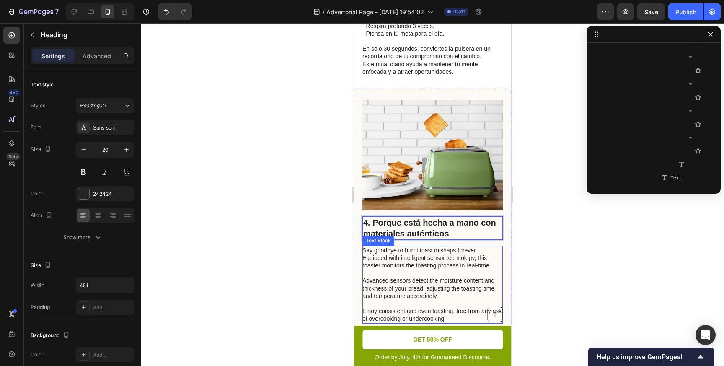
click at [370, 256] on p "Say goodbye to burnt toast mishaps forever. Equipped with intelligent sensor te…" at bounding box center [431, 284] width 139 height 76
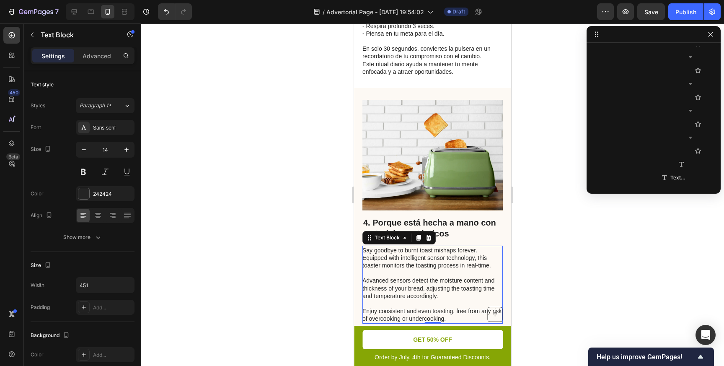
click at [365, 253] on p "Say goodbye to burnt toast mishaps forever. Equipped with intelligent sensor te…" at bounding box center [431, 284] width 139 height 76
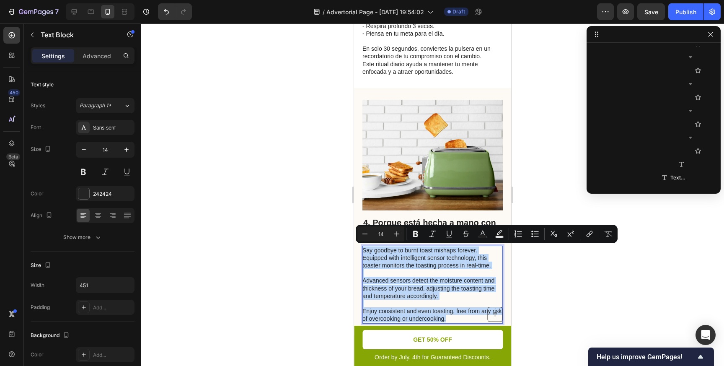
drag, startPoint x: 363, startPoint y: 250, endPoint x: 449, endPoint y: 320, distance: 111.1
click at [449, 320] on p "Say goodbye to burnt toast mishaps forever. Equipped with intelligent sensor te…" at bounding box center [431, 284] width 139 height 76
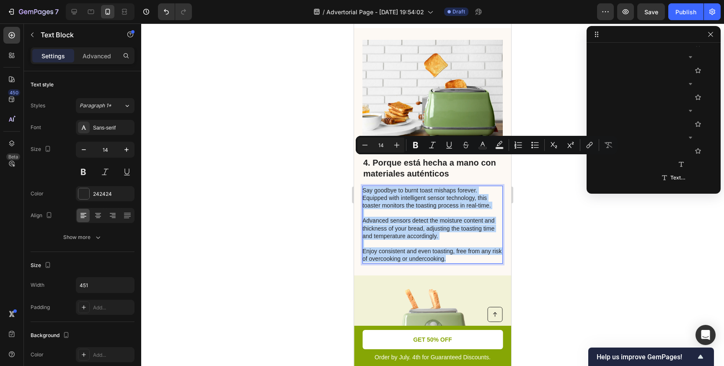
scroll to position [1287, 0]
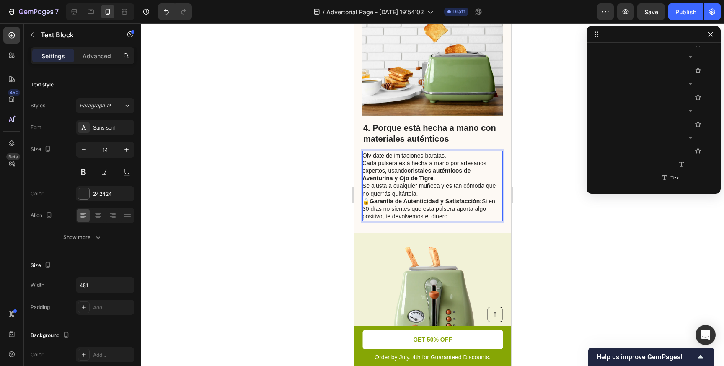
click at [447, 154] on p "Olvídate de imitaciones baratas. Cada pulsera está hecha a mano por artesanos e…" at bounding box center [431, 175] width 139 height 46
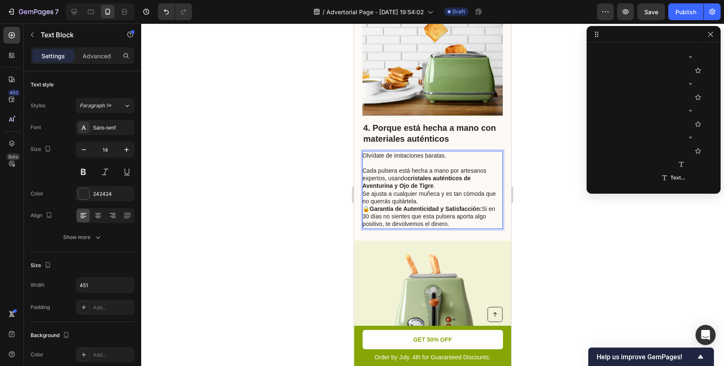
click at [445, 185] on p "⁠⁠⁠⁠⁠⁠⁠ Cada pulsera está hecha a mano por artesanos expertos, usando cristales…" at bounding box center [431, 182] width 139 height 46
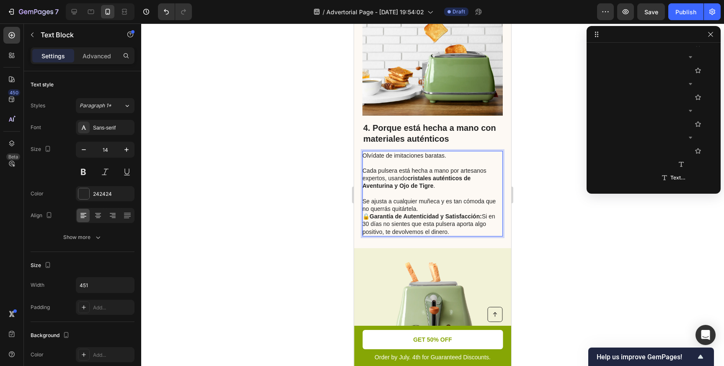
click at [417, 208] on p "⁠⁠⁠⁠⁠⁠⁠ Se ajusta a cualquier muñeca y es tan cómoda que no querrás quitártela." at bounding box center [431, 201] width 139 height 23
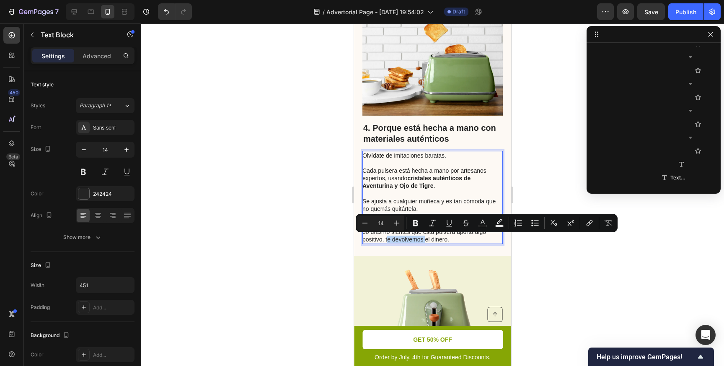
drag, startPoint x: 386, startPoint y: 240, endPoint x: 423, endPoint y: 241, distance: 37.7
click at [423, 241] on p "🔒 Garantía de Autenticidad y Satisfacción: Si en 30 días no sientes que esta pu…" at bounding box center [431, 231] width 139 height 23
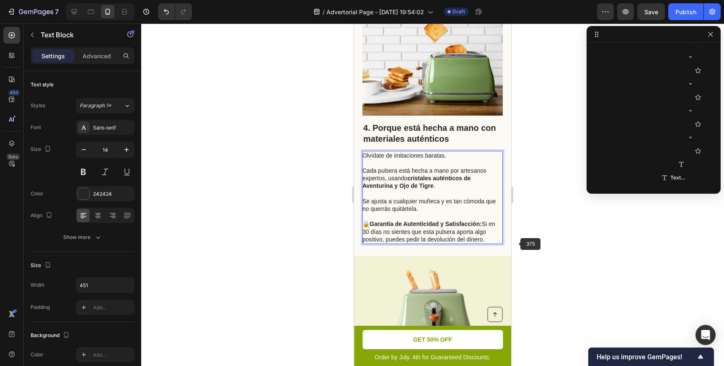
click at [550, 248] on div at bounding box center [432, 194] width 583 height 342
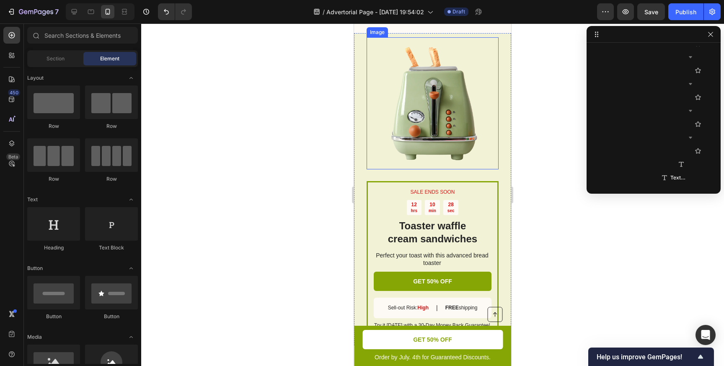
scroll to position [1526, 0]
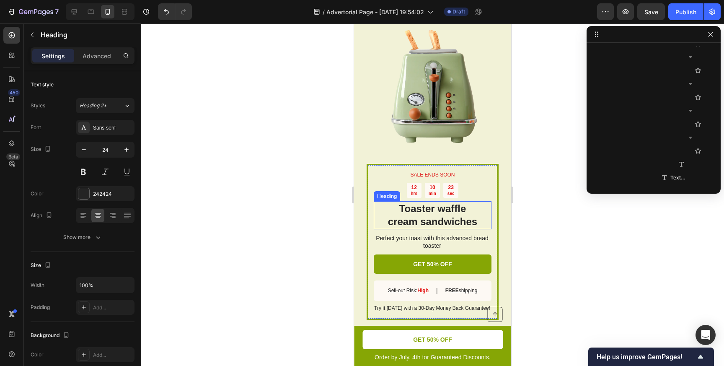
click at [413, 208] on h2 "Toaster waffle cream sandwiches" at bounding box center [433, 215] width 118 height 28
click at [415, 211] on h2 "Toaster waffle cream sandwiches" at bounding box center [433, 215] width 118 height 28
click at [400, 209] on p "Toaster waffle cream sandwiches" at bounding box center [432, 215] width 116 height 26
drag, startPoint x: 403, startPoint y: 208, endPoint x: 425, endPoint y: 212, distance: 22.9
click at [425, 212] on p "Toaster waffle cream sandwiches" at bounding box center [432, 215] width 116 height 26
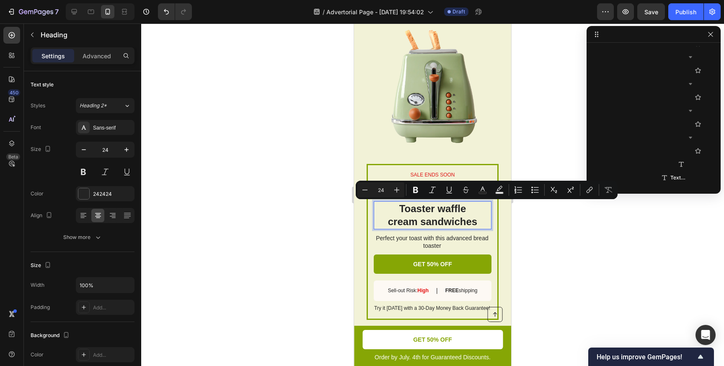
click at [400, 207] on p "Toaster waffle cream sandwiches" at bounding box center [432, 215] width 116 height 26
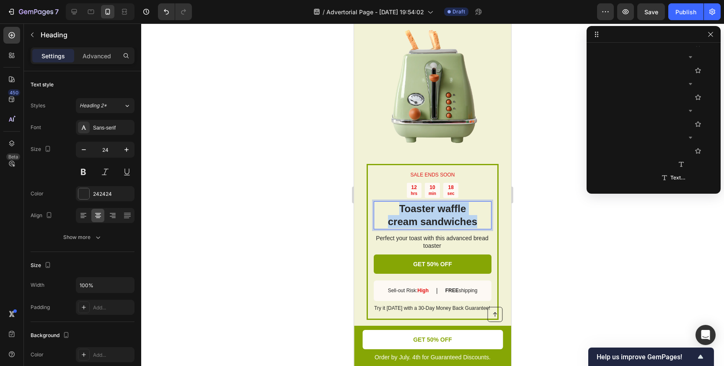
drag, startPoint x: 400, startPoint y: 207, endPoint x: 476, endPoint y: 223, distance: 77.1
click at [476, 223] on p "Toaster waffle cream sandwiches" at bounding box center [432, 215] width 116 height 26
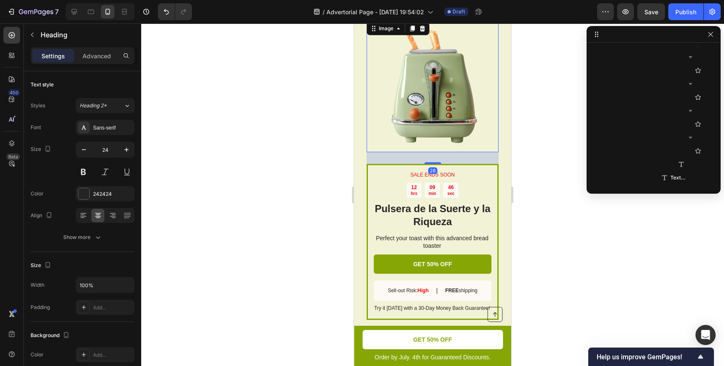
click at [443, 95] on img at bounding box center [432, 86] width 132 height 132
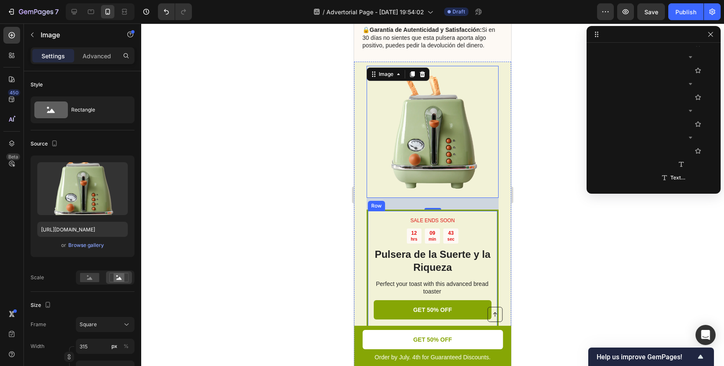
scroll to position [1456, 0]
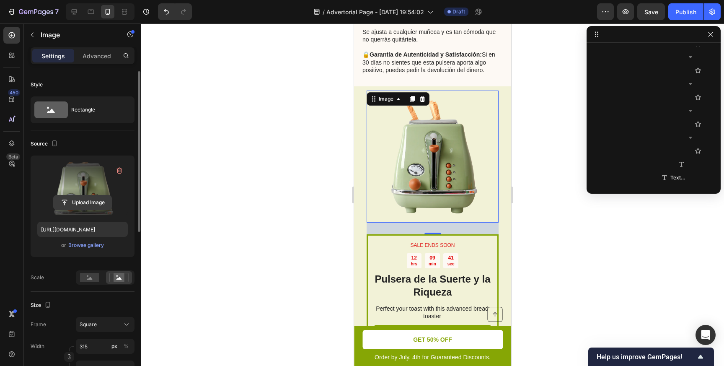
click at [88, 202] on input "file" at bounding box center [83, 202] width 58 height 14
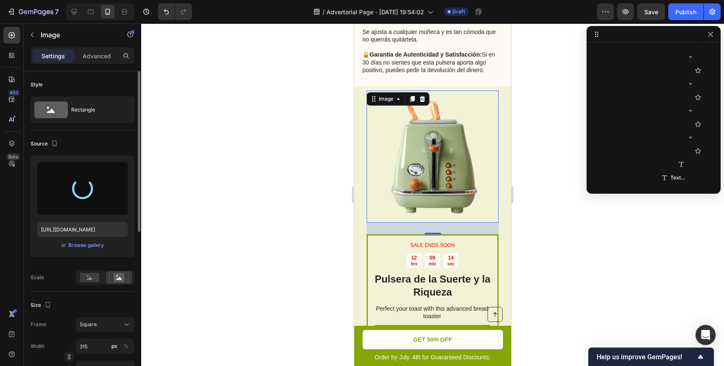
type input "[URL][DOMAIN_NAME]"
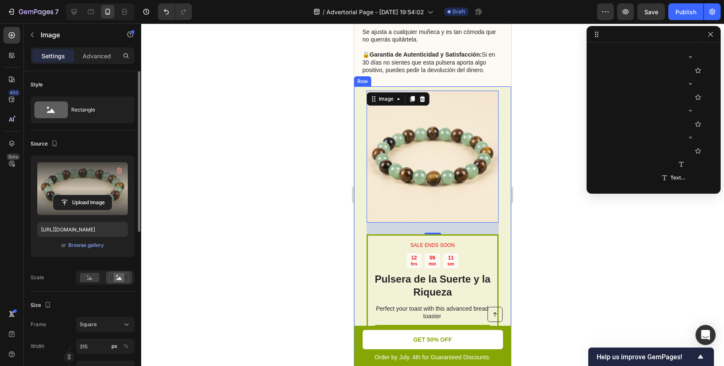
click at [506, 155] on div "SALE ENDS SOON Text Block 12 hrs 09 min 11 sec Countdown Timer Pulsera de la Su…" at bounding box center [432, 242] width 157 height 312
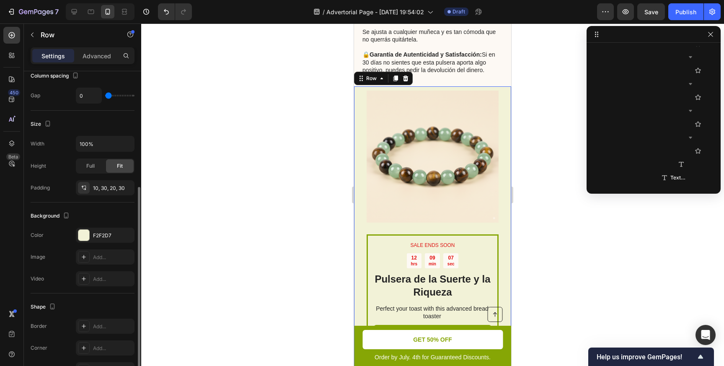
scroll to position [203, 0]
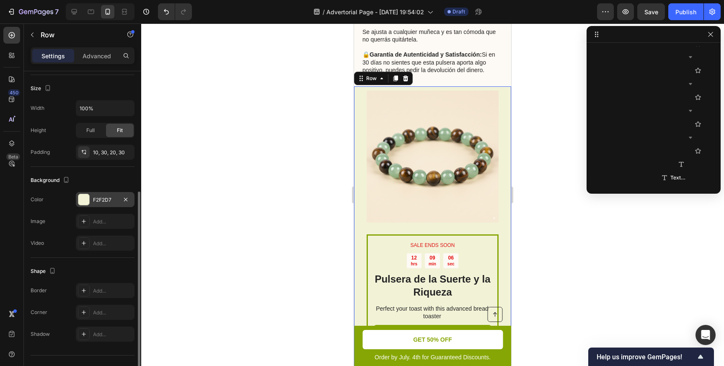
click at [83, 200] on div at bounding box center [83, 199] width 11 height 11
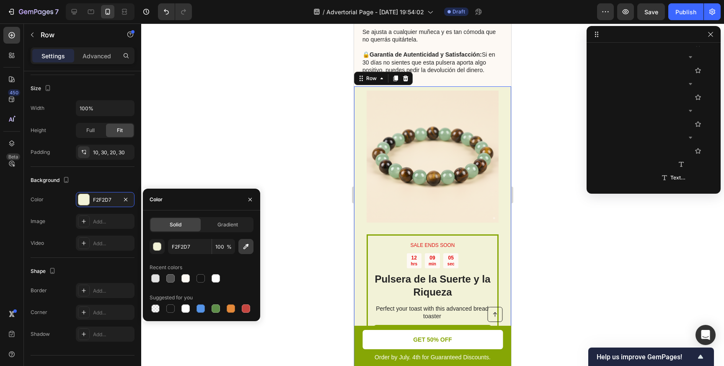
click at [244, 242] on icon "button" at bounding box center [246, 246] width 8 height 8
type input "F6EAD5"
click at [224, 224] on span "Gradient" at bounding box center [227, 225] width 21 height 8
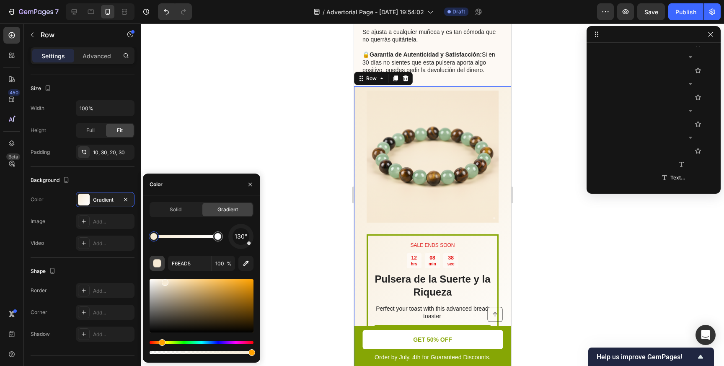
click at [157, 263] on div "button" at bounding box center [157, 263] width 8 height 8
click at [242, 263] on icon "button" at bounding box center [246, 263] width 8 height 8
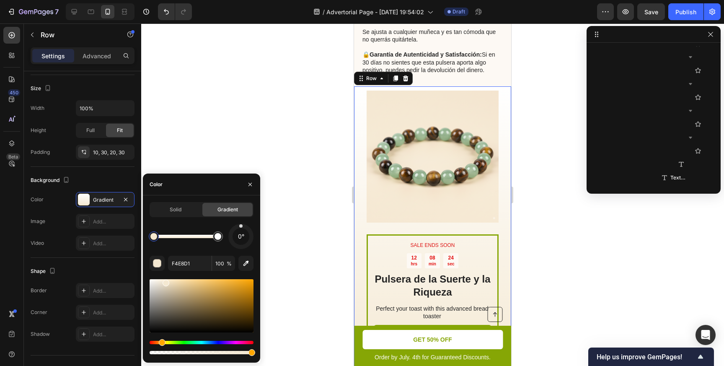
drag, startPoint x: 242, startPoint y: 248, endPoint x: 241, endPoint y: 222, distance: 26.4
click at [241, 222] on div "Solid Gradient 0° F4E8D1 100 %" at bounding box center [202, 279] width 104 height 154
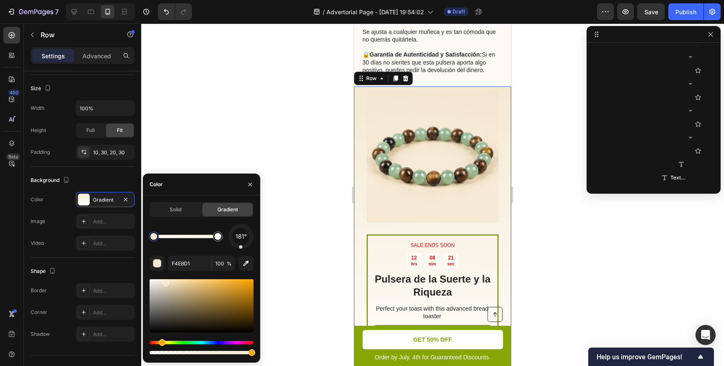
drag, startPoint x: 243, startPoint y: 247, endPoint x: 240, endPoint y: 254, distance: 7.4
click at [240, 254] on div "181° F4E8D1 100 %" at bounding box center [202, 290] width 104 height 132
click at [241, 248] on div at bounding box center [240, 246] width 3 height 3
click at [217, 238] on div at bounding box center [217, 236] width 7 height 7
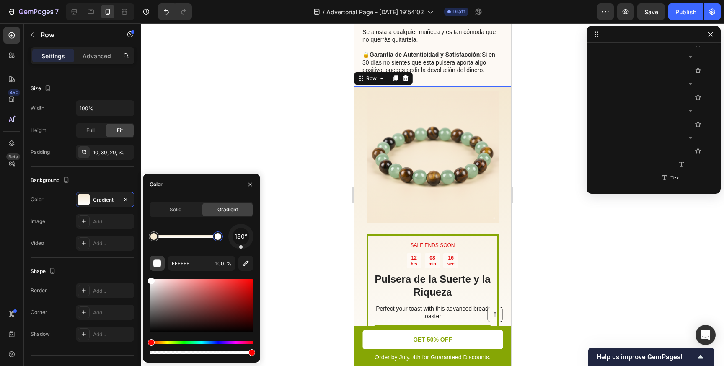
click at [157, 266] on div "button" at bounding box center [157, 263] width 8 height 8
click at [246, 265] on icon "button" at bounding box center [246, 263] width 8 height 8
type input "F6EAD5"
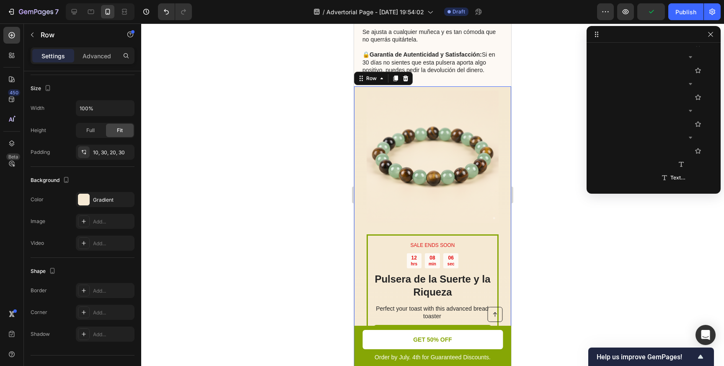
click at [547, 217] on div at bounding box center [432, 194] width 583 height 342
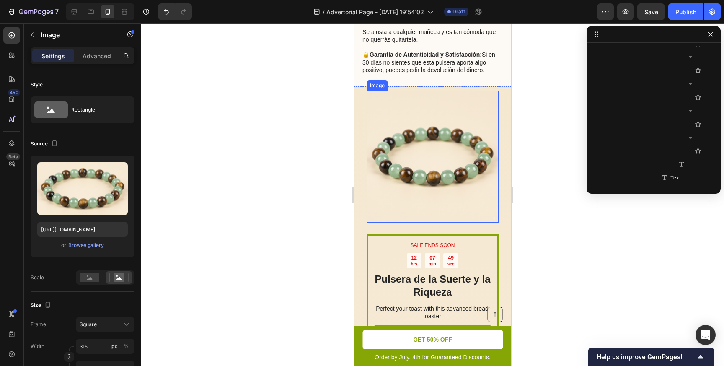
click at [478, 186] on img at bounding box center [432, 156] width 132 height 132
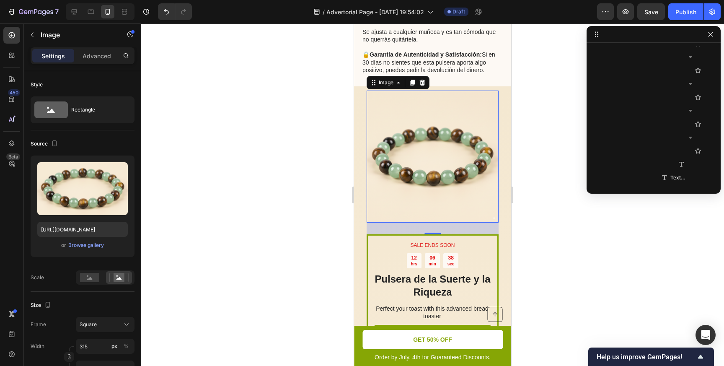
click at [271, 229] on div at bounding box center [432, 194] width 583 height 342
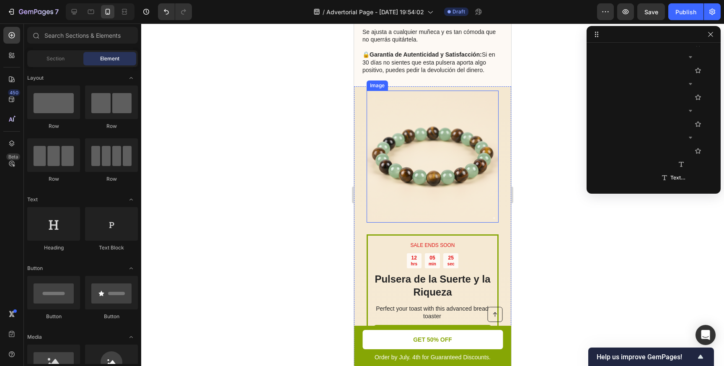
click at [382, 168] on img at bounding box center [432, 156] width 132 height 132
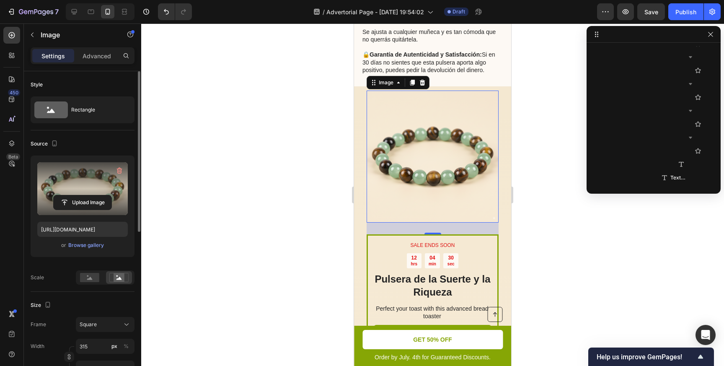
click at [94, 184] on label at bounding box center [82, 188] width 90 height 53
click at [94, 195] on input "file" at bounding box center [83, 202] width 58 height 14
click at [88, 205] on input "file" at bounding box center [83, 202] width 58 height 14
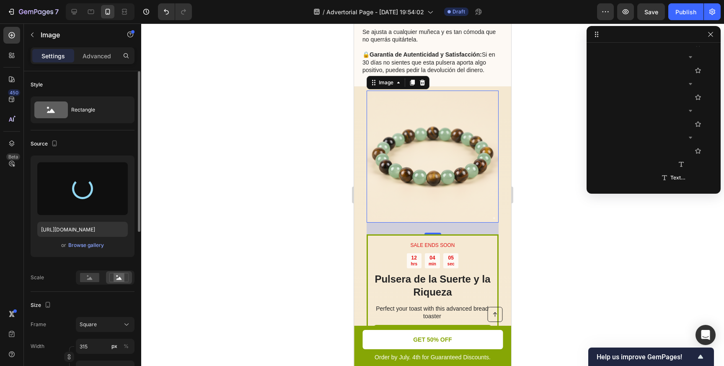
type input "[URL][DOMAIN_NAME]"
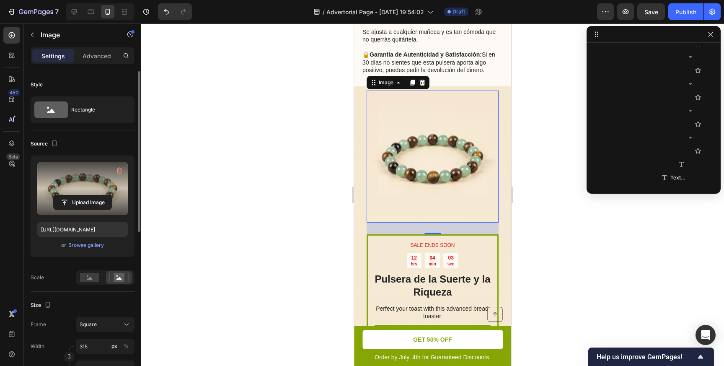
click at [570, 221] on div at bounding box center [432, 194] width 583 height 342
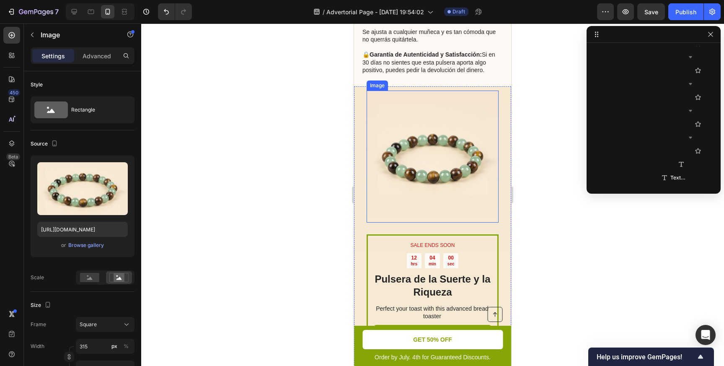
click at [477, 189] on img at bounding box center [432, 156] width 132 height 132
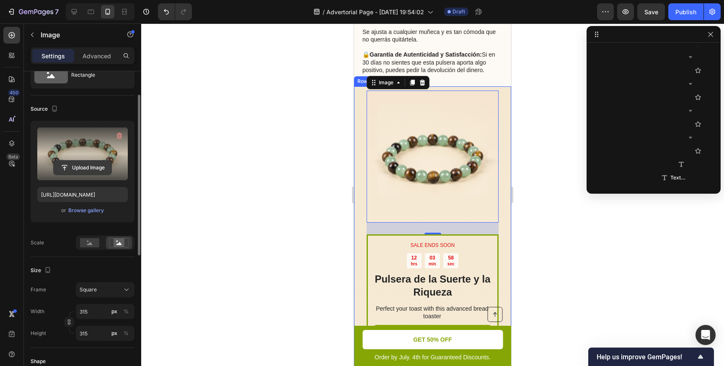
scroll to position [46, 0]
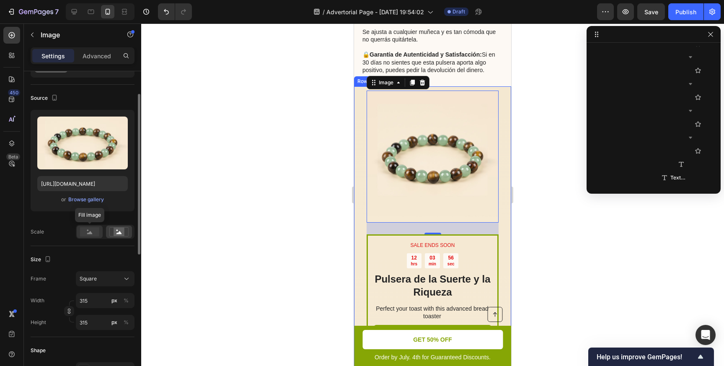
click at [93, 233] on rect at bounding box center [89, 231] width 19 height 9
click at [117, 234] on icon at bounding box center [118, 232] width 5 height 3
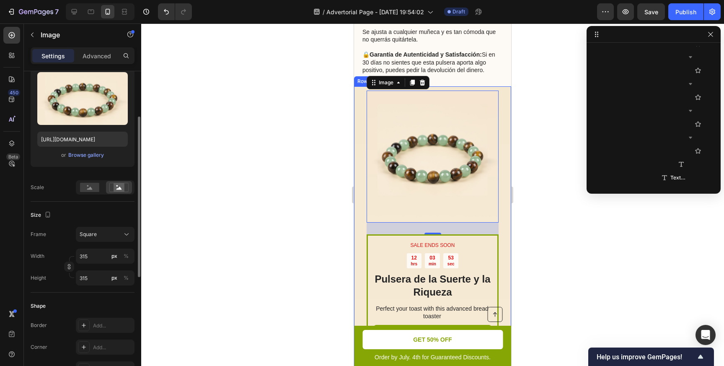
scroll to position [88, 0]
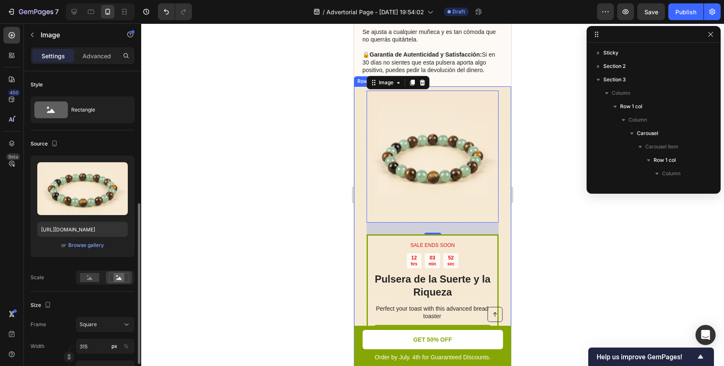
scroll to position [224, 0]
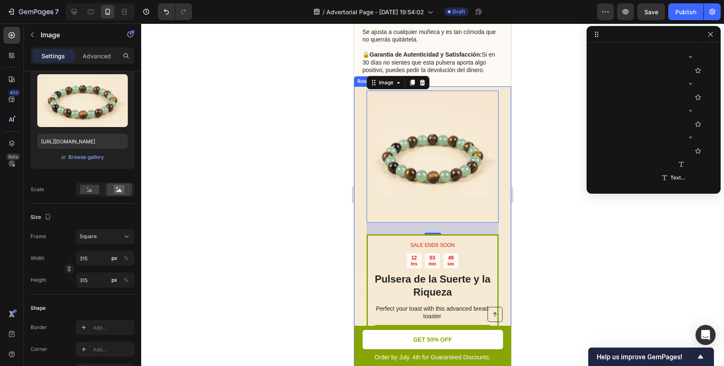
click at [244, 200] on div at bounding box center [432, 194] width 583 height 342
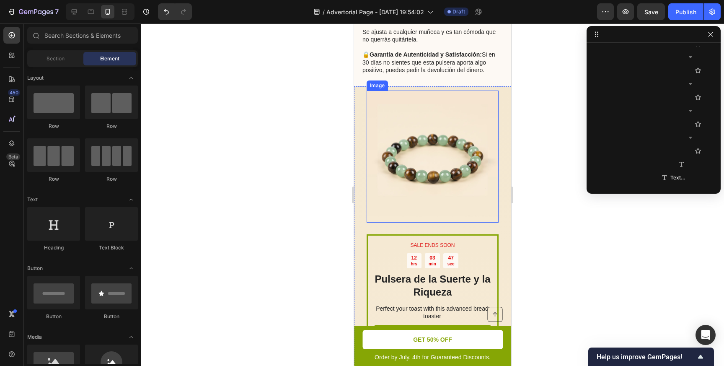
click at [402, 146] on img at bounding box center [432, 156] width 132 height 132
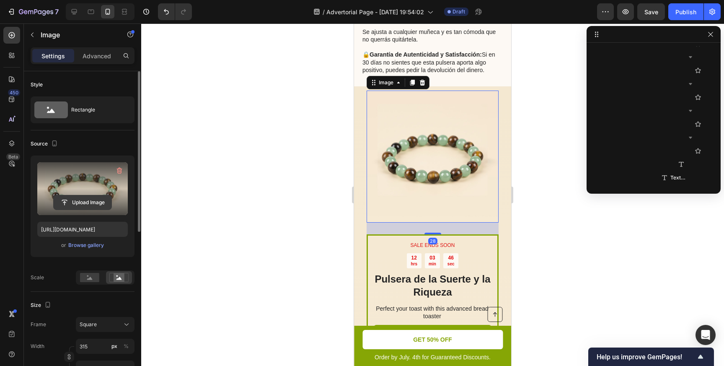
click at [88, 201] on input "file" at bounding box center [83, 202] width 58 height 14
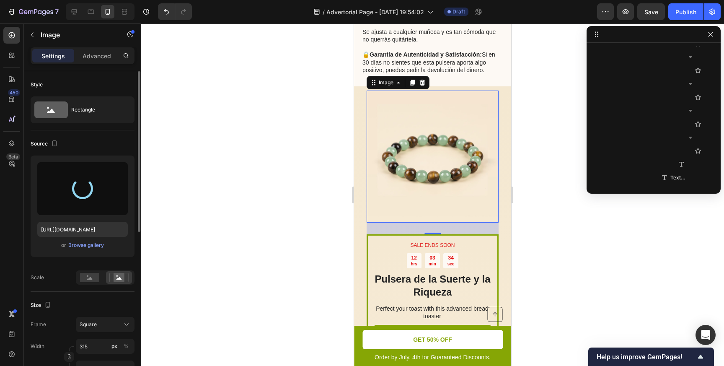
type input "[URL][DOMAIN_NAME]"
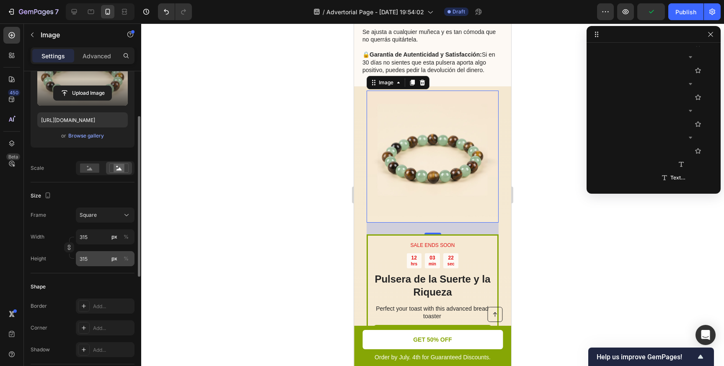
scroll to position [122, 0]
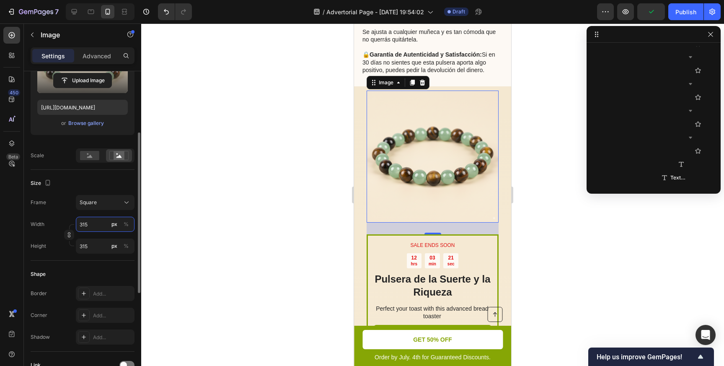
click at [92, 224] on input "315" at bounding box center [105, 224] width 59 height 15
click at [93, 222] on input "315" at bounding box center [105, 224] width 59 height 15
click at [100, 205] on div "Square" at bounding box center [100, 203] width 41 height 8
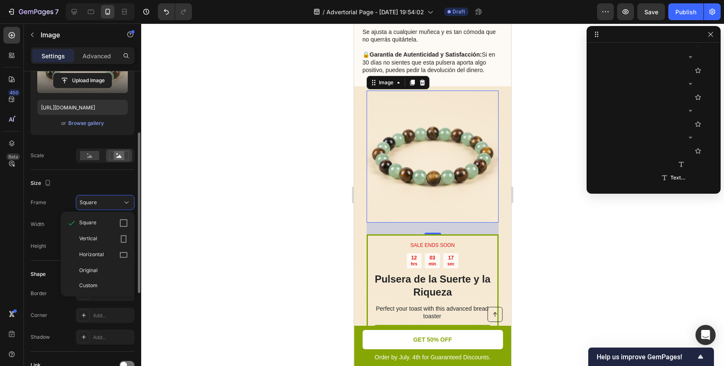
click at [100, 204] on div "Square" at bounding box center [100, 203] width 41 height 8
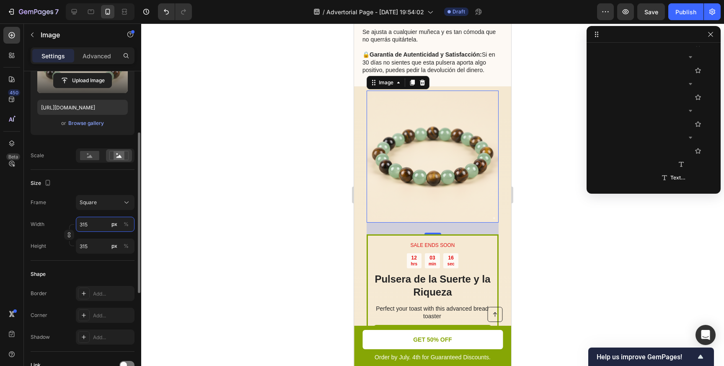
click at [91, 226] on input "315" at bounding box center [105, 224] width 59 height 15
type input "3"
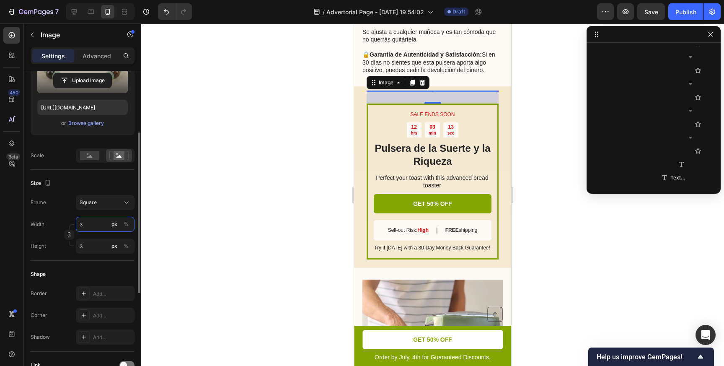
type input "33"
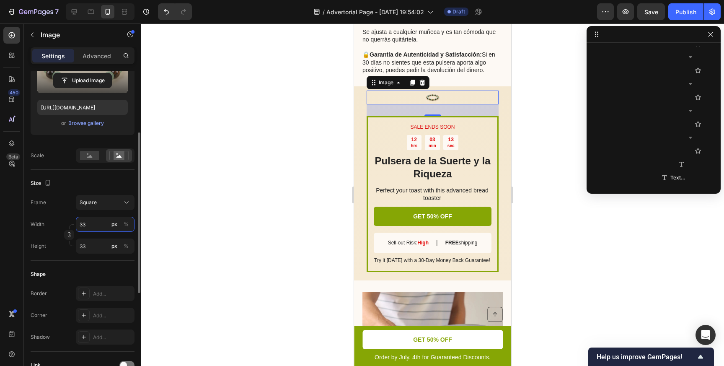
type input "330"
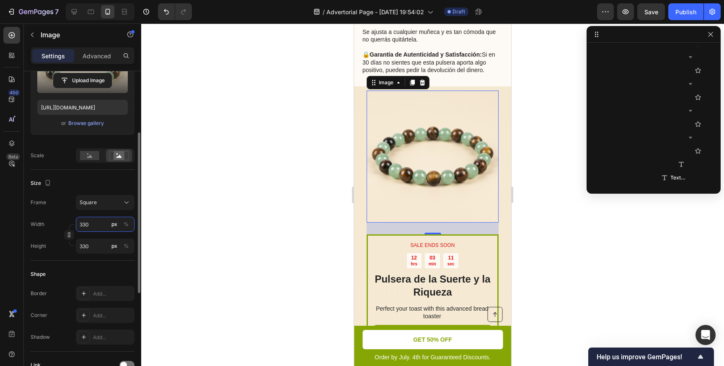
type input "33"
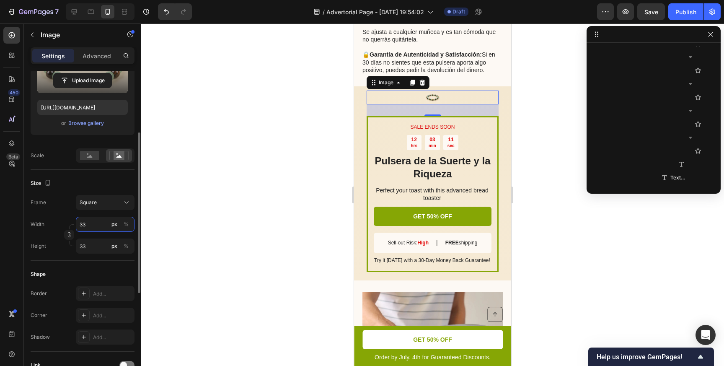
type input "3"
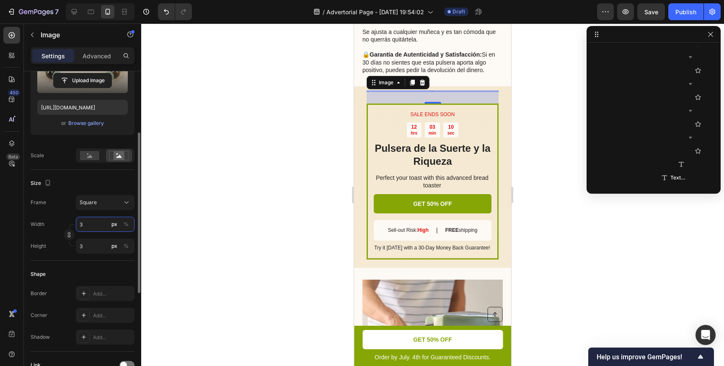
type input "36"
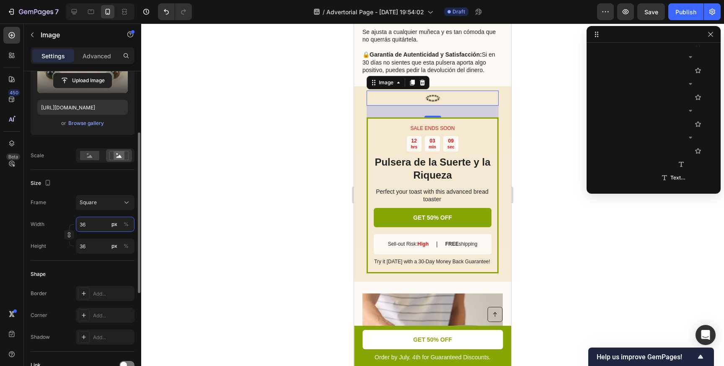
type input "360"
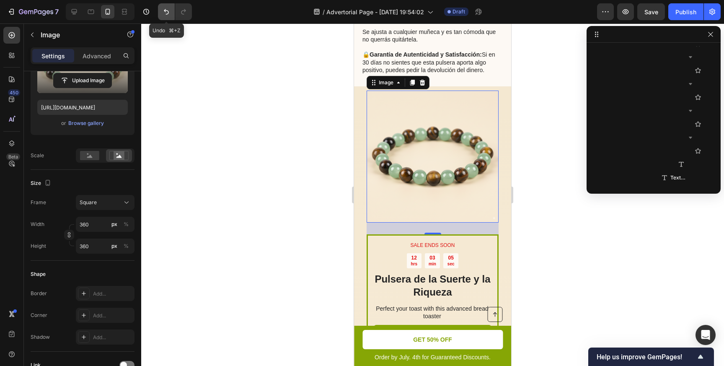
click at [166, 10] on icon "Undo/Redo" at bounding box center [166, 11] width 5 height 5
type input "36"
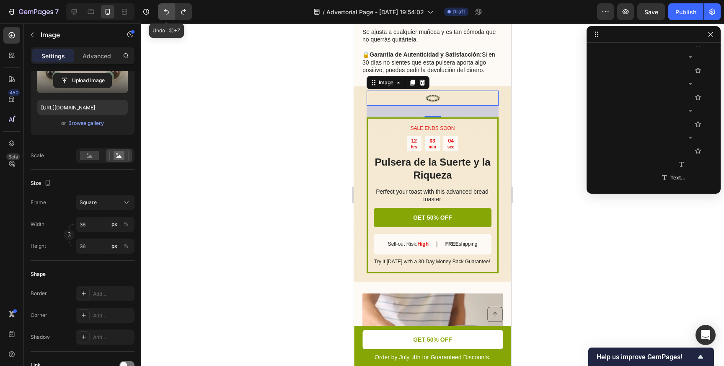
click at [166, 10] on icon "Undo/Redo" at bounding box center [166, 11] width 5 height 5
type input "3"
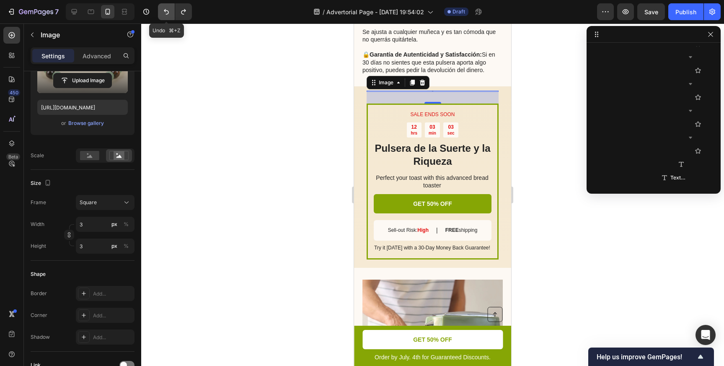
click at [166, 10] on icon "Undo/Redo" at bounding box center [166, 11] width 5 height 5
type input "330"
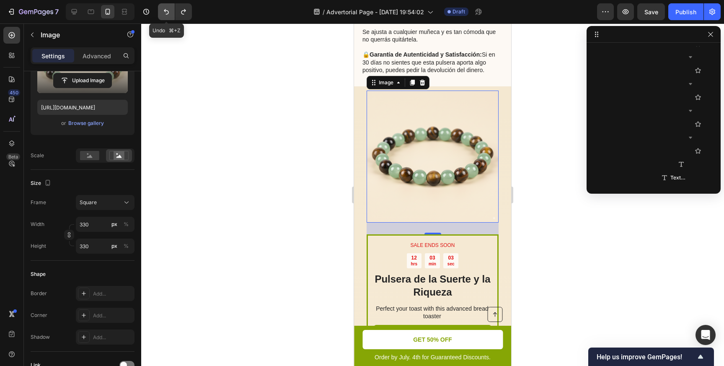
click at [166, 10] on icon "Undo/Redo" at bounding box center [166, 11] width 5 height 5
type input "315"
click at [166, 10] on icon "Undo/Redo" at bounding box center [166, 11] width 5 height 5
click at [180, 12] on icon "Undo/Redo" at bounding box center [183, 12] width 8 height 8
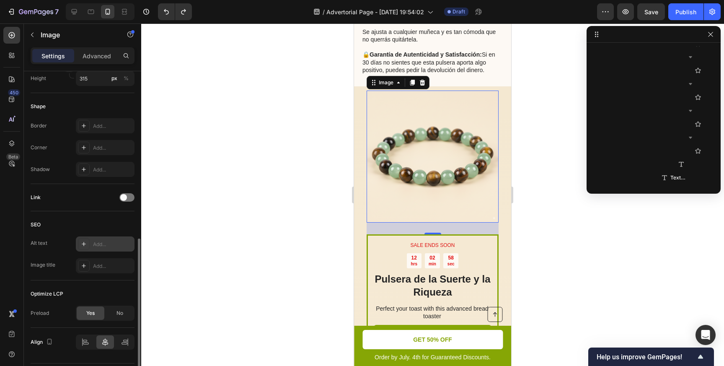
scroll to position [313, 0]
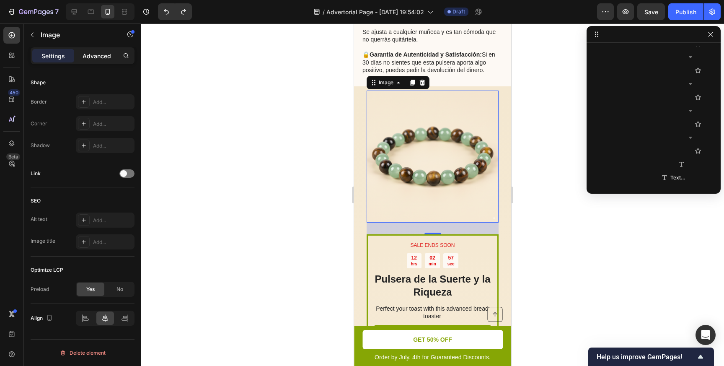
click at [102, 52] on p "Advanced" at bounding box center [97, 56] width 28 height 9
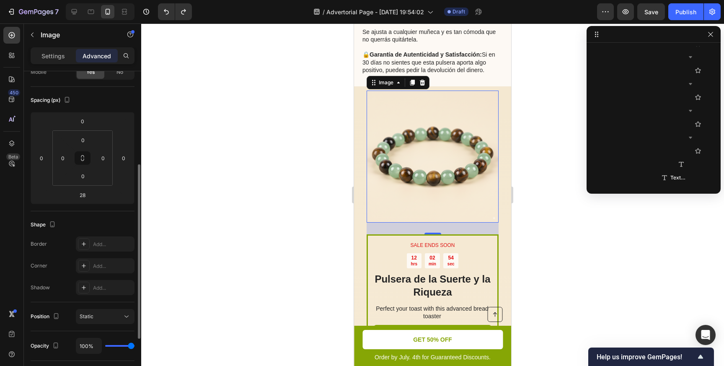
scroll to position [74, 0]
click at [66, 0] on html "7 / Advertorial Page - Sep 24, 19:54:02 Draft Preview Save Publish 450 Beta Sec…" at bounding box center [362, 0] width 724 height 0
click at [65, 161] on input "0" at bounding box center [63, 159] width 13 height 13
click at [65, 162] on input "0" at bounding box center [63, 159] width 13 height 13
click at [69, 162] on input "0" at bounding box center [63, 159] width 13 height 13
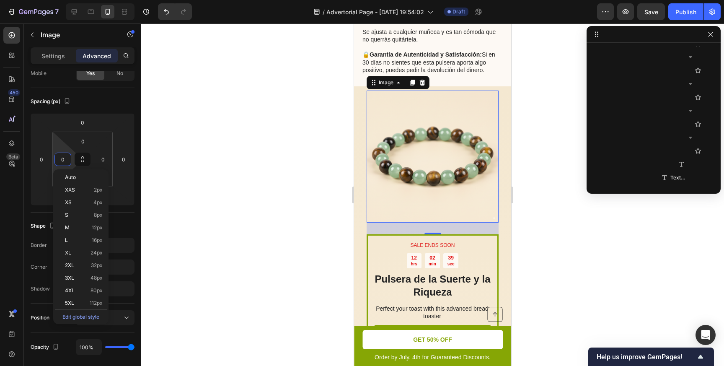
click at [67, 162] on input "0" at bounding box center [63, 159] width 13 height 13
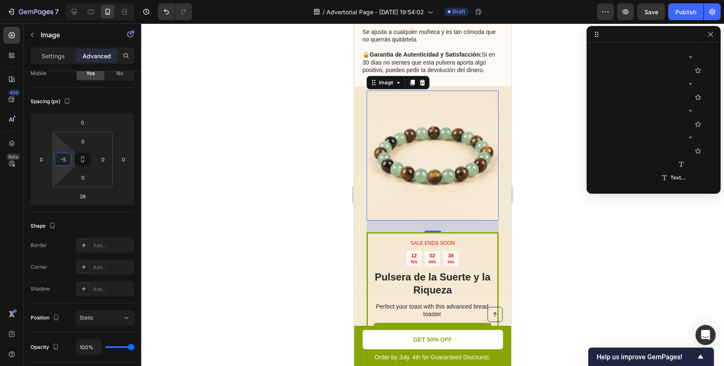
type input "5"
click at [224, 164] on div at bounding box center [432, 194] width 583 height 342
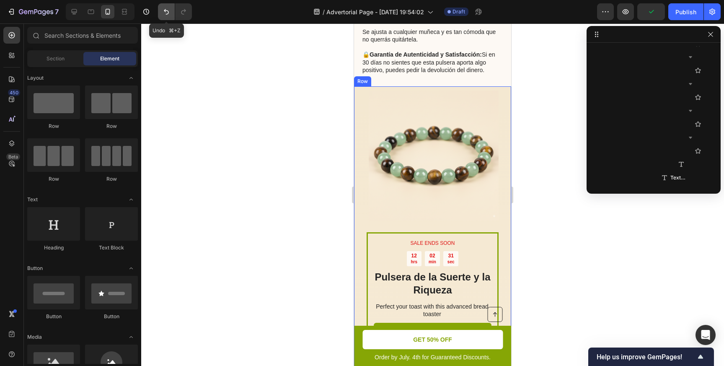
click at [165, 12] on icon "Undo/Redo" at bounding box center [166, 11] width 5 height 5
click at [165, 11] on icon "Undo/Redo" at bounding box center [166, 11] width 5 height 5
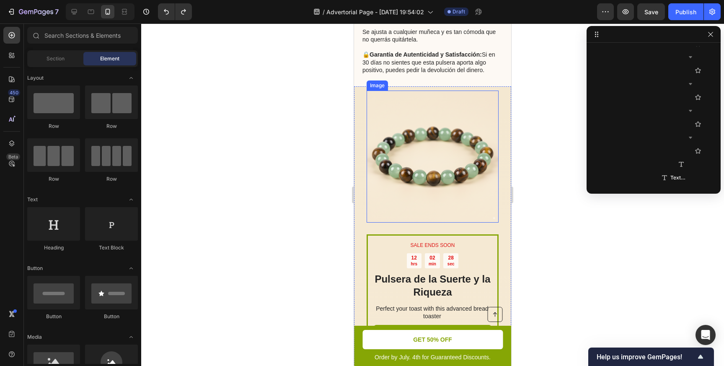
click at [398, 157] on img at bounding box center [432, 156] width 132 height 132
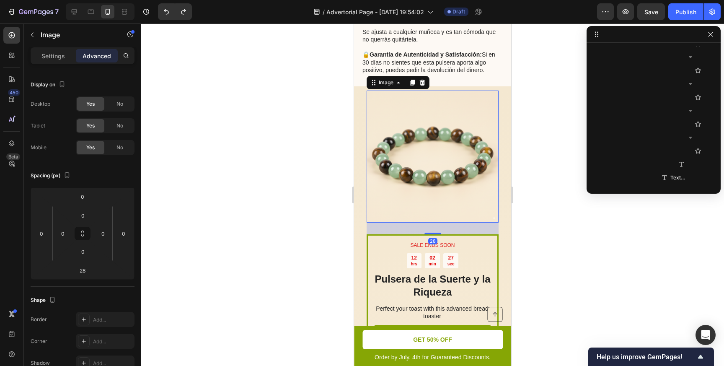
click at [278, 182] on div at bounding box center [432, 194] width 583 height 342
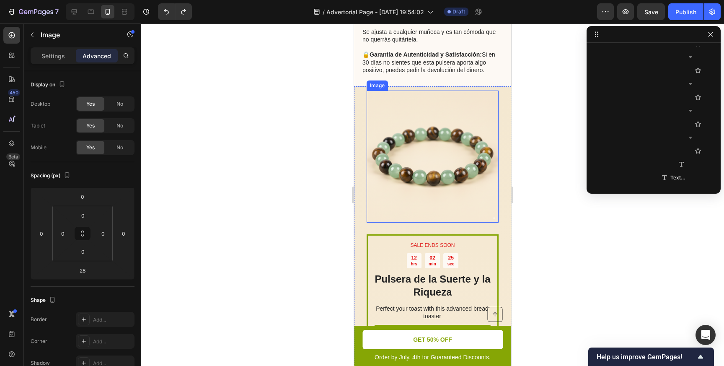
click at [423, 160] on img at bounding box center [432, 156] width 132 height 132
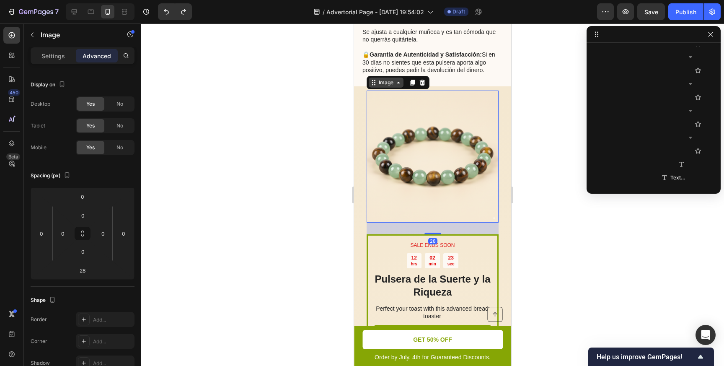
click at [395, 84] on icon at bounding box center [398, 82] width 7 height 7
click at [58, 54] on p "Settings" at bounding box center [52, 56] width 23 height 9
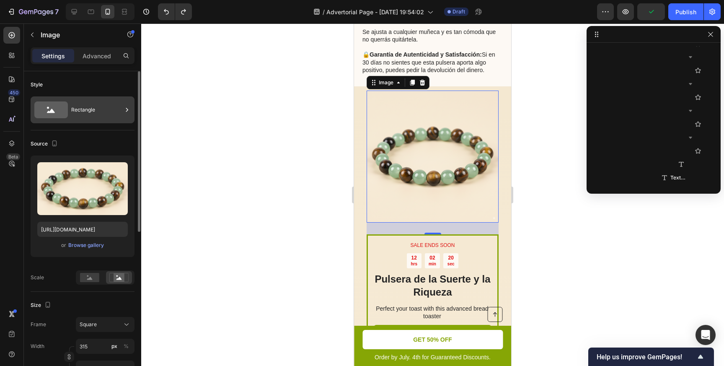
click at [90, 105] on div "Rectangle" at bounding box center [96, 109] width 51 height 19
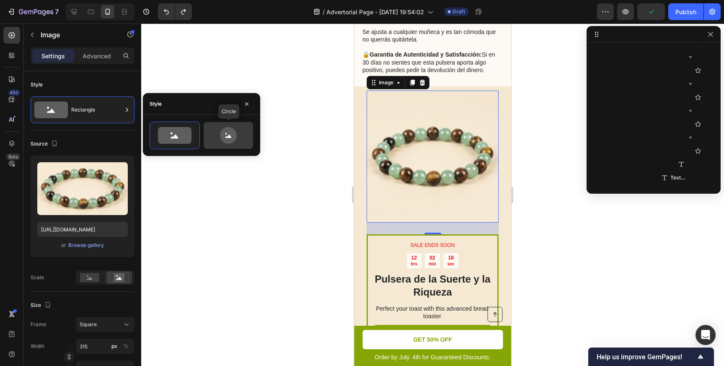
click at [214, 143] on icon at bounding box center [228, 135] width 39 height 17
type input "80"
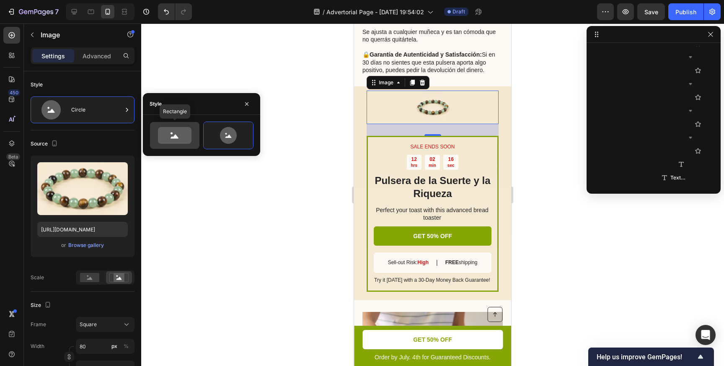
click at [167, 139] on icon at bounding box center [175, 135] width 34 height 17
type input "100"
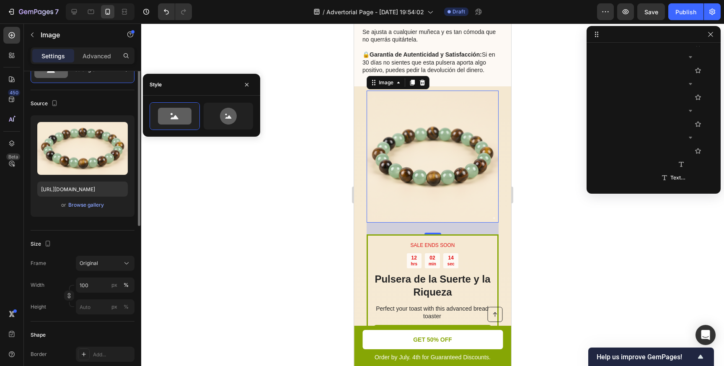
scroll to position [97, 0]
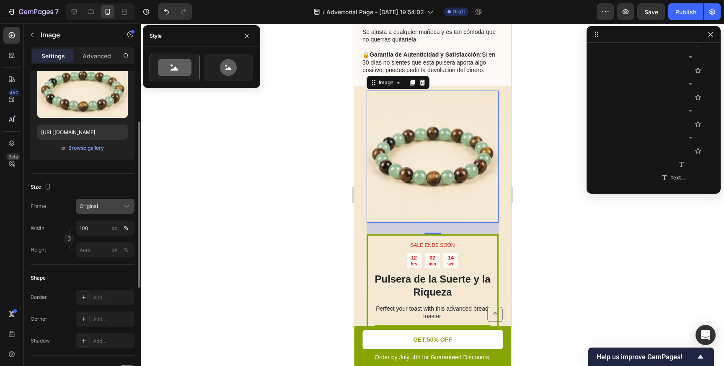
click at [108, 209] on div "Original" at bounding box center [100, 206] width 41 height 8
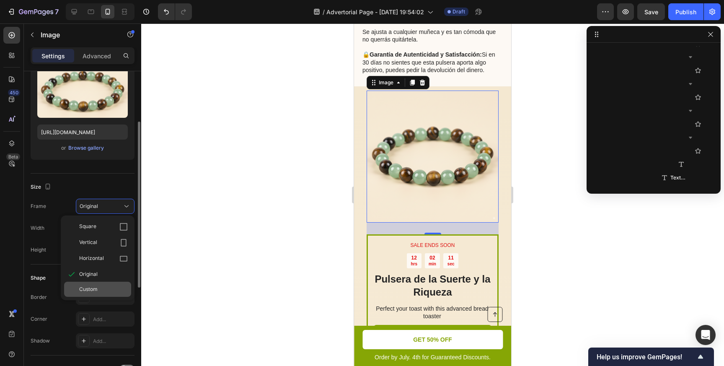
click at [105, 290] on div "Custom" at bounding box center [103, 289] width 49 height 8
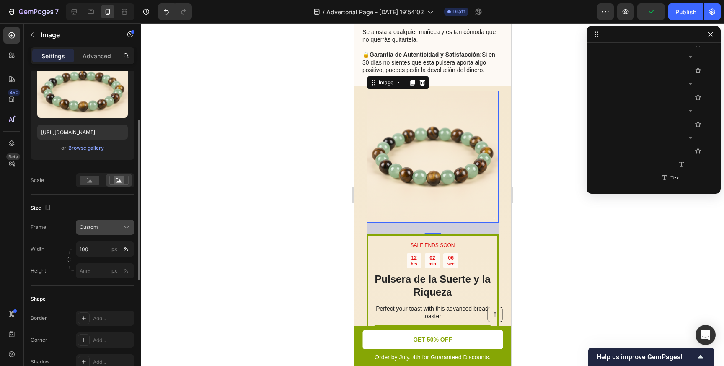
click at [101, 230] on div "Custom" at bounding box center [100, 227] width 41 height 8
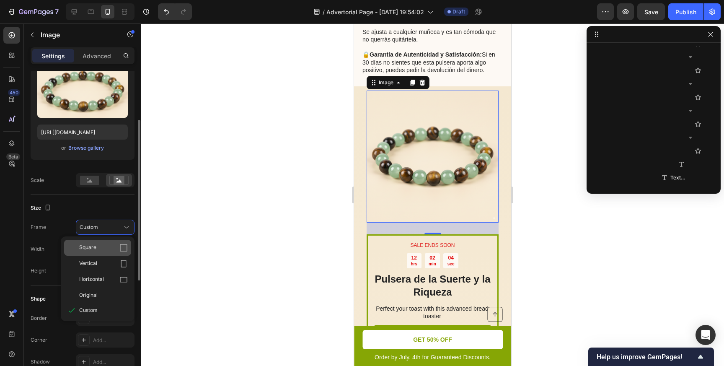
click at [102, 248] on div "Square" at bounding box center [103, 247] width 49 height 8
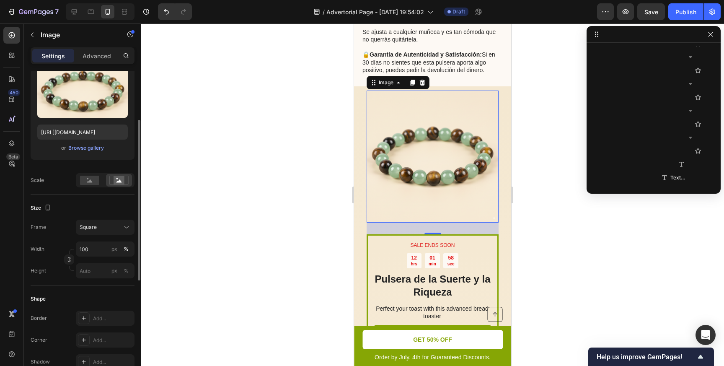
click at [277, 140] on div at bounding box center [432, 194] width 583 height 342
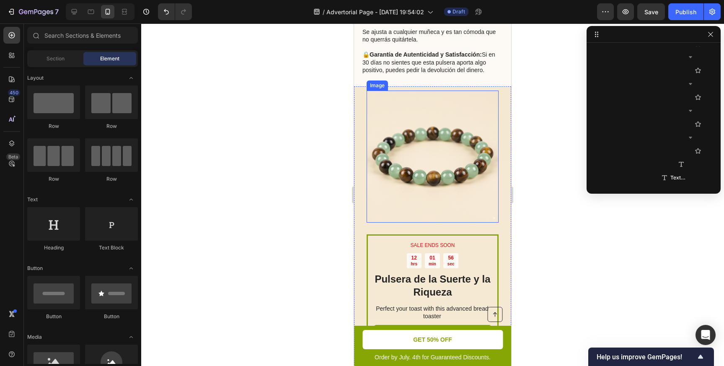
click at [377, 181] on img at bounding box center [432, 156] width 132 height 132
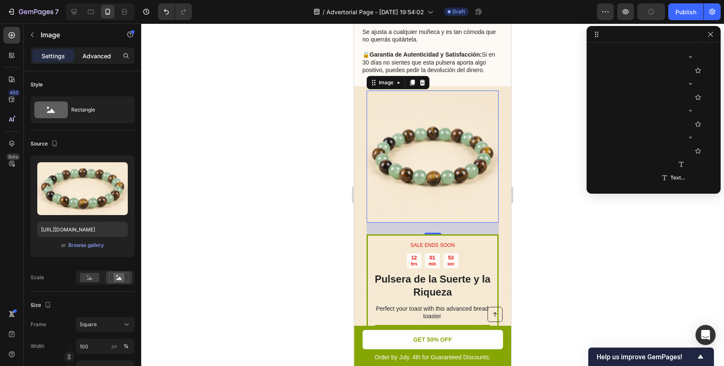
click at [95, 59] on p "Advanced" at bounding box center [97, 56] width 28 height 9
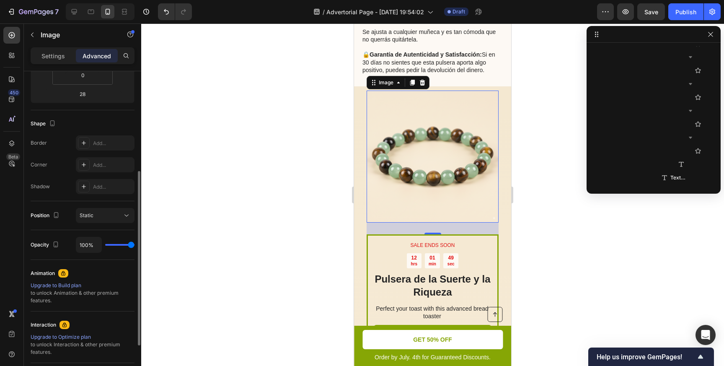
scroll to position [178, 0]
type input "97%"
type input "97"
type input "96%"
type input "96"
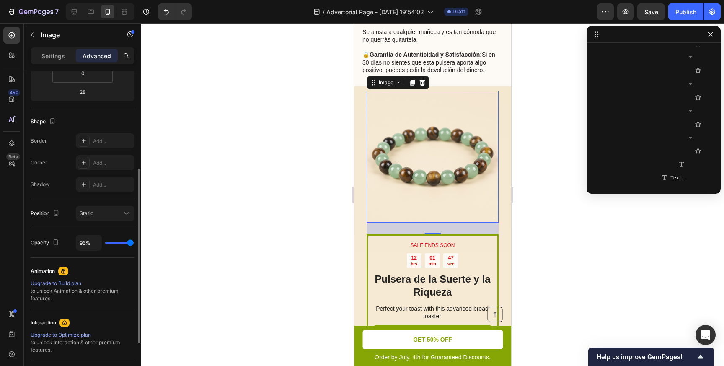
type input "92%"
type input "92"
type input "89%"
type input "89"
type input "86%"
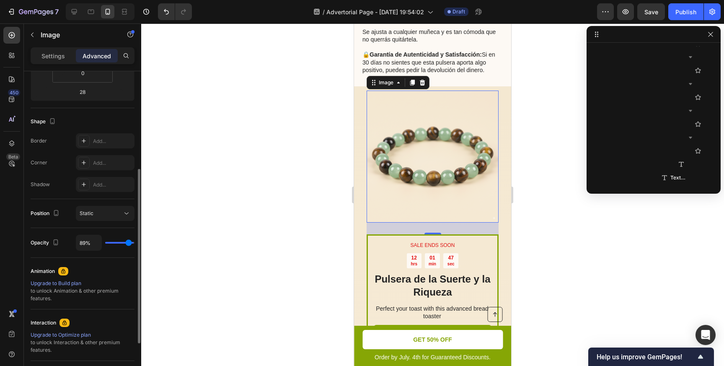
type input "86"
type input "83%"
type input "83"
type input "81%"
type input "81"
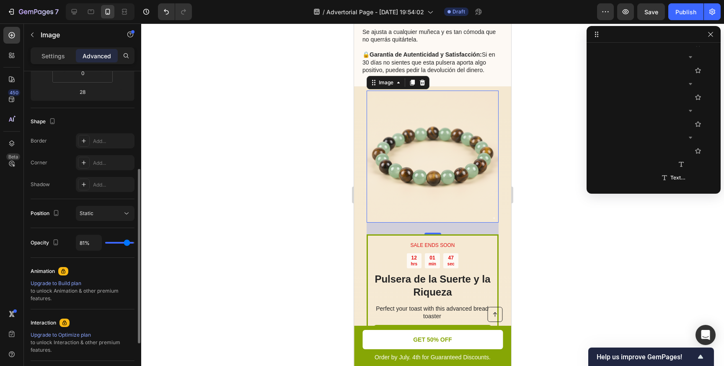
type input "78%"
type input "78"
type input "75%"
type input "75"
type input "72%"
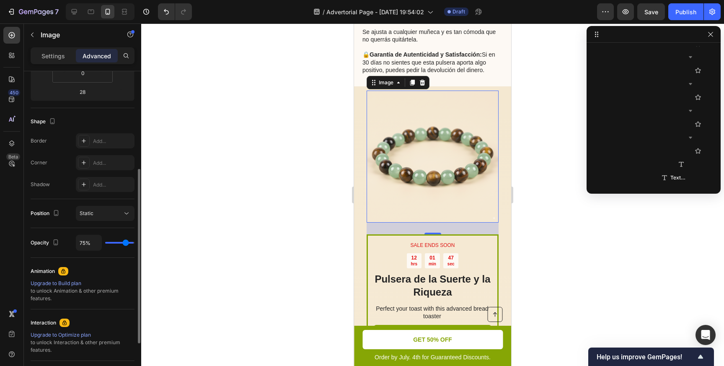
type input "72"
type input "68%"
type input "68"
type input "64%"
type input "64"
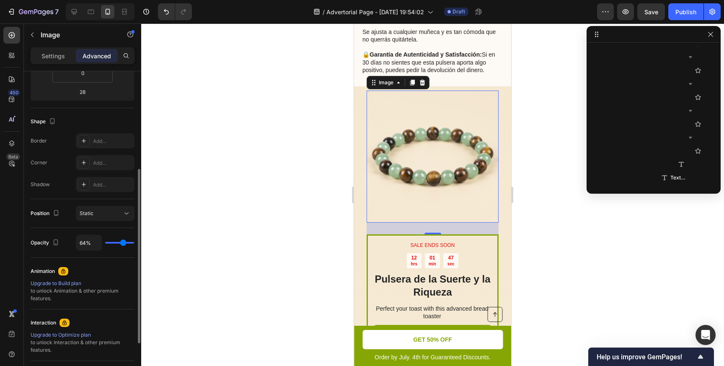
type input "61%"
type input "61"
type input "54%"
type input "54"
type input "51%"
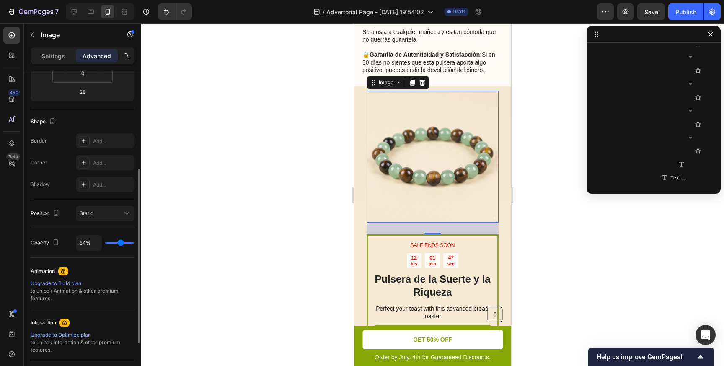
type input "51"
type input "48%"
type input "48"
type input "46%"
type input "46"
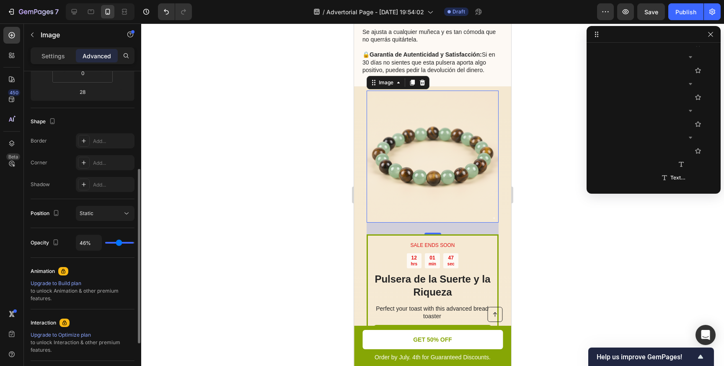
type input "44%"
type input "44"
type input "43%"
type input "43"
type input "42%"
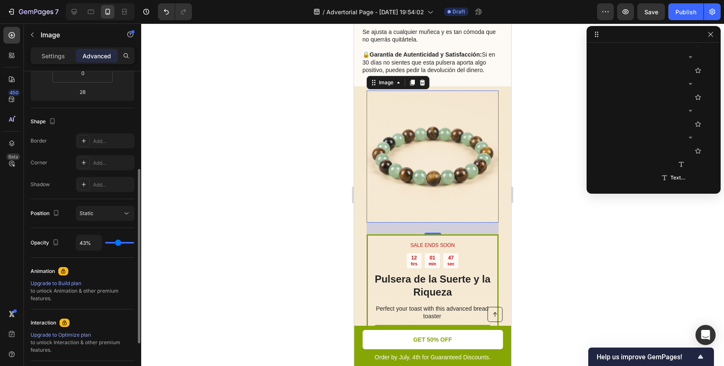
type input "42"
type input "41%"
type input "41"
type input "40%"
type input "40"
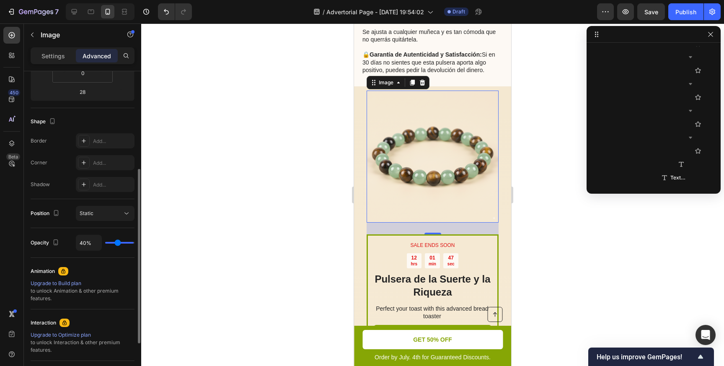
type input "39%"
type input "39"
type input "38%"
type input "38"
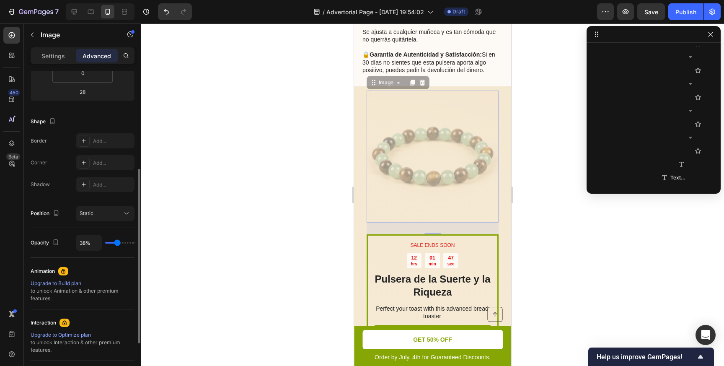
type input "37%"
type input "37"
type input "38%"
type input "38"
type input "39%"
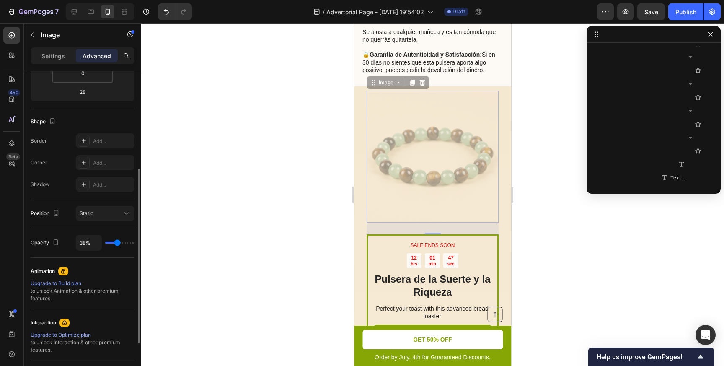
type input "39"
type input "41%"
type input "41"
type input "42%"
type input "42"
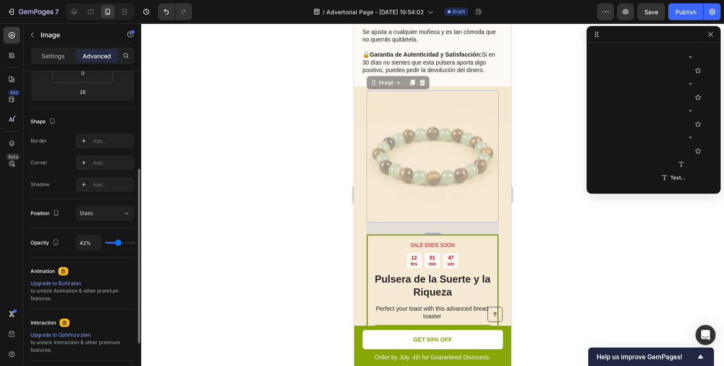
type input "43%"
type input "43"
type input "44%"
type input "44"
type input "45%"
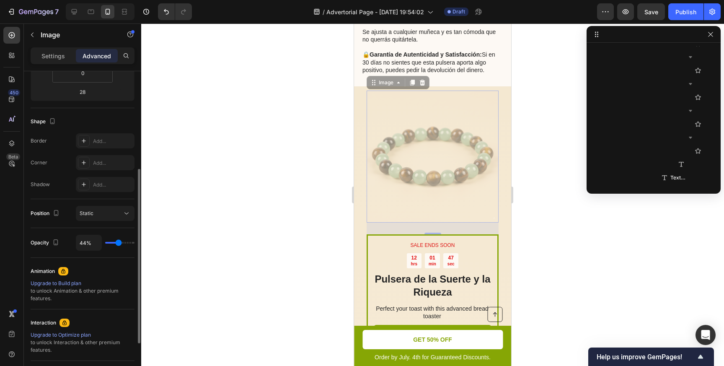
type input "45"
type input "46%"
type input "46"
type input "47%"
type input "47"
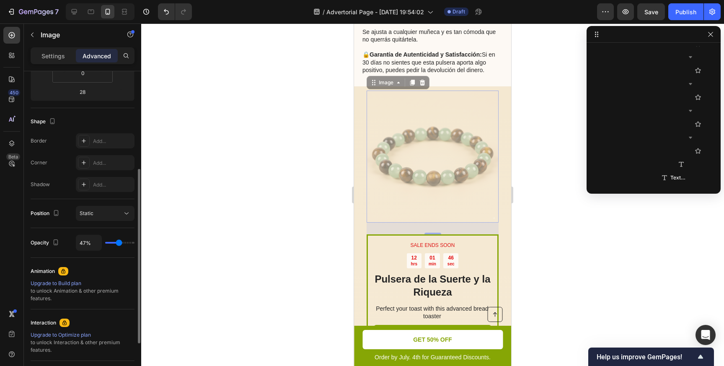
type input "48%"
type input "48"
type input "49%"
type input "49"
type input "50%"
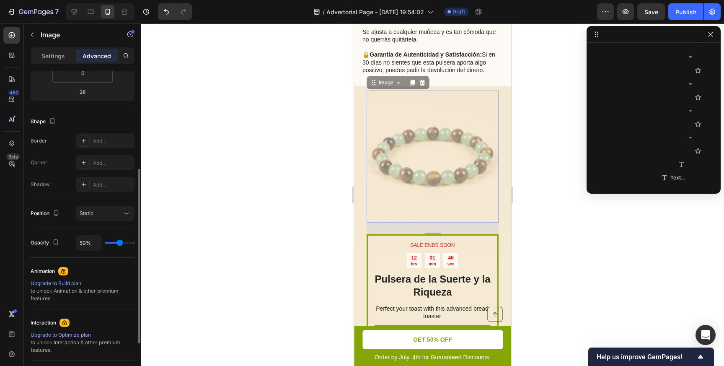
drag, startPoint x: 130, startPoint y: 242, endPoint x: 122, endPoint y: 242, distance: 8.4
type input "52"
click at [120, 242] on input "range" at bounding box center [119, 243] width 29 height 2
type input "60%"
type input "60"
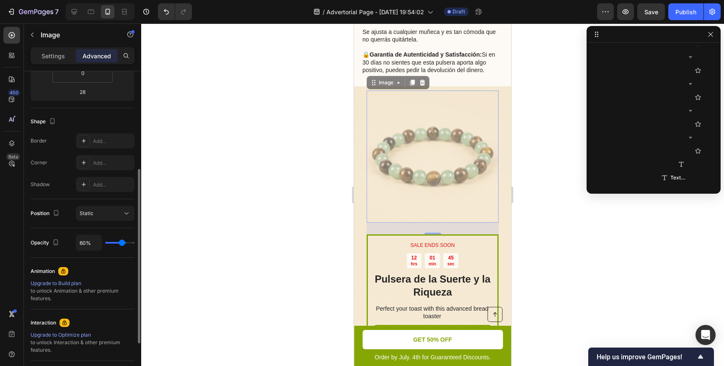
type input "69%"
type input "69"
type input "76%"
type input "76"
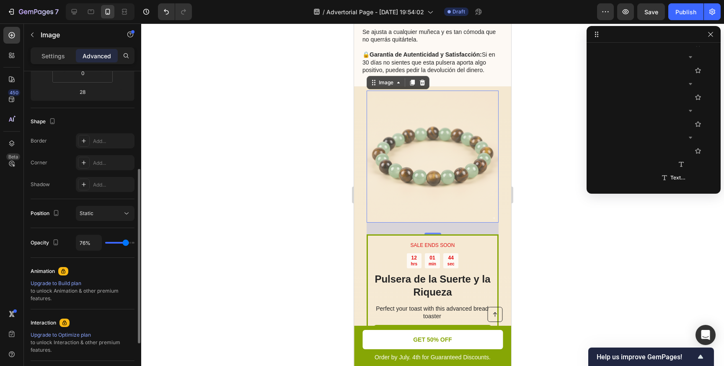
type input "82%"
type input "82"
type input "89%"
type input "89"
type input "100%"
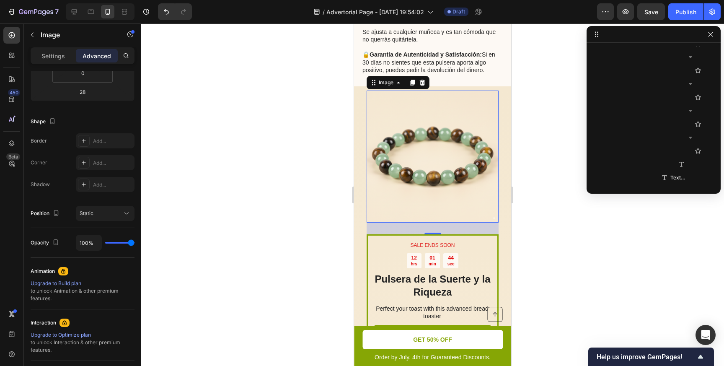
drag, startPoint x: 120, startPoint y: 242, endPoint x: 152, endPoint y: 245, distance: 32.8
type input "100"
click at [134, 243] on input "range" at bounding box center [119, 243] width 29 height 2
click at [243, 215] on div at bounding box center [432, 194] width 583 height 342
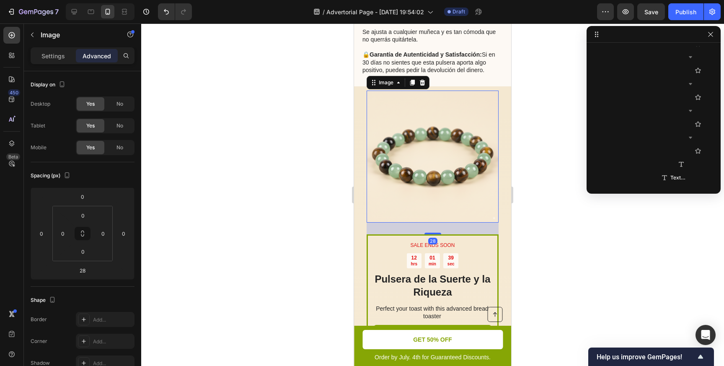
click at [374, 186] on img at bounding box center [432, 156] width 132 height 132
click at [59, 55] on p "Settings" at bounding box center [52, 56] width 23 height 9
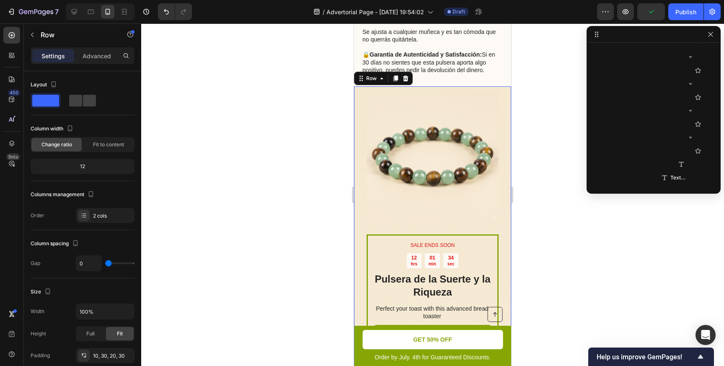
click at [361, 108] on div "SALE ENDS SOON Text Block 12 hrs 01 min 34 sec Countdown Timer Pulsera de la Su…" at bounding box center [432, 242] width 157 height 312
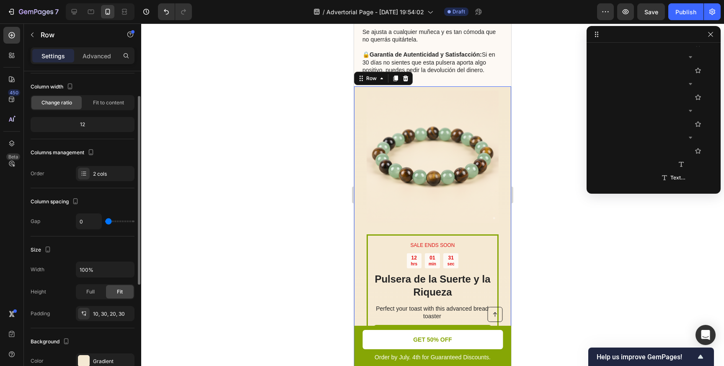
scroll to position [43, 0]
click at [106, 173] on div "2 cols" at bounding box center [112, 173] width 39 height 8
click at [109, 194] on div "Column spacing" at bounding box center [83, 200] width 104 height 13
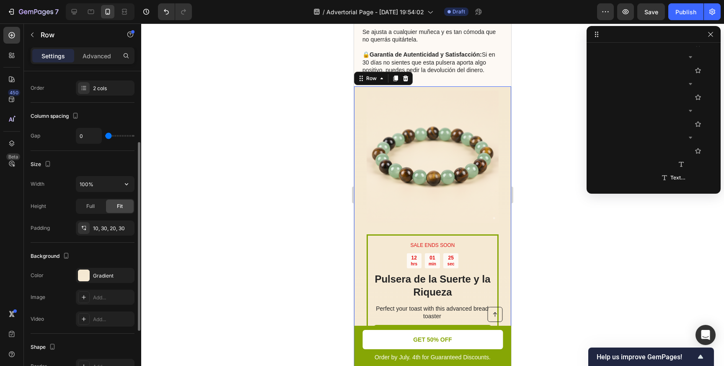
scroll to position [132, 0]
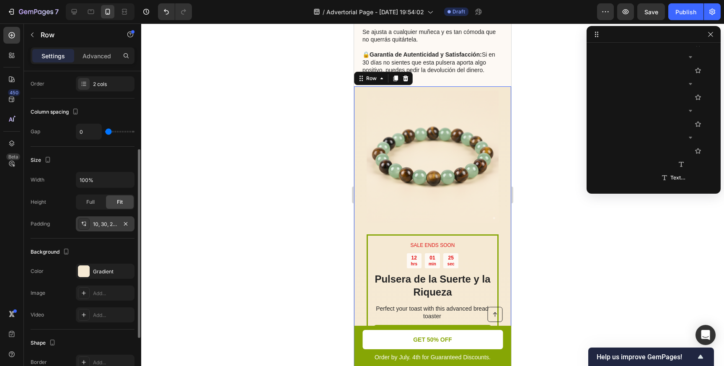
click at [103, 226] on div "10, 30, 20, 30" at bounding box center [105, 224] width 24 height 8
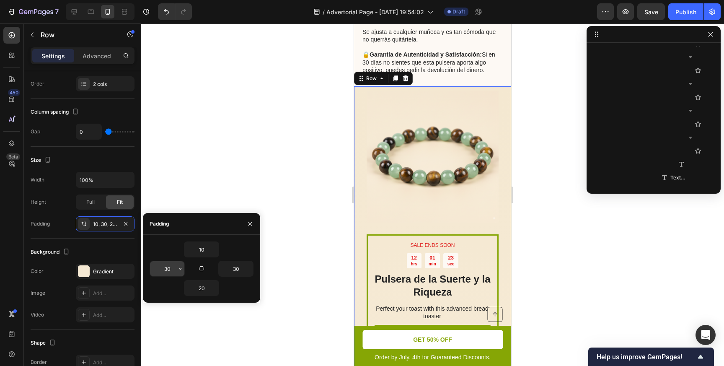
click at [167, 271] on input "30" at bounding box center [167, 268] width 34 height 15
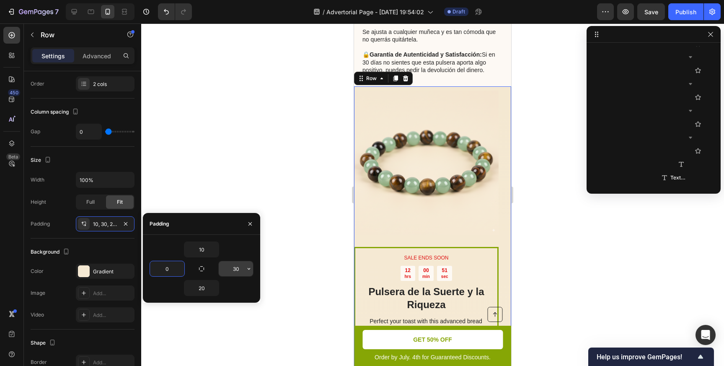
click at [235, 270] on input "30" at bounding box center [236, 268] width 34 height 15
type input "30"
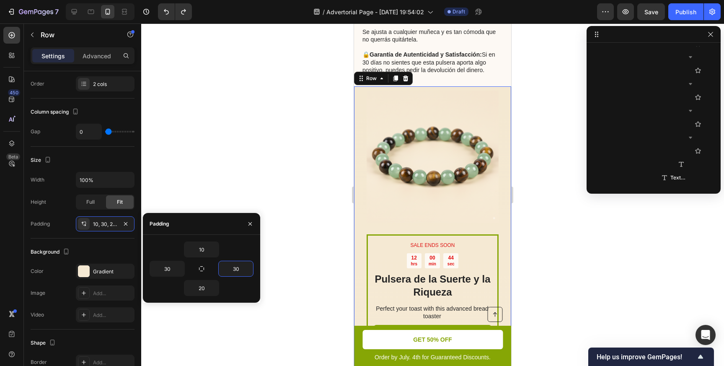
click at [314, 196] on div at bounding box center [432, 194] width 583 height 342
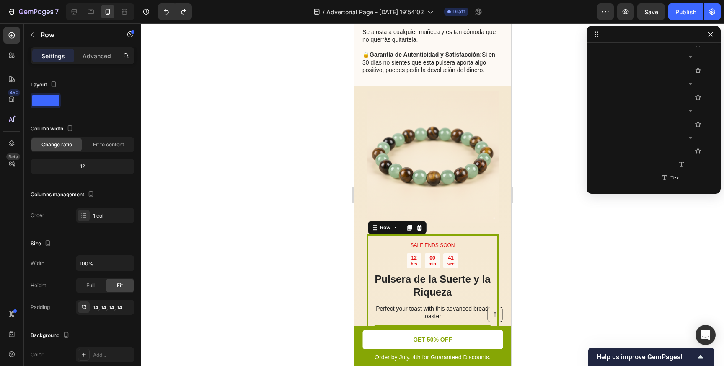
click at [372, 235] on div "SALE ENDS SOON Text Block 12 hrs 00 min 41 sec Countdown Timer Pulsera de la Su…" at bounding box center [432, 312] width 132 height 156
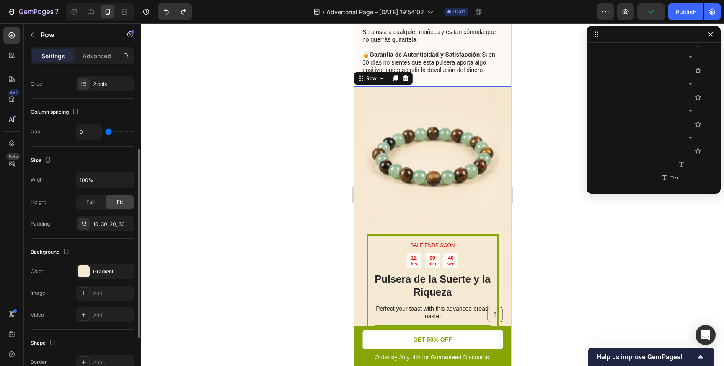
click at [359, 199] on div "SALE ENDS SOON Text Block 12 hrs 00 min 40 sec Countdown Timer Pulsera de la Su…" at bounding box center [432, 242] width 157 height 312
click at [382, 235] on div "SALE ENDS SOON Text Block 12 hrs 00 min 39 sec Countdown Timer Pulsera de la Su…" at bounding box center [432, 312] width 132 height 156
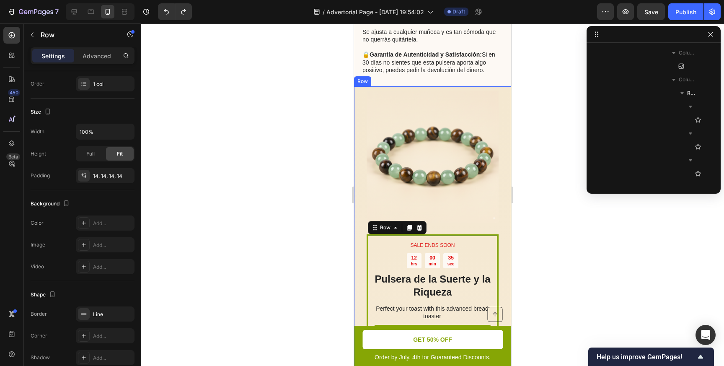
scroll to position [0, 0]
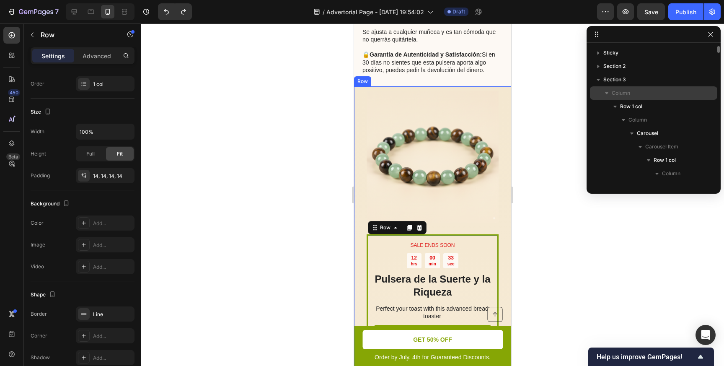
click at [606, 93] on icon "button" at bounding box center [606, 93] width 3 height 2
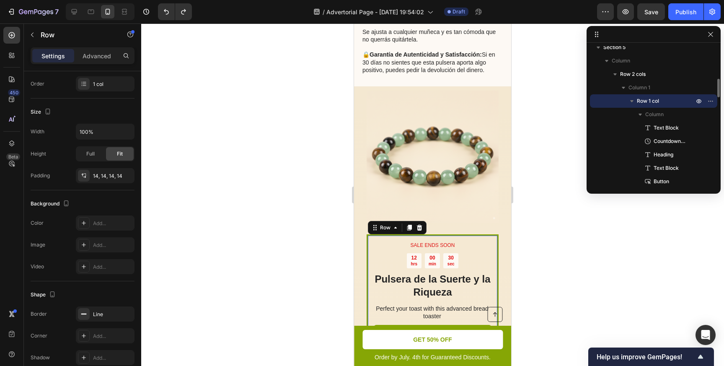
scroll to position [255, 0]
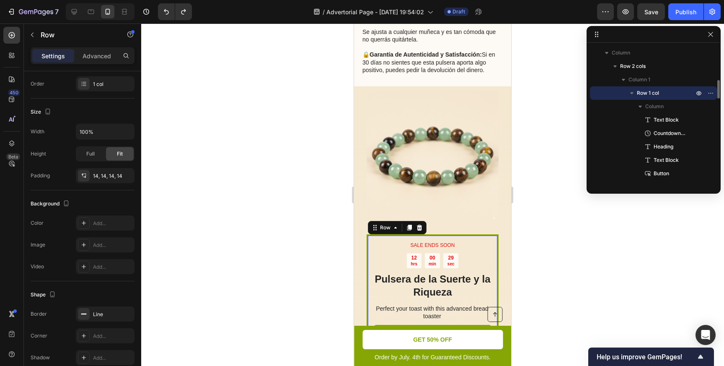
click at [635, 93] on icon "button" at bounding box center [631, 93] width 8 height 8
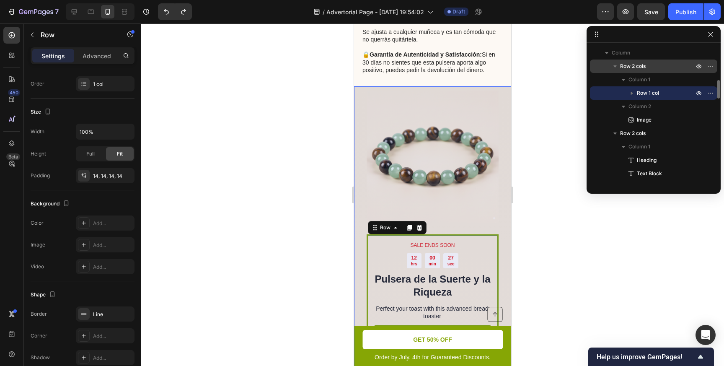
click at [616, 68] on icon "button" at bounding box center [615, 66] width 8 height 8
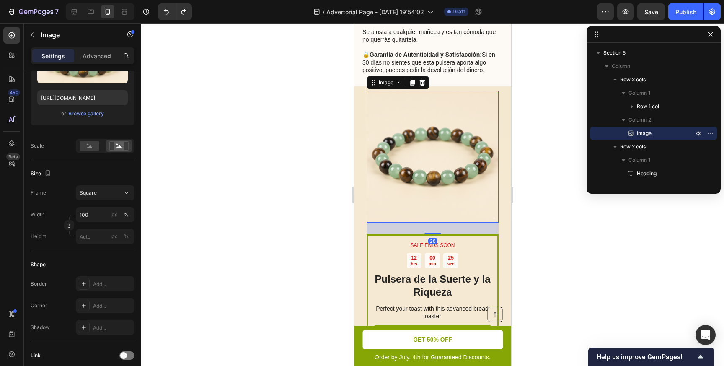
click at [456, 160] on img at bounding box center [432, 156] width 132 height 132
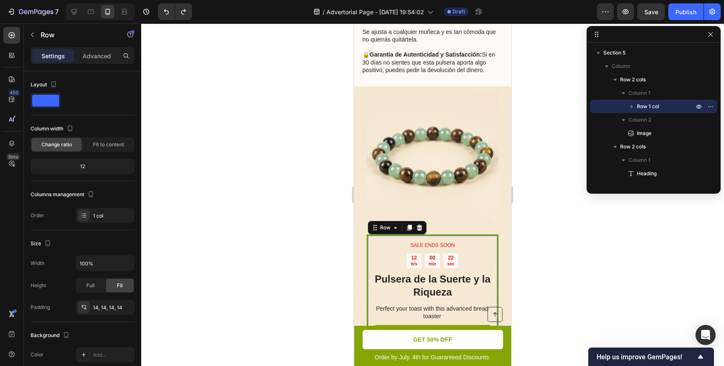
click at [495, 237] on div "SALE ENDS SOON Text Block 12 hrs 00 min 22 sec Countdown Timer Pulsera de la Su…" at bounding box center [432, 312] width 132 height 156
click at [472, 181] on img at bounding box center [432, 156] width 132 height 132
click at [490, 237] on div "SALE ENDS SOON Text Block 12 hrs 00 min 19 sec Countdown Timer Pulsera de la Su…" at bounding box center [432, 312] width 132 height 156
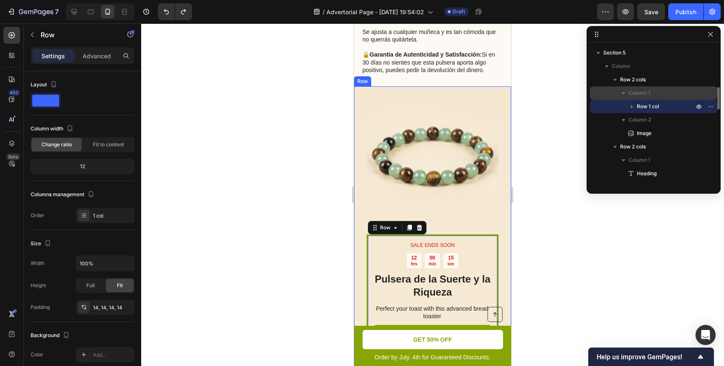
click at [624, 93] on icon "button" at bounding box center [623, 93] width 8 height 8
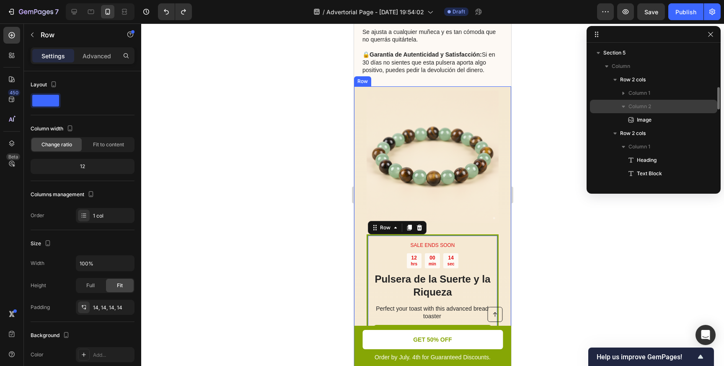
click at [624, 106] on icon "button" at bounding box center [623, 107] width 3 height 2
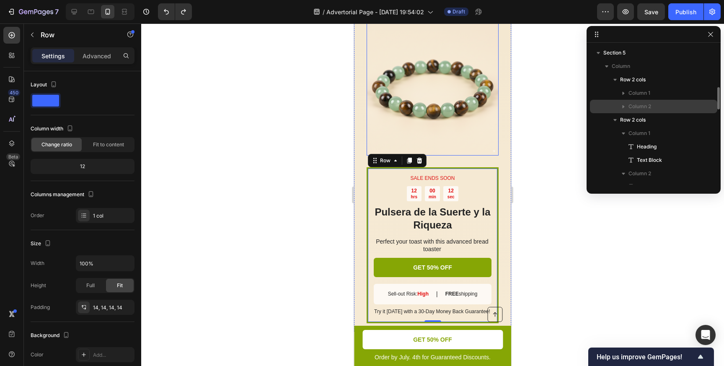
scroll to position [1502, 0]
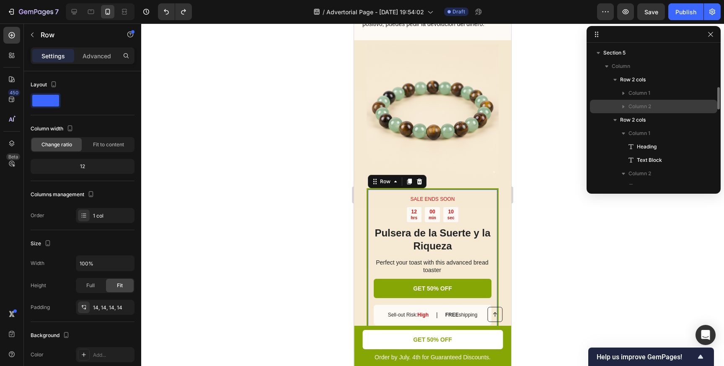
click at [469, 188] on div "SALE ENDS SOON Text Block 12 hrs 00 min 10 sec Countdown Timer Pulsera de la Su…" at bounding box center [432, 266] width 132 height 156
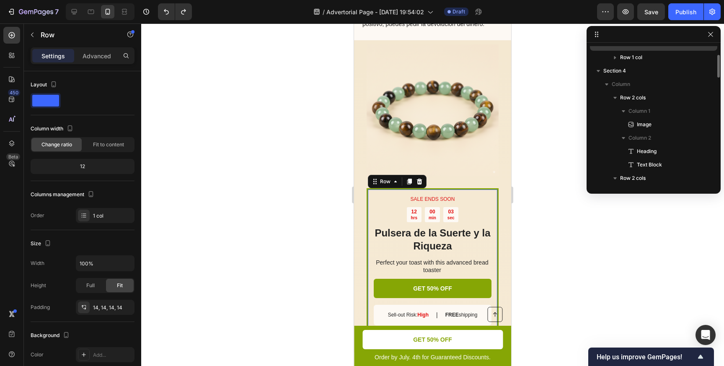
scroll to position [47, 0]
click at [468, 131] on img at bounding box center [432, 110] width 132 height 132
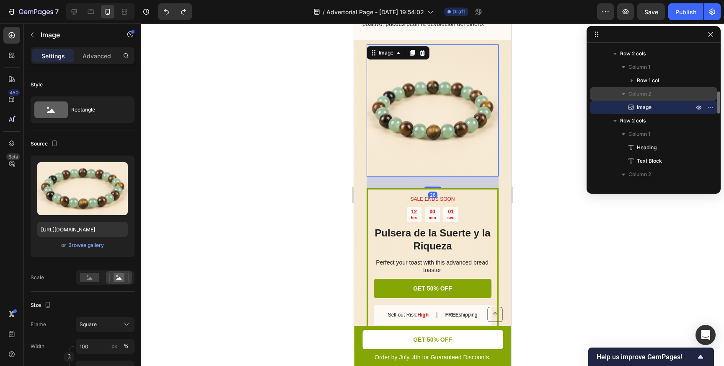
scroll to position [284, 0]
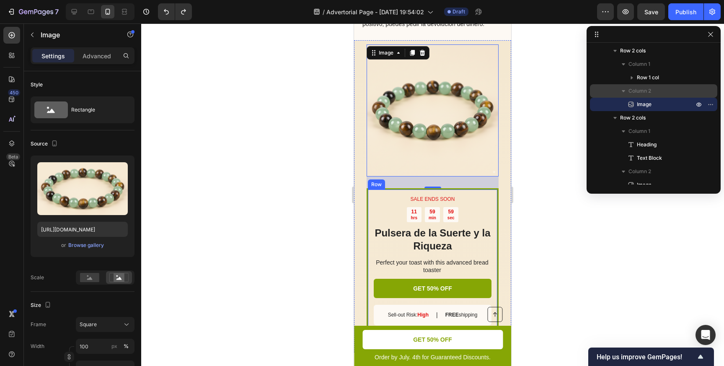
click at [485, 190] on div "SALE ENDS SOON Text Block 11 hrs 59 min 59 sec Countdown Timer Pulsera de la Su…" at bounding box center [432, 266] width 132 height 156
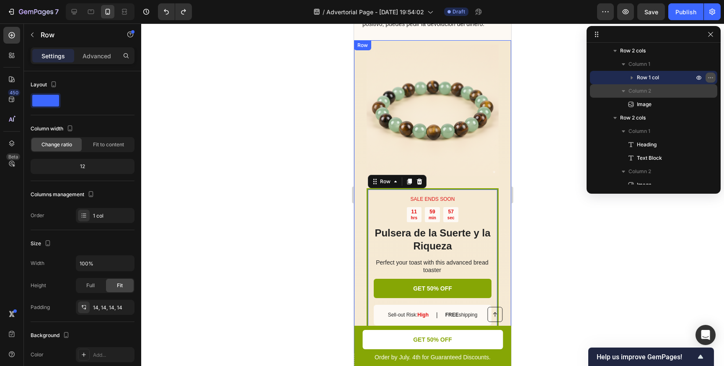
click at [711, 78] on icon "button" at bounding box center [710, 77] width 7 height 7
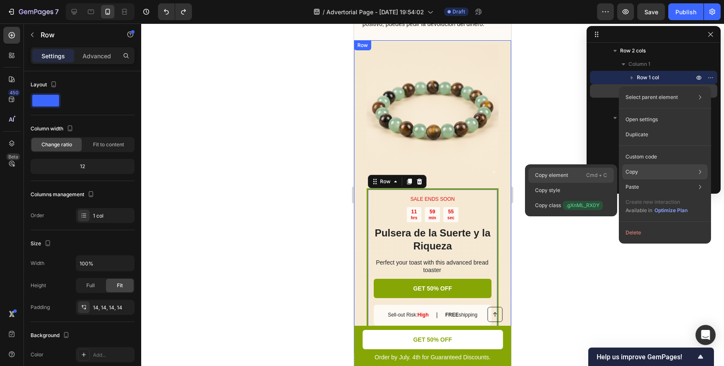
click at [605, 173] on p "Cmd + C" at bounding box center [596, 175] width 21 height 8
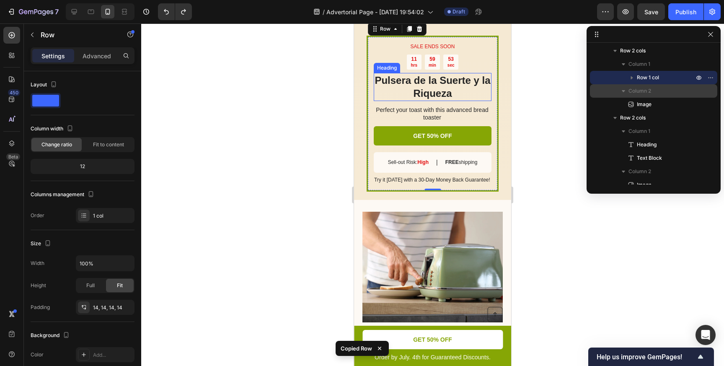
scroll to position [1661, 0]
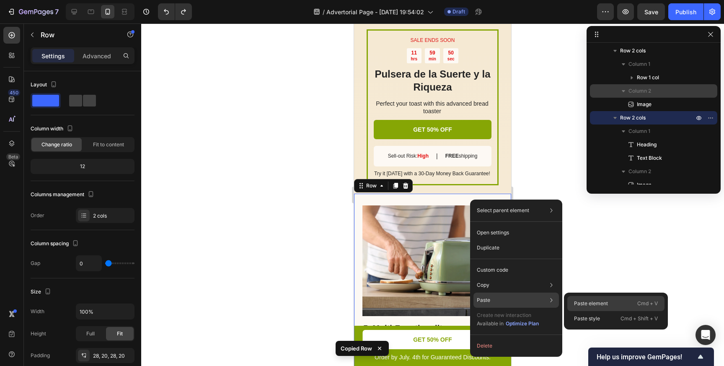
click at [597, 305] on p "Paste element" at bounding box center [591, 303] width 34 height 8
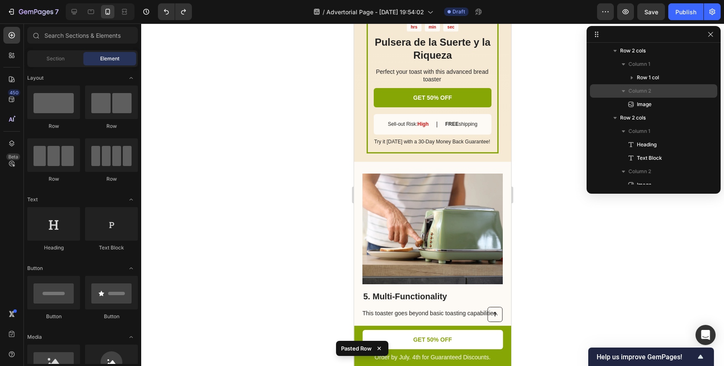
scroll to position [1662, 0]
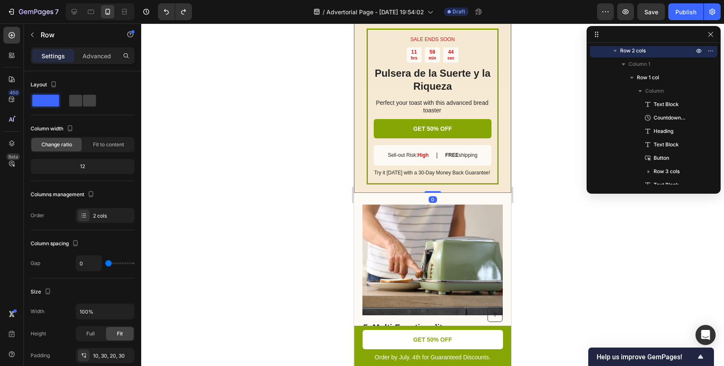
click at [474, 190] on div "SALE ENDS SOON Text Block 11 hrs 59 min 44 sec Countdown Timer Pulsera de la Su…" at bounding box center [432, 37] width 157 height 312
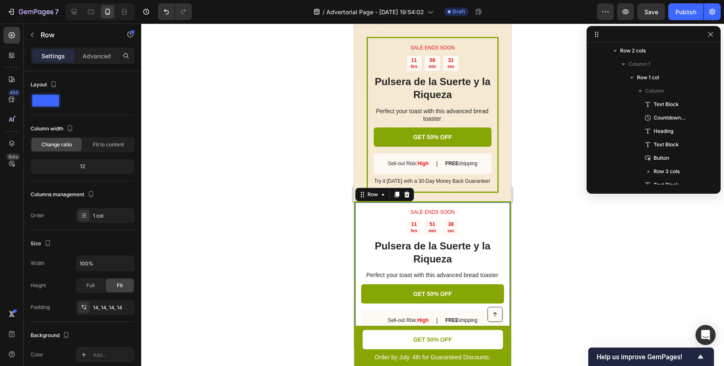
scroll to position [1666, 0]
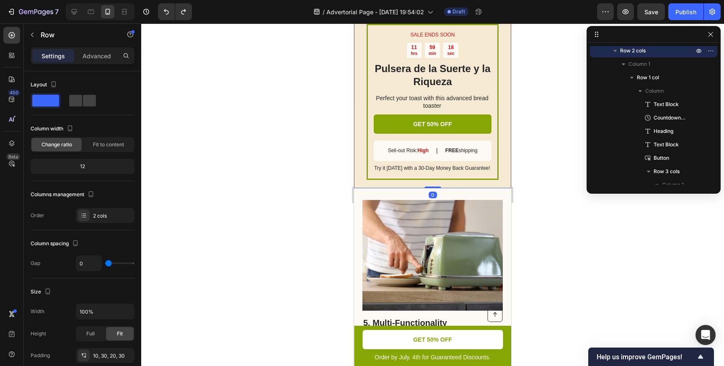
click at [503, 172] on div "SALE ENDS SOON Text Block 11 hrs 59 min 18 sec Countdown Timer Pulsera de la Su…" at bounding box center [432, 32] width 157 height 312
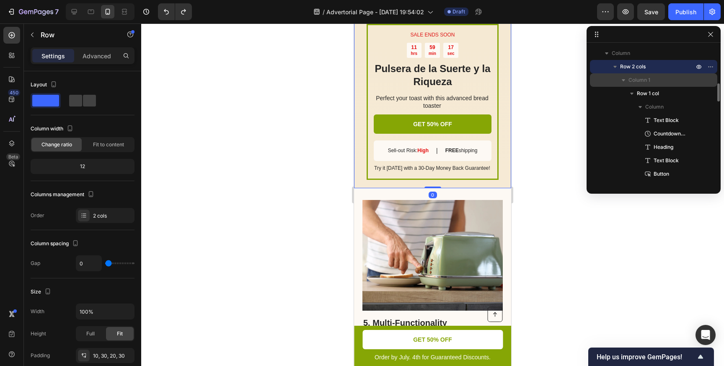
scroll to position [267, 0]
click at [711, 67] on icon "button" at bounding box center [710, 67] width 7 height 7
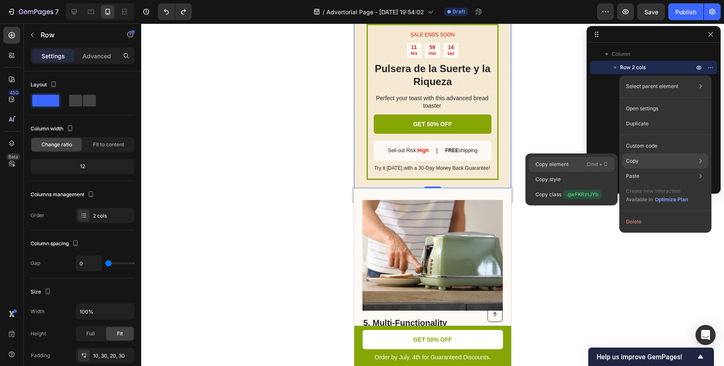
click at [588, 162] on p "Cmd + C" at bounding box center [596, 164] width 21 height 8
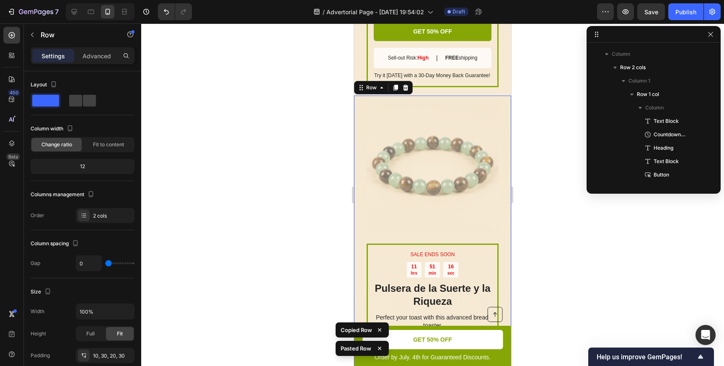
scroll to position [1801, 0]
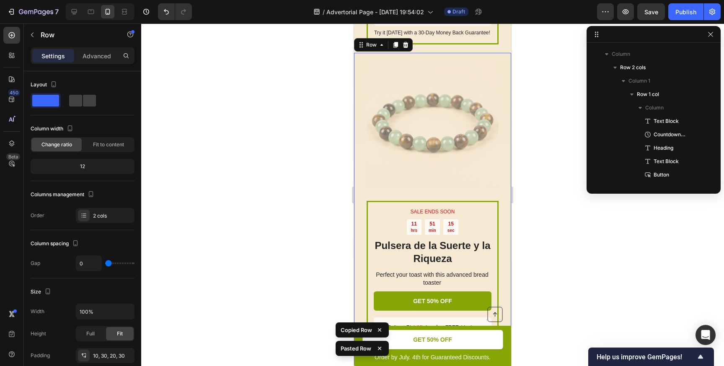
click at [560, 210] on div at bounding box center [432, 194] width 583 height 342
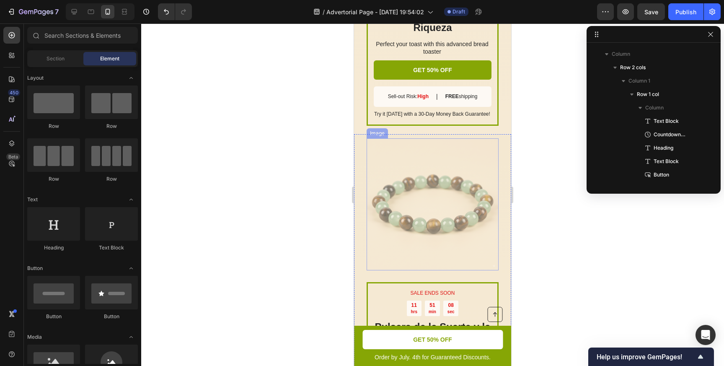
scroll to position [1693, 0]
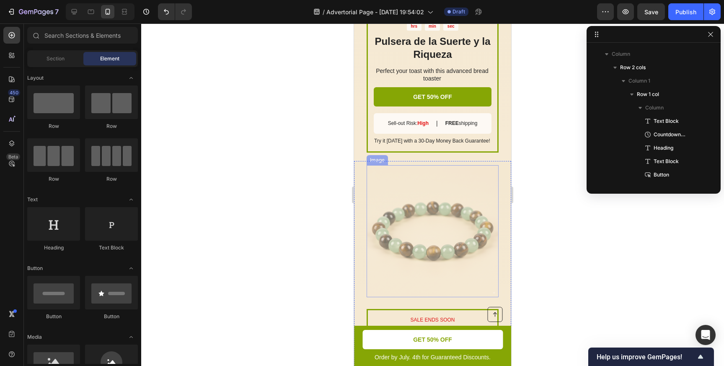
click at [416, 195] on img at bounding box center [432, 231] width 132 height 132
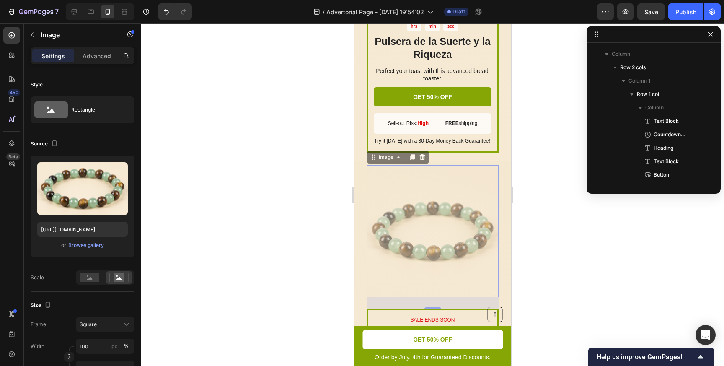
click at [451, 173] on img at bounding box center [432, 231] width 132 height 132
click at [543, 166] on div at bounding box center [432, 194] width 583 height 342
click at [485, 171] on img at bounding box center [432, 231] width 132 height 132
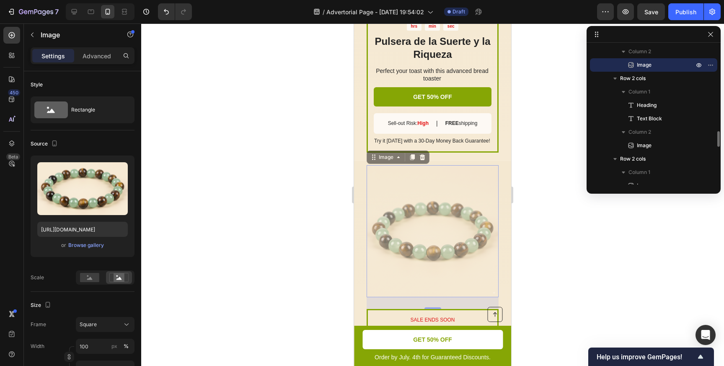
scroll to position [694, 0]
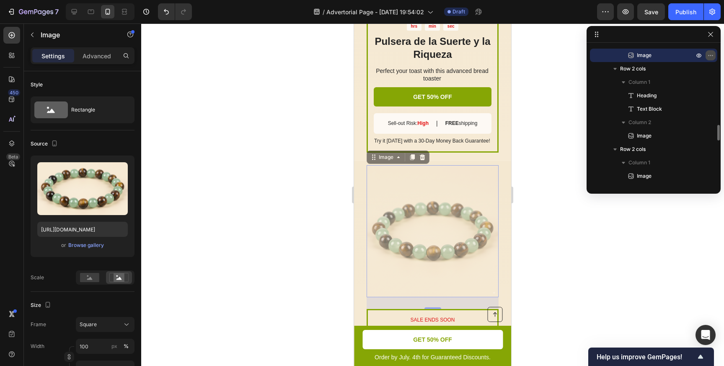
click at [710, 54] on icon "button" at bounding box center [710, 55] width 7 height 7
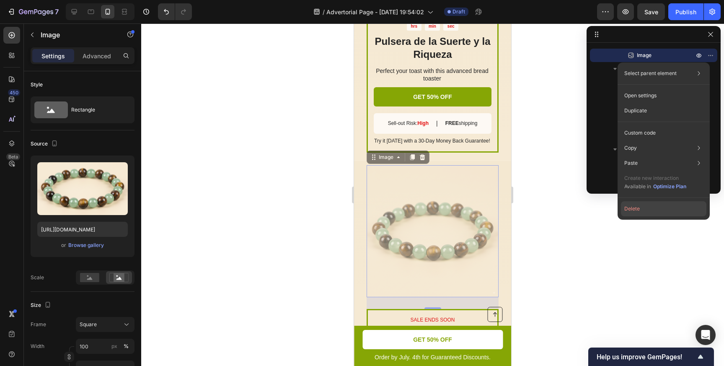
click at [632, 210] on button "Delete" at bounding box center [663, 208] width 85 height 15
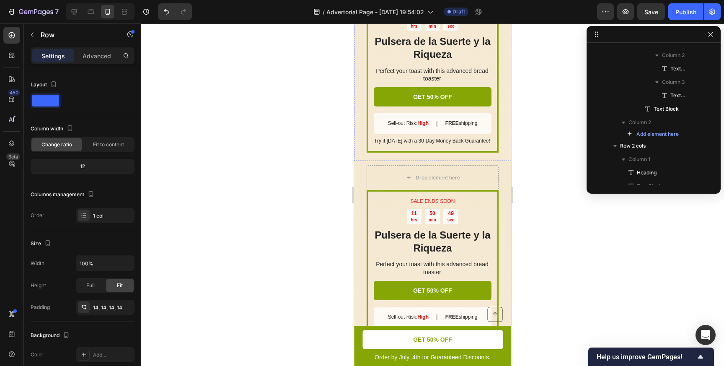
click at [496, 150] on div "SALE ENDS SOON Text Block 11 hrs 58 min 45 sec Countdown Timer Pulsera de la Su…" at bounding box center [432, 75] width 132 height 156
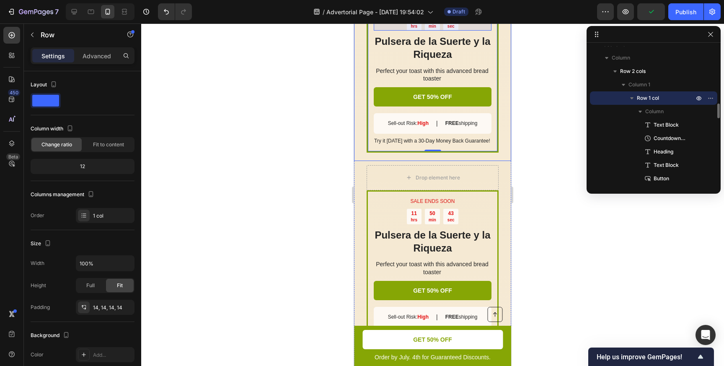
scroll to position [232, 0]
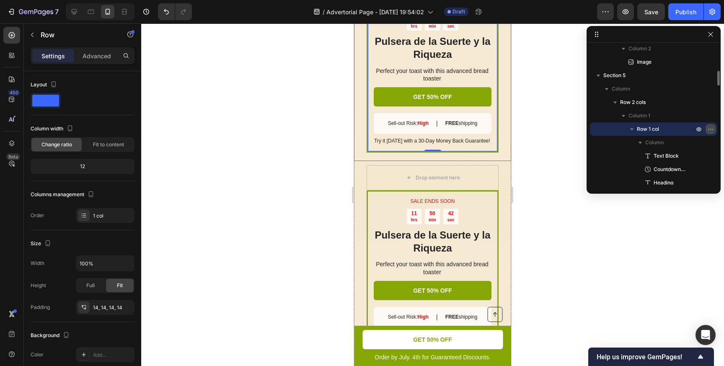
click at [710, 127] on icon "button" at bounding box center [710, 129] width 7 height 7
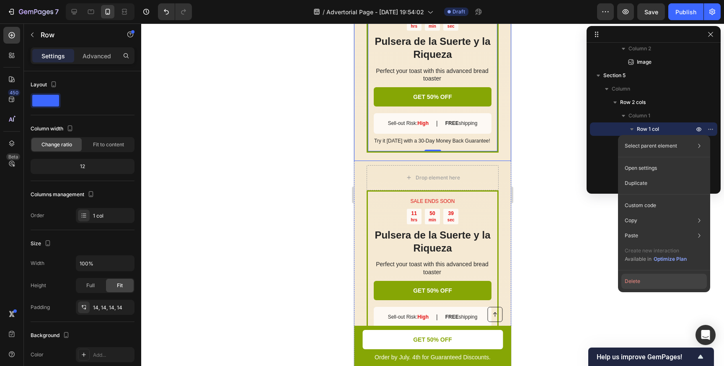
click at [644, 283] on button "Delete" at bounding box center [663, 281] width 85 height 15
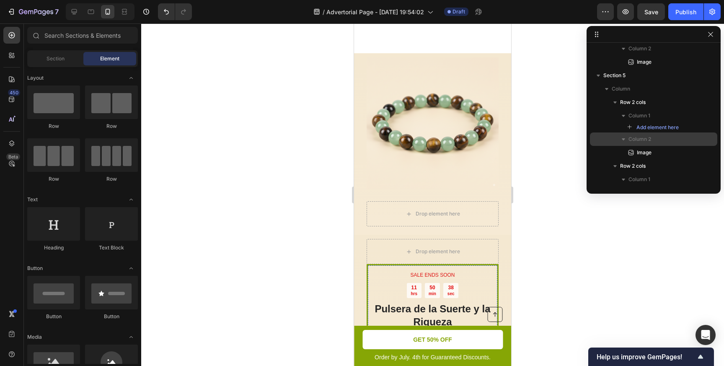
scroll to position [1480, 0]
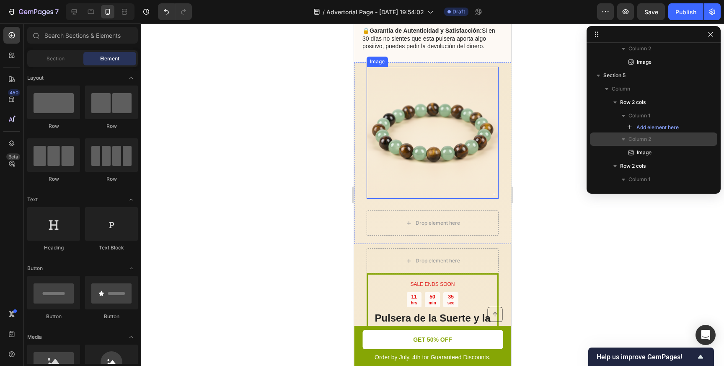
click at [381, 194] on img at bounding box center [432, 133] width 132 height 132
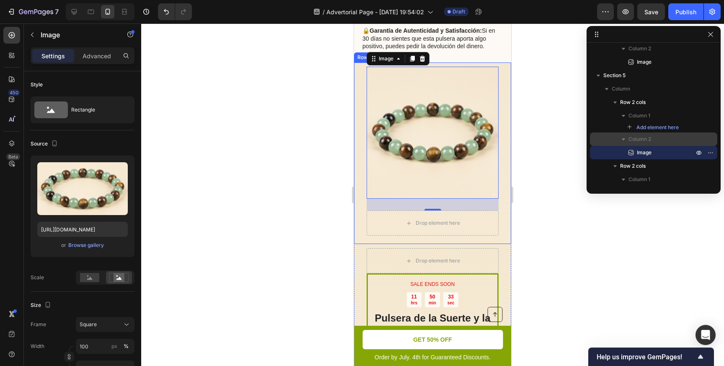
click at [503, 213] on div "Drop element here Image 28 Row" at bounding box center [432, 152] width 157 height 181
click at [473, 171] on img at bounding box center [432, 133] width 132 height 132
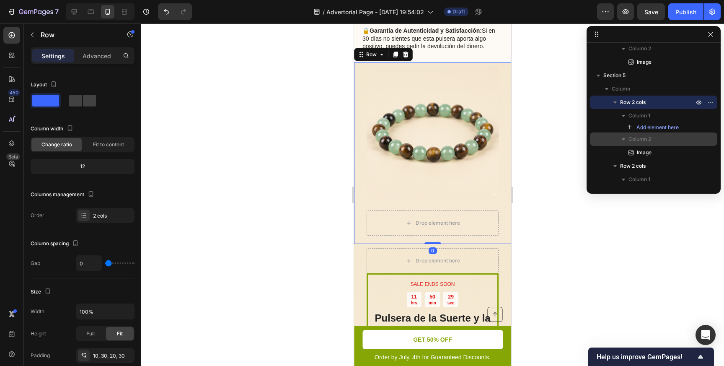
click at [356, 169] on div "Drop element here Image Row 0" at bounding box center [432, 152] width 157 height 181
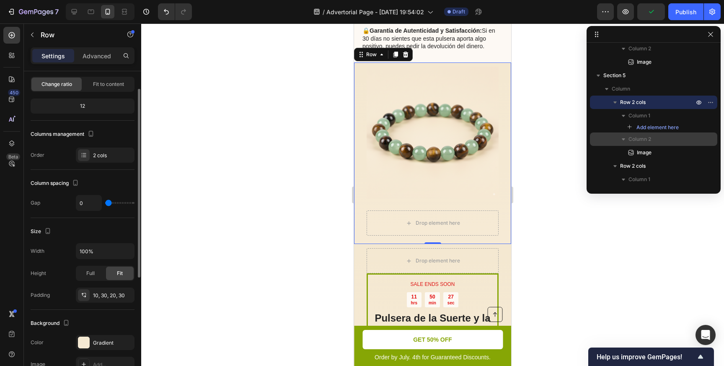
scroll to position [65, 0]
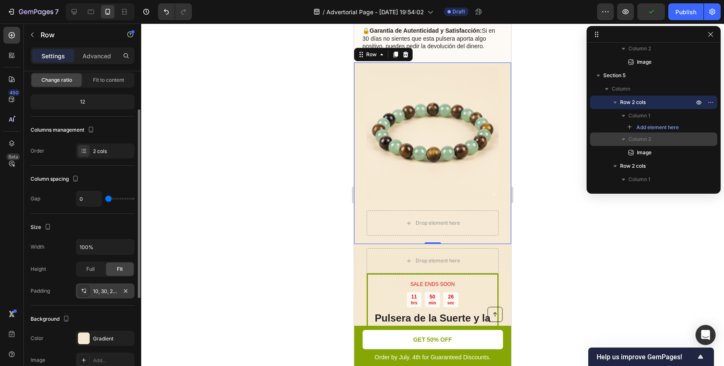
click at [97, 294] on div "10, 30, 20, 30" at bounding box center [105, 290] width 59 height 15
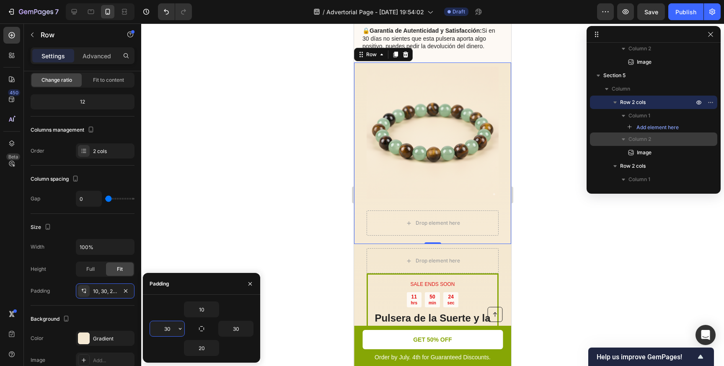
click at [164, 330] on input "30" at bounding box center [167, 328] width 34 height 15
drag, startPoint x: 167, startPoint y: 329, endPoint x: 160, endPoint y: 329, distance: 7.5
click at [160, 329] on input "30" at bounding box center [167, 328] width 34 height 15
drag, startPoint x: 169, startPoint y: 329, endPoint x: 157, endPoint y: 329, distance: 12.6
click at [157, 329] on input "30" at bounding box center [167, 328] width 34 height 15
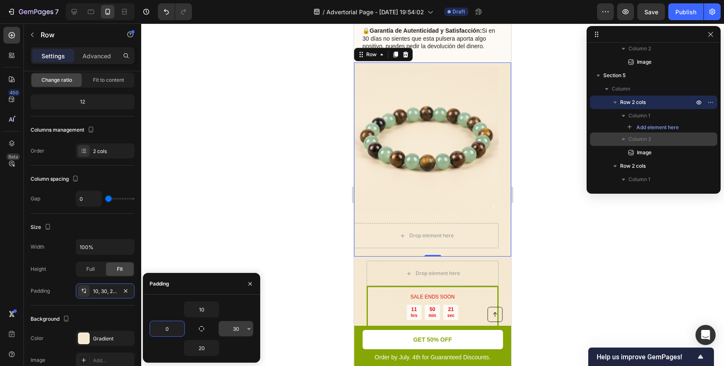
type input "0"
drag, startPoint x: 239, startPoint y: 331, endPoint x: 231, endPoint y: 331, distance: 8.4
click at [231, 331] on input "30" at bounding box center [236, 328] width 34 height 15
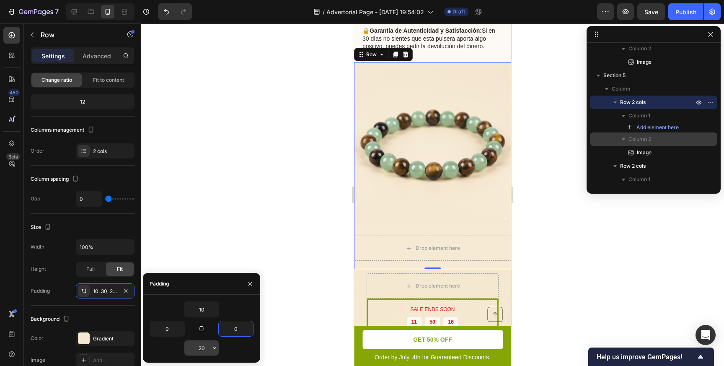
type input "0"
drag, startPoint x: 204, startPoint y: 349, endPoint x: 196, endPoint y: 349, distance: 8.0
click at [196, 349] on input "20" at bounding box center [201, 347] width 34 height 15
drag, startPoint x: 207, startPoint y: 351, endPoint x: 193, endPoint y: 351, distance: 13.8
click at [193, 351] on input "20" at bounding box center [201, 347] width 34 height 15
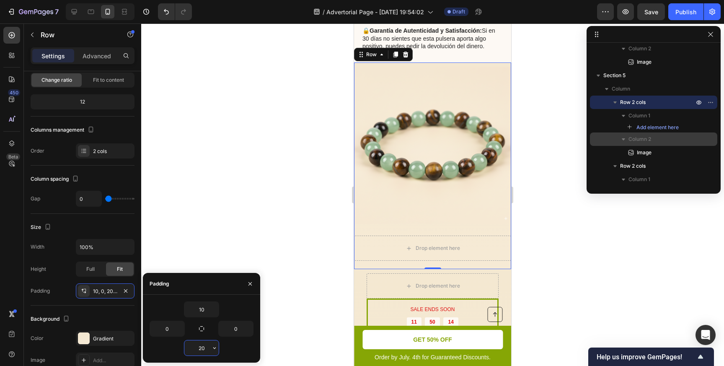
type input "2"
type input "0"
click at [284, 335] on div at bounding box center [432, 194] width 583 height 342
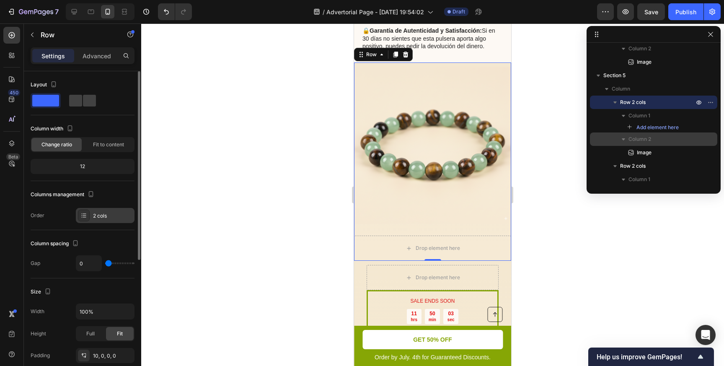
click at [84, 217] on icon at bounding box center [83, 215] width 7 height 7
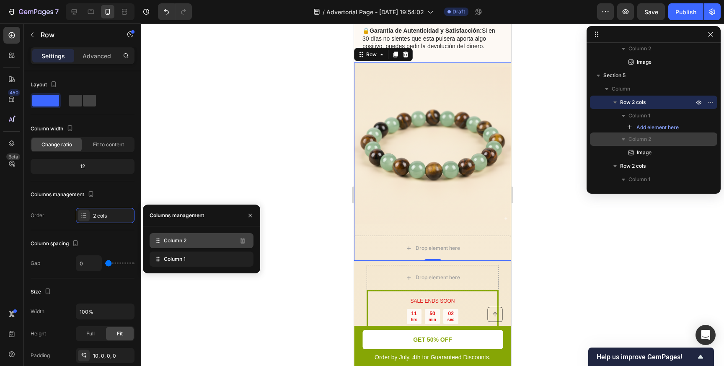
click at [183, 243] on span "Column 2" at bounding box center [175, 241] width 23 height 8
click at [235, 260] on div "Column 1" at bounding box center [202, 258] width 104 height 15
drag, startPoint x: 216, startPoint y: 263, endPoint x: 216, endPoint y: 235, distance: 28.1
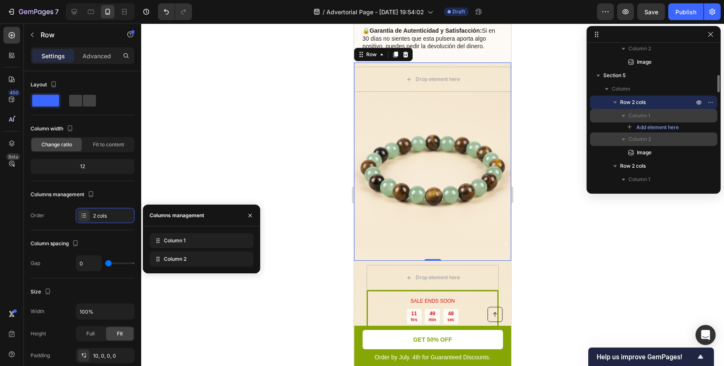
click at [655, 113] on p "Column 1" at bounding box center [661, 115] width 67 height 8
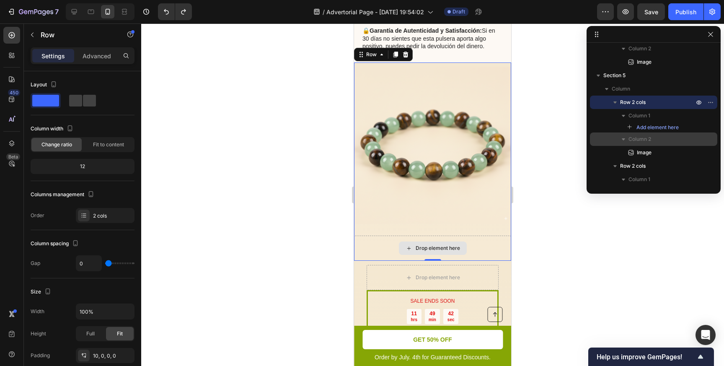
click at [485, 245] on div "Drop element here" at bounding box center [432, 247] width 157 height 25
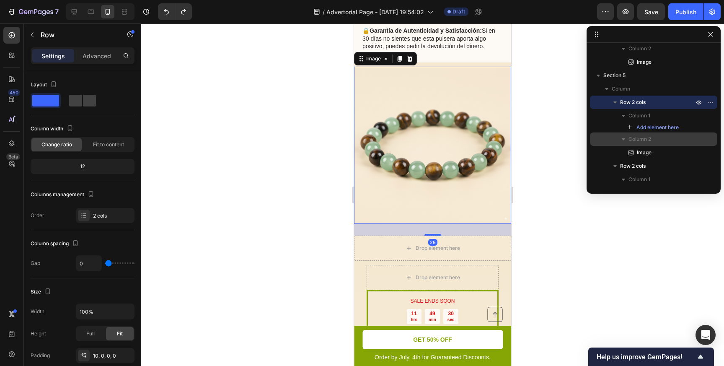
click at [421, 94] on img at bounding box center [432, 145] width 157 height 157
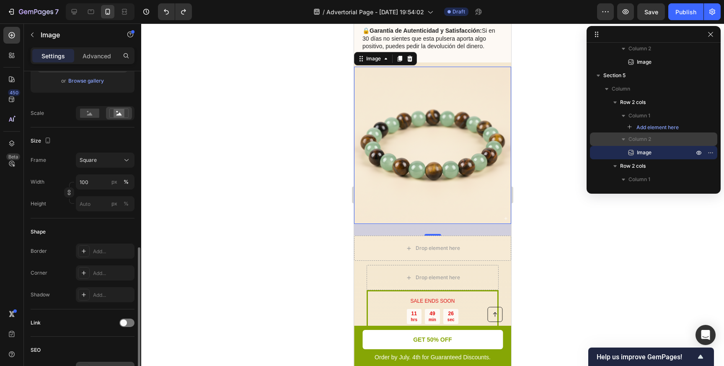
scroll to position [0, 0]
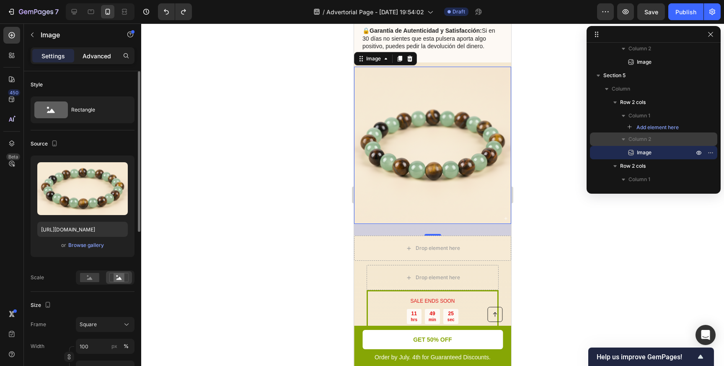
click at [99, 52] on p "Advanced" at bounding box center [97, 56] width 28 height 9
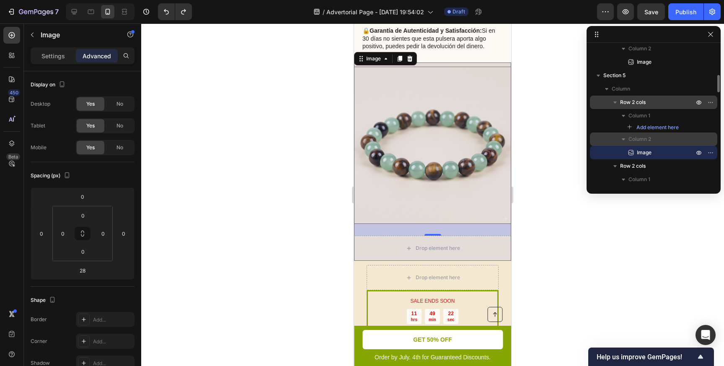
click at [632, 105] on span "Row 2 cols" at bounding box center [633, 102] width 26 height 8
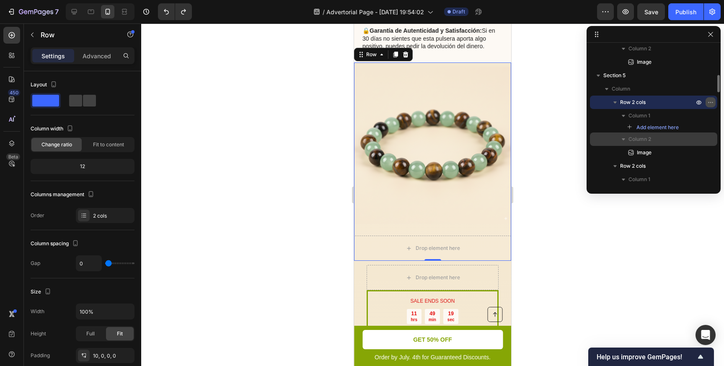
click at [712, 103] on icon "button" at bounding box center [710, 102] width 7 height 7
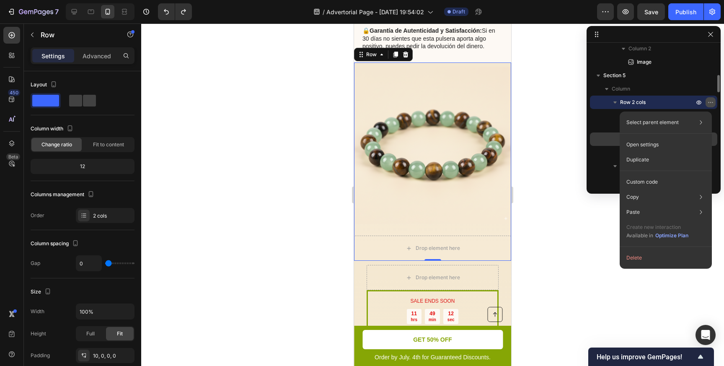
click at [711, 102] on icon "button" at bounding box center [710, 102] width 7 height 7
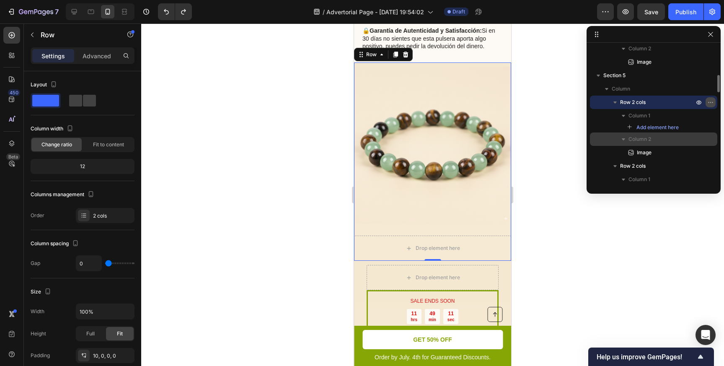
click at [711, 102] on icon "button" at bounding box center [710, 102] width 7 height 7
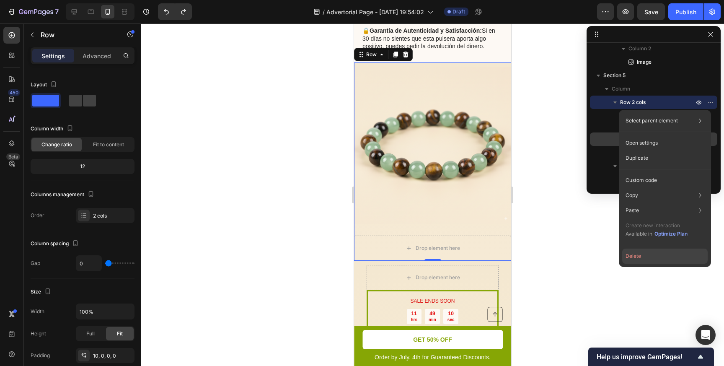
click at [636, 260] on button "Delete" at bounding box center [664, 255] width 85 height 15
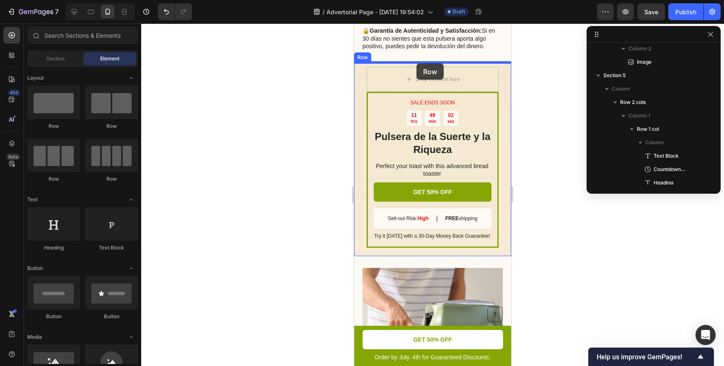
drag, startPoint x: 407, startPoint y: 128, endPoint x: 416, endPoint y: 63, distance: 65.6
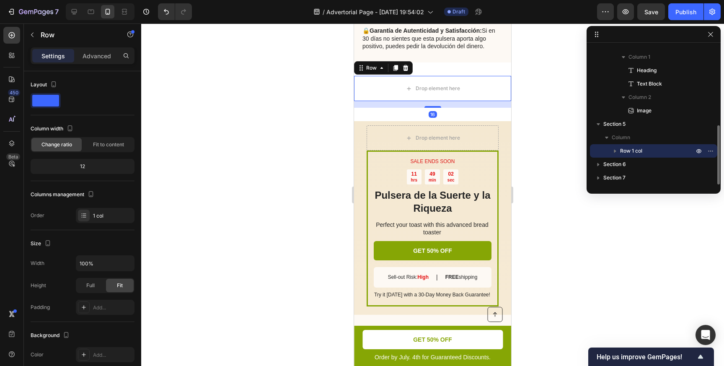
scroll to position [183, 0]
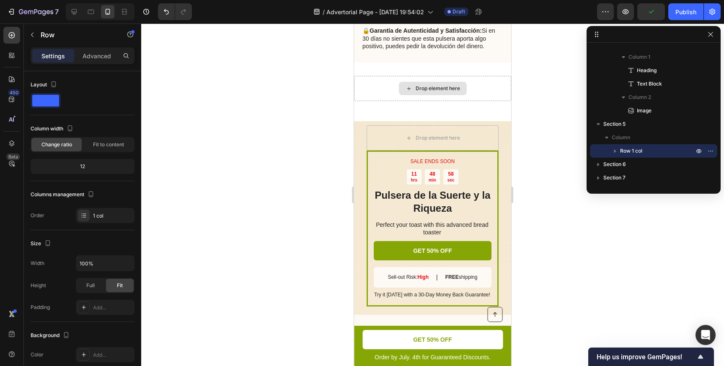
click at [438, 88] on div "Drop element here" at bounding box center [438, 88] width 44 height 7
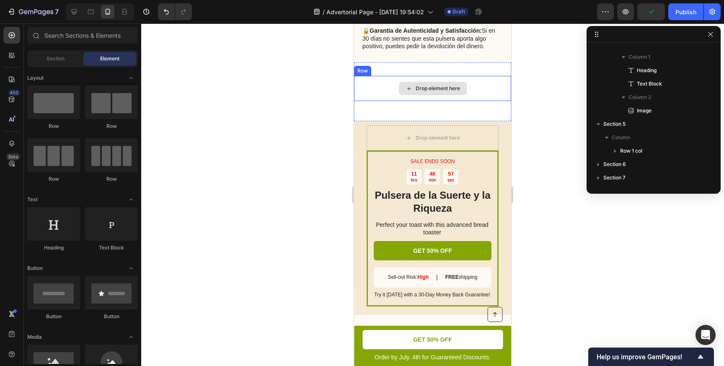
click at [438, 88] on div "Drop element here" at bounding box center [438, 88] width 44 height 7
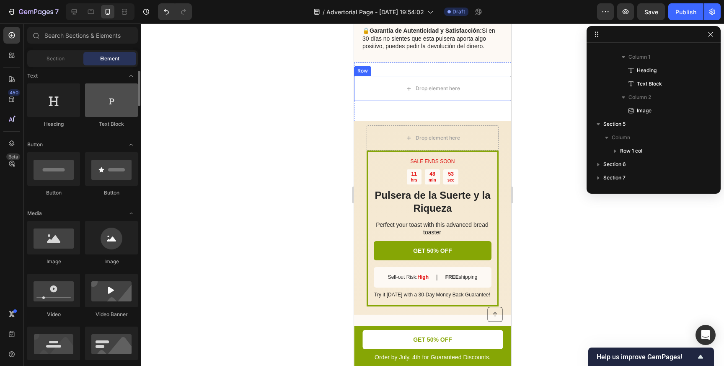
scroll to position [126, 0]
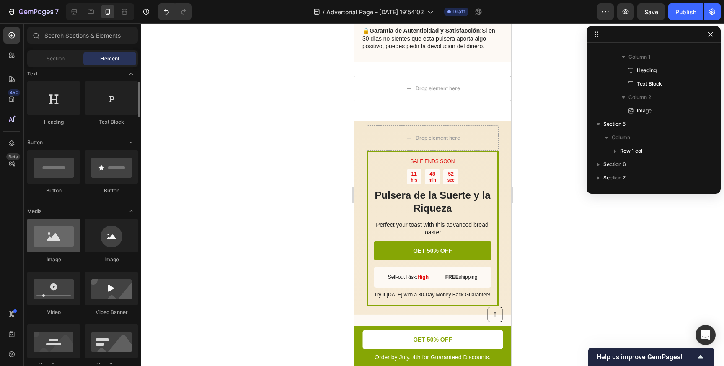
click at [44, 251] on div at bounding box center [53, 236] width 53 height 34
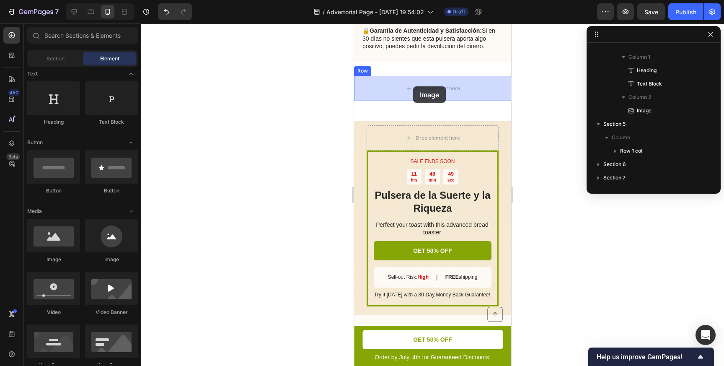
drag, startPoint x: 402, startPoint y: 263, endPoint x: 413, endPoint y: 86, distance: 177.5
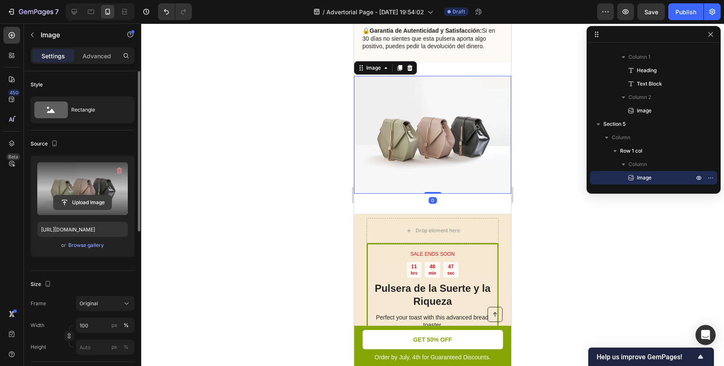
click at [85, 197] on input "file" at bounding box center [83, 202] width 58 height 14
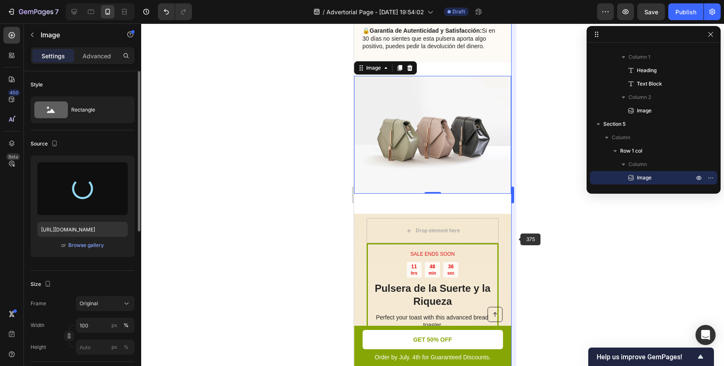
type input "[URL][DOMAIN_NAME]"
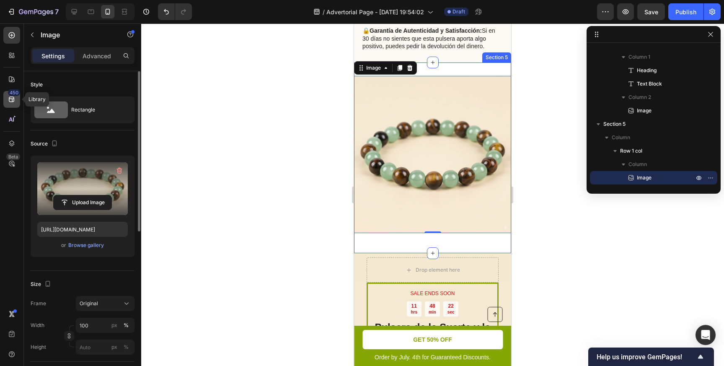
click at [14, 105] on div "450" at bounding box center [11, 99] width 17 height 17
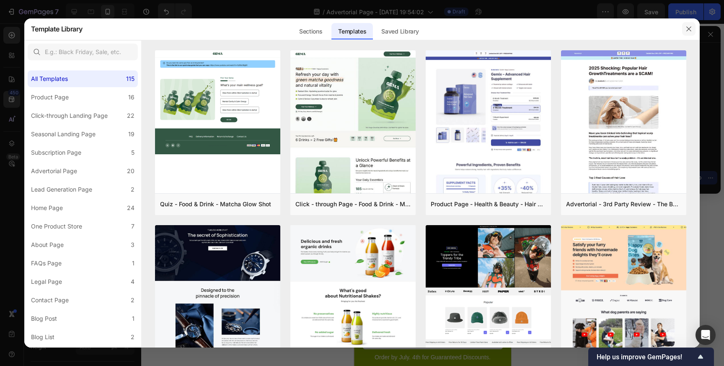
click at [691, 28] on icon "button" at bounding box center [688, 29] width 7 height 7
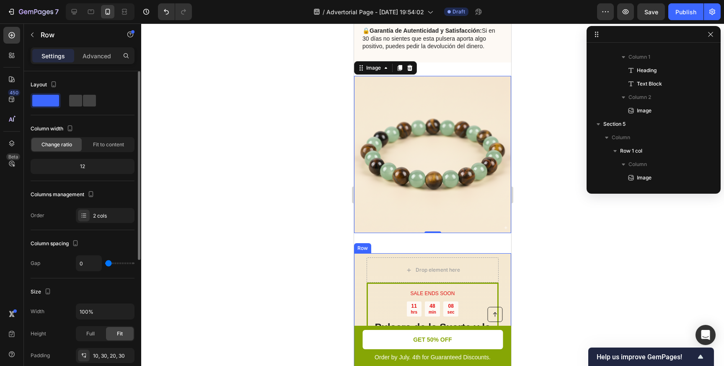
click at [506, 264] on div "SALE ENDS SOON Text Block 11 hrs 48 min 08 sec Countdown Timer Pulsera de la Su…" at bounding box center [432, 350] width 157 height 194
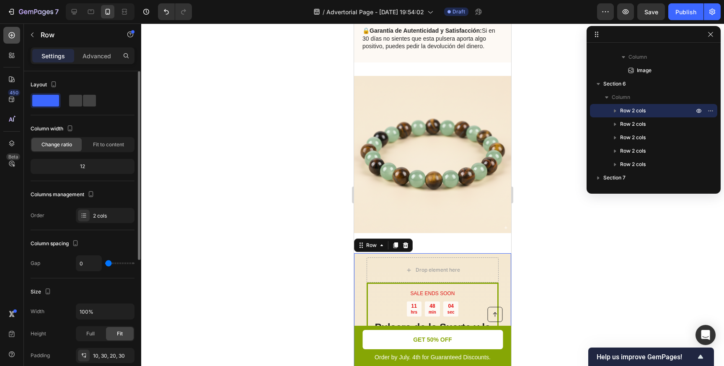
click at [16, 36] on div at bounding box center [11, 35] width 17 height 17
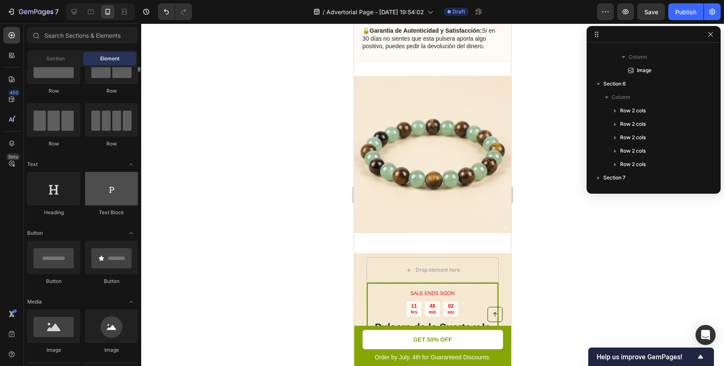
scroll to position [0, 0]
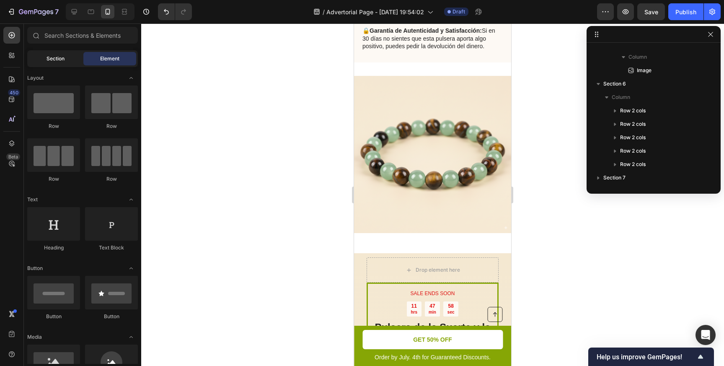
click at [64, 59] on div "Section" at bounding box center [55, 58] width 53 height 13
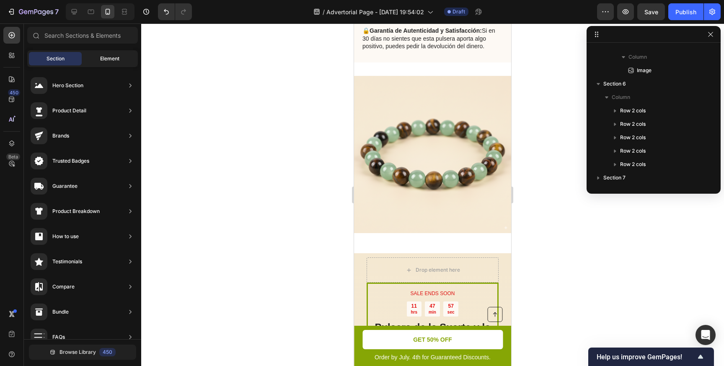
click at [94, 58] on div "Element" at bounding box center [109, 58] width 53 height 13
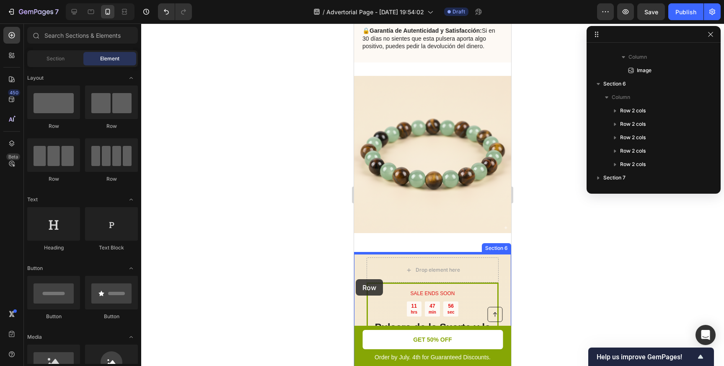
drag, startPoint x: 418, startPoint y: 139, endPoint x: 360, endPoint y: 278, distance: 150.8
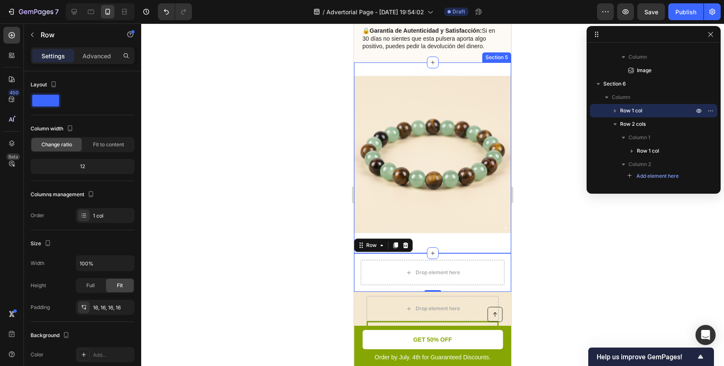
scroll to position [199, 0]
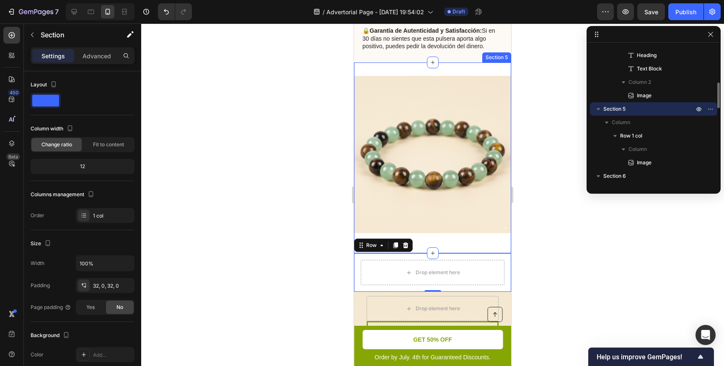
click at [436, 242] on div "Image Row Section 5" at bounding box center [432, 157] width 157 height 191
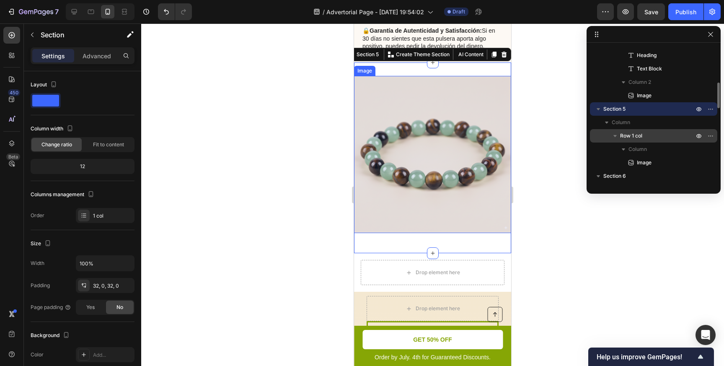
click at [627, 138] on span "Row 1 col" at bounding box center [631, 136] width 22 height 8
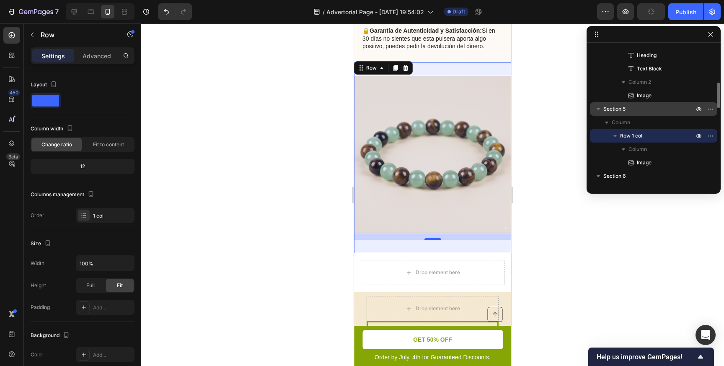
click at [635, 111] on p "Section 5" at bounding box center [649, 109] width 92 height 8
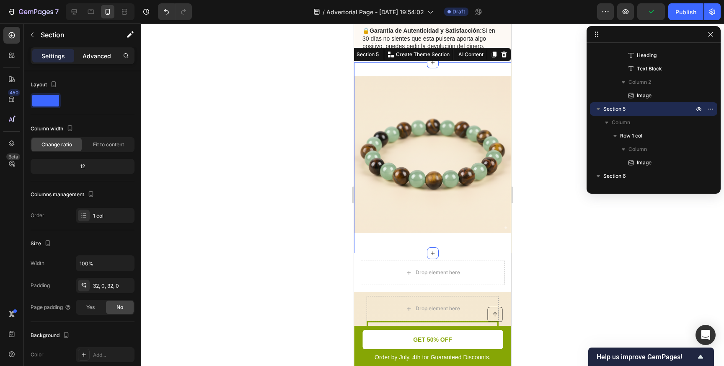
click at [93, 54] on p "Advanced" at bounding box center [97, 56] width 28 height 9
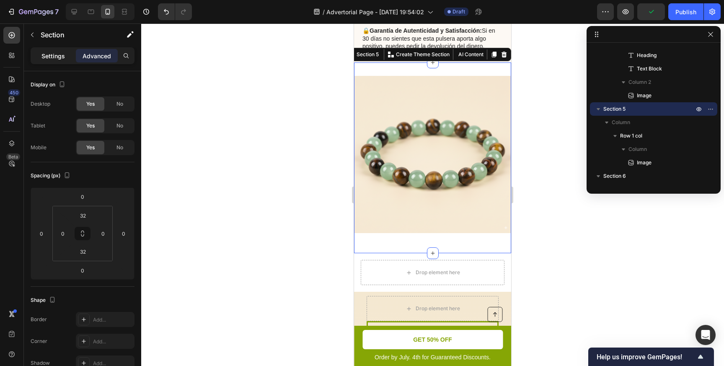
click at [61, 55] on p "Settings" at bounding box center [52, 56] width 23 height 9
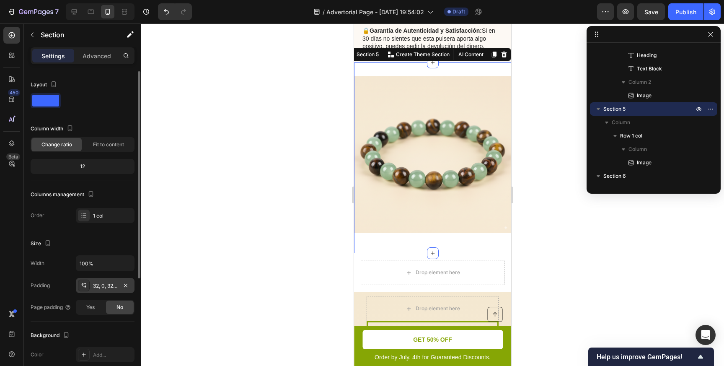
click at [96, 286] on div "32, 0, 32, 0" at bounding box center [105, 286] width 24 height 8
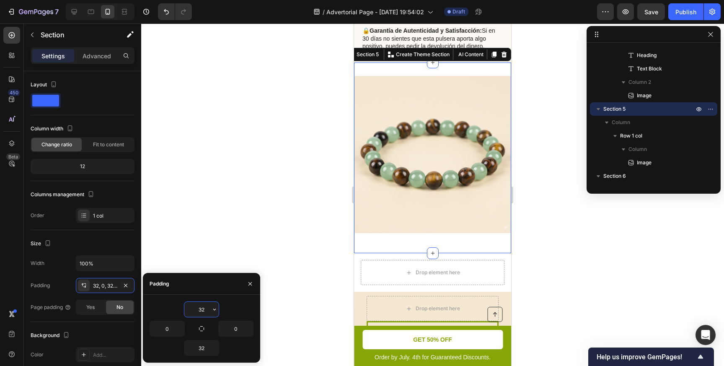
click at [209, 307] on input "32" at bounding box center [201, 309] width 34 height 15
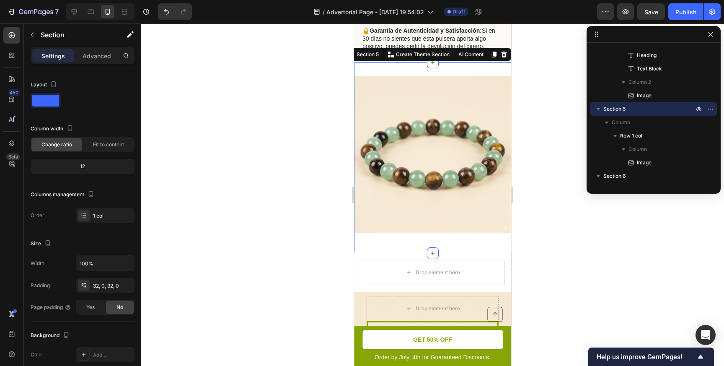
click at [256, 175] on div at bounding box center [432, 194] width 583 height 342
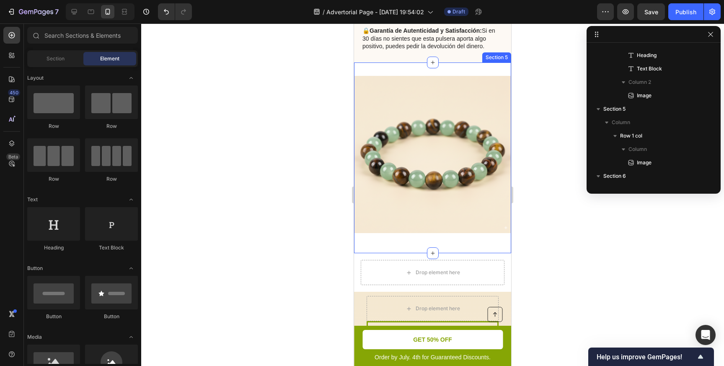
click at [405, 70] on div "Image Row Section 5" at bounding box center [432, 157] width 157 height 191
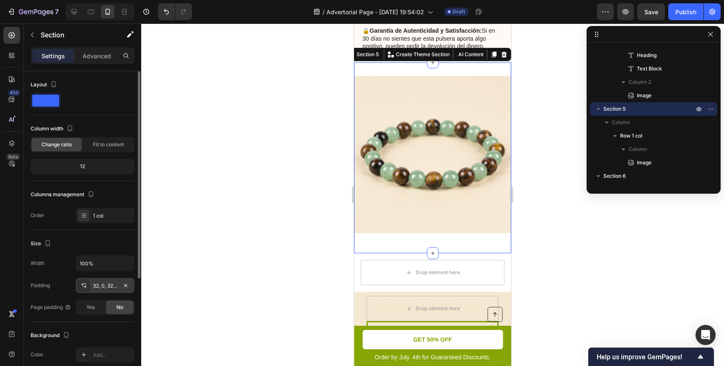
click at [99, 283] on div "32, 0, 32, 0" at bounding box center [105, 286] width 24 height 8
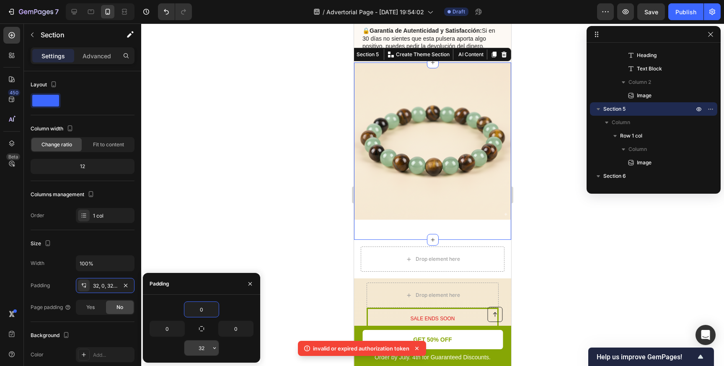
type input "0"
click at [199, 347] on input "32" at bounding box center [201, 347] width 34 height 15
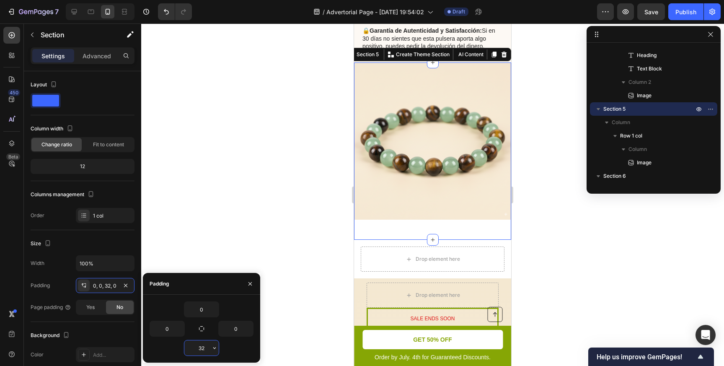
drag, startPoint x: 203, startPoint y: 347, endPoint x: 193, endPoint y: 347, distance: 10.1
click at [193, 347] on input "32" at bounding box center [201, 347] width 34 height 15
click at [202, 348] on input "32" at bounding box center [201, 347] width 34 height 15
drag, startPoint x: 204, startPoint y: 348, endPoint x: 189, endPoint y: 350, distance: 14.4
click at [189, 350] on input "32" at bounding box center [201, 347] width 34 height 15
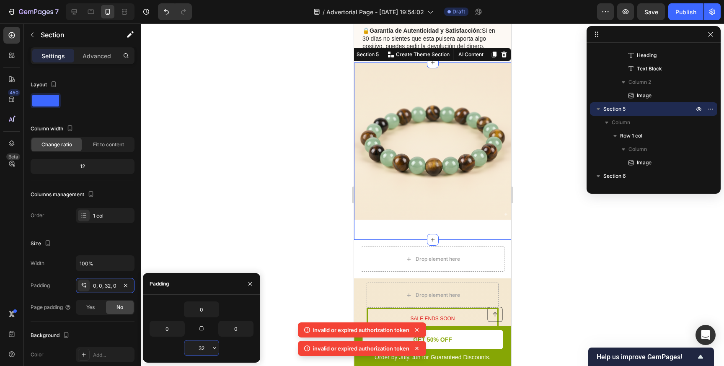
type input "0"
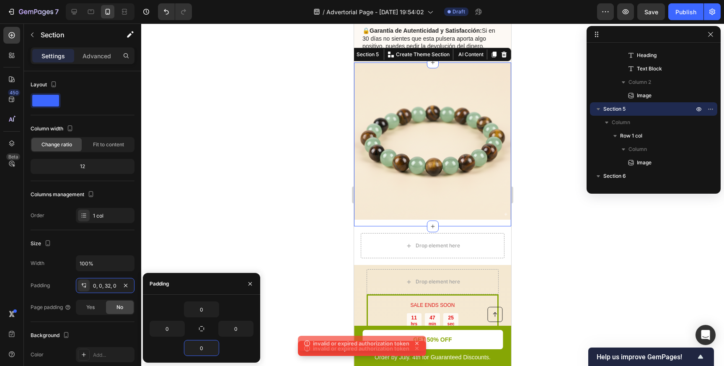
click at [233, 195] on div at bounding box center [432, 194] width 583 height 342
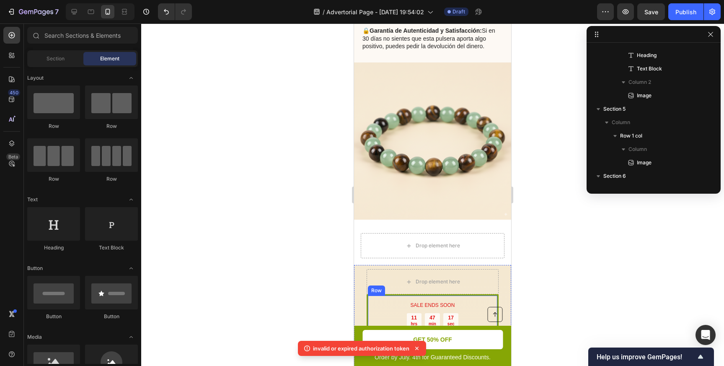
scroll to position [356, 0]
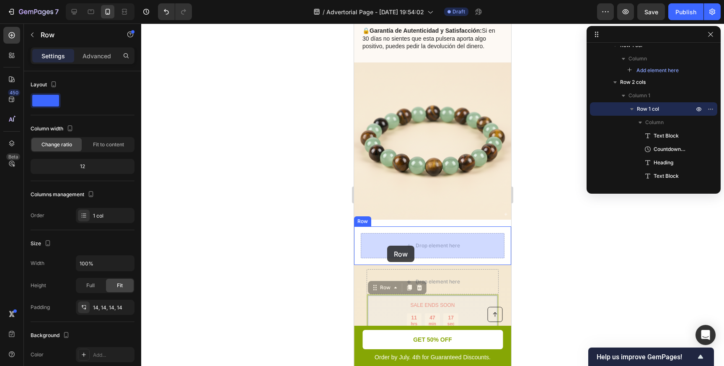
drag, startPoint x: 395, startPoint y: 295, endPoint x: 387, endPoint y: 245, distance: 50.0
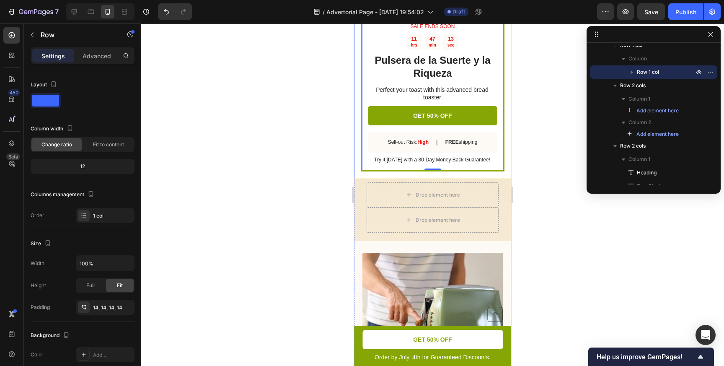
scroll to position [1706, 0]
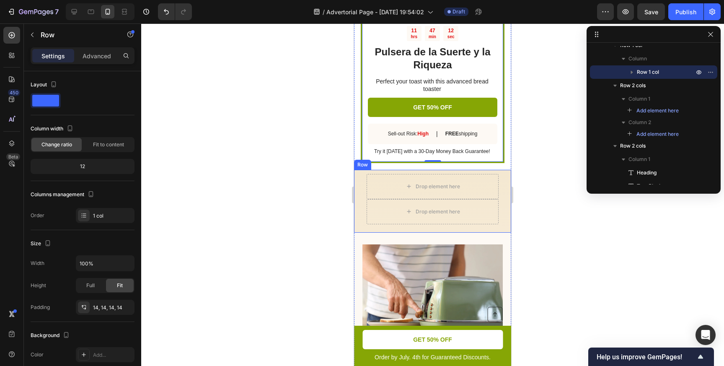
click at [503, 187] on div "Drop element here Drop element here Row" at bounding box center [432, 201] width 157 height 63
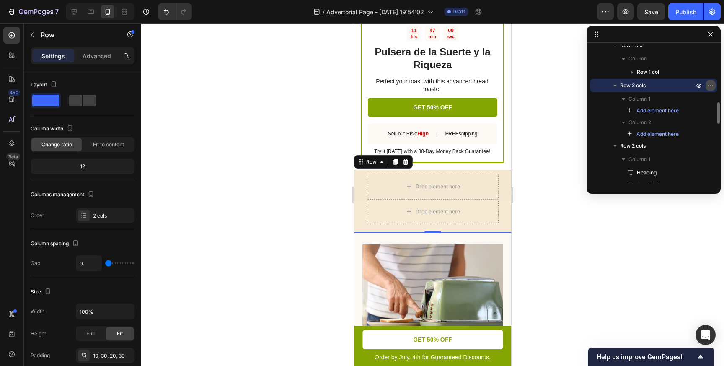
click at [711, 84] on icon "button" at bounding box center [710, 85] width 7 height 7
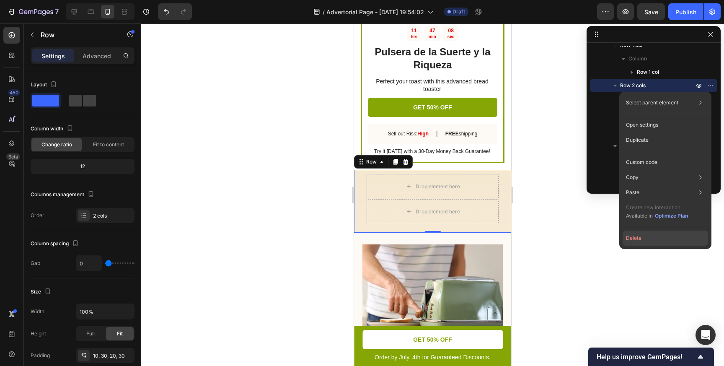
click at [645, 235] on button "Delete" at bounding box center [664, 237] width 85 height 15
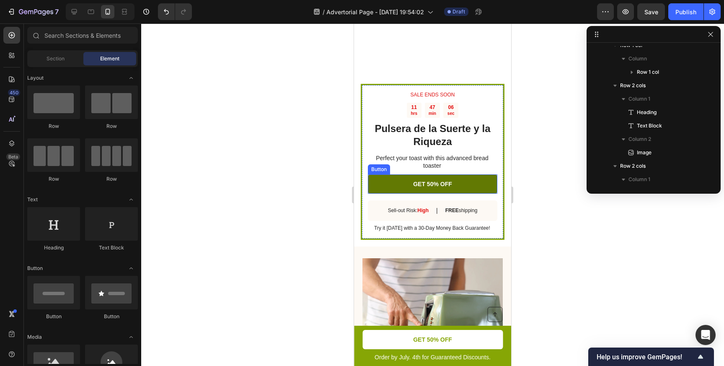
scroll to position [1557, 0]
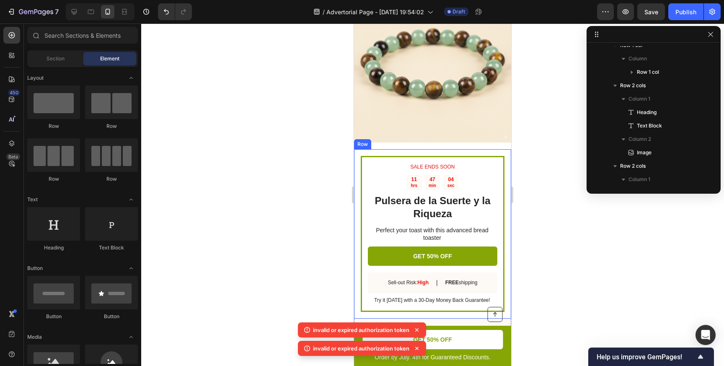
click at [359, 156] on div "SALE ENDS SOON Text Block 11 hrs 47 min 04 sec Countdown Timer Pulsera de la Su…" at bounding box center [432, 233] width 157 height 169
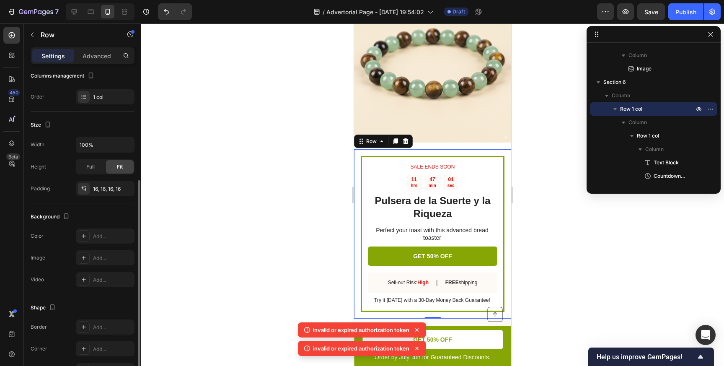
scroll to position [49, 0]
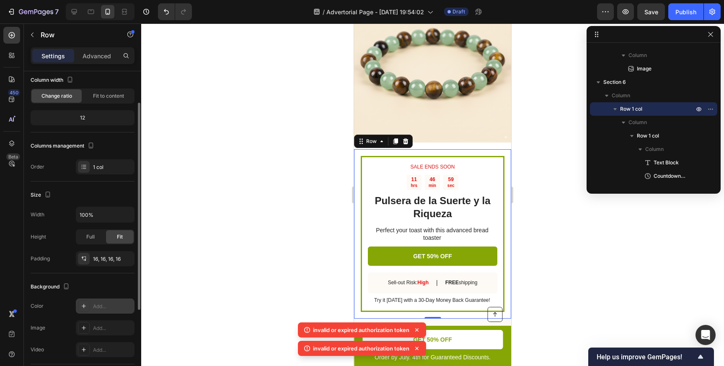
click at [85, 306] on icon at bounding box center [83, 305] width 7 height 7
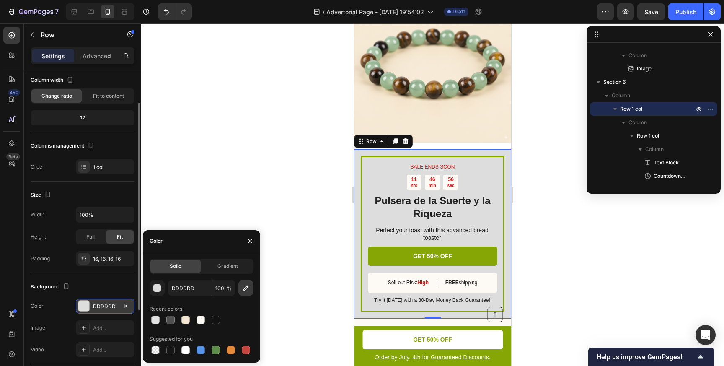
click at [250, 285] on button "button" at bounding box center [245, 287] width 15 height 15
type input "F6EAD5"
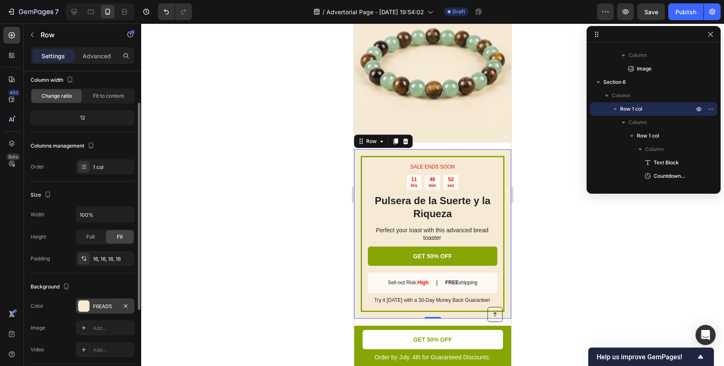
click at [275, 223] on div at bounding box center [432, 194] width 583 height 342
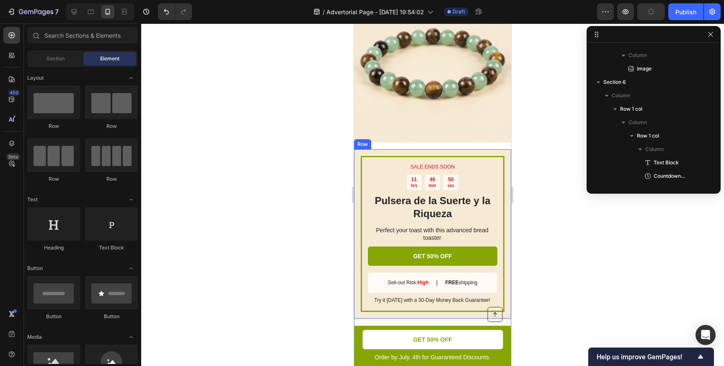
click at [359, 156] on div "SALE ENDS SOON Text Block 11 hrs 46 min 50 sec Countdown Timer Pulsera de la Su…" at bounding box center [432, 233] width 157 height 169
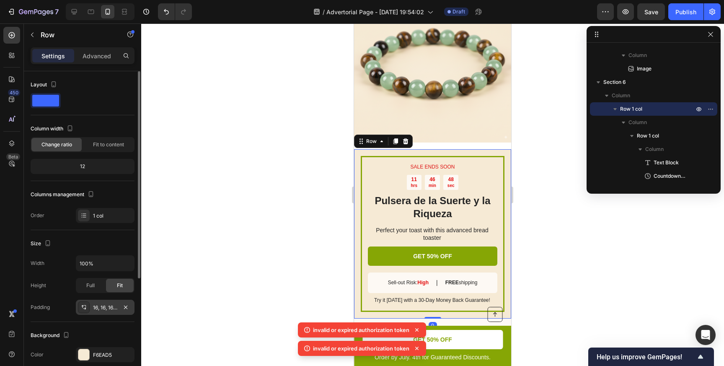
click at [97, 306] on div "16, 16, 16, 16" at bounding box center [105, 308] width 24 height 8
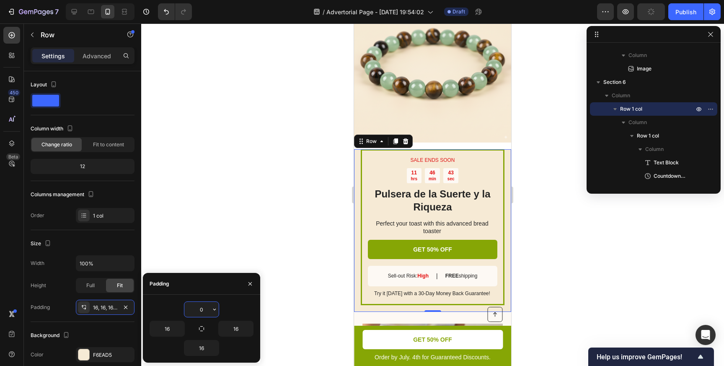
type input "16"
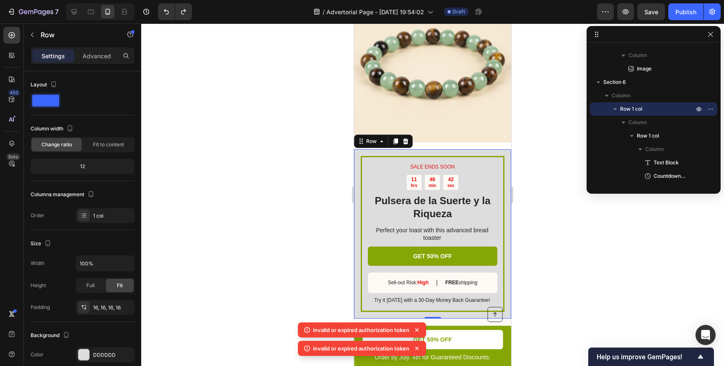
click at [260, 254] on div at bounding box center [432, 194] width 583 height 342
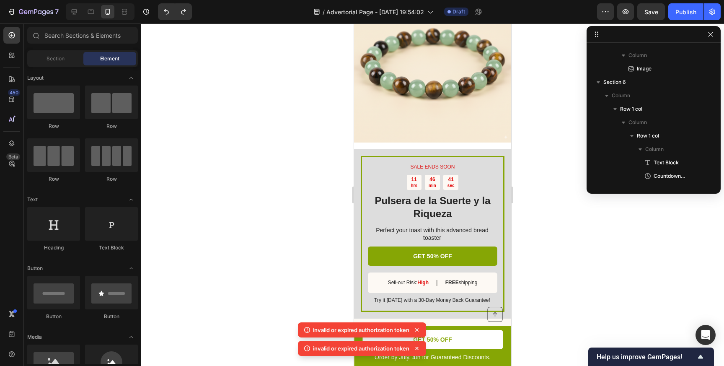
click at [260, 254] on div at bounding box center [432, 194] width 583 height 342
click at [371, 146] on div "Image Row" at bounding box center [432, 67] width 157 height 164
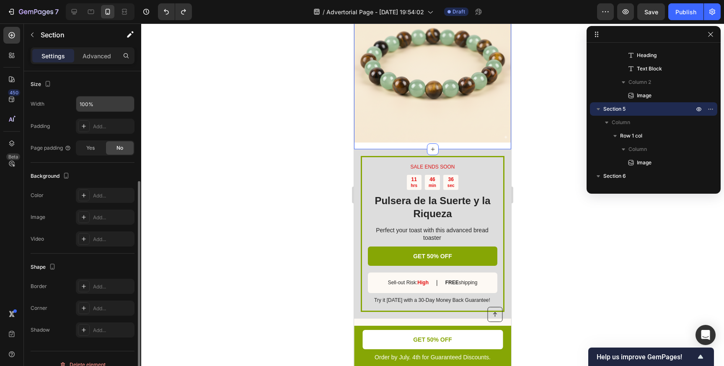
scroll to position [171, 0]
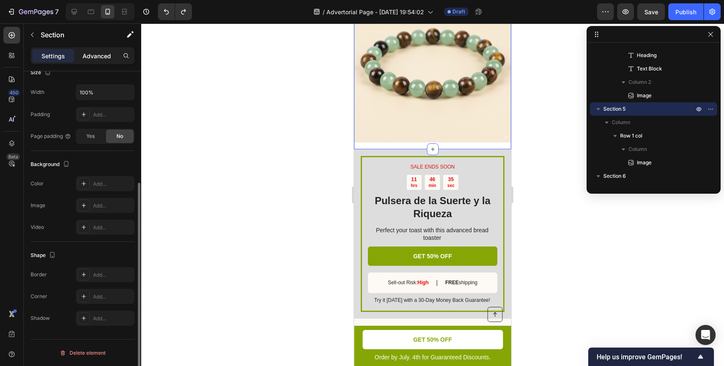
click at [102, 58] on p "Advanced" at bounding box center [97, 56] width 28 height 9
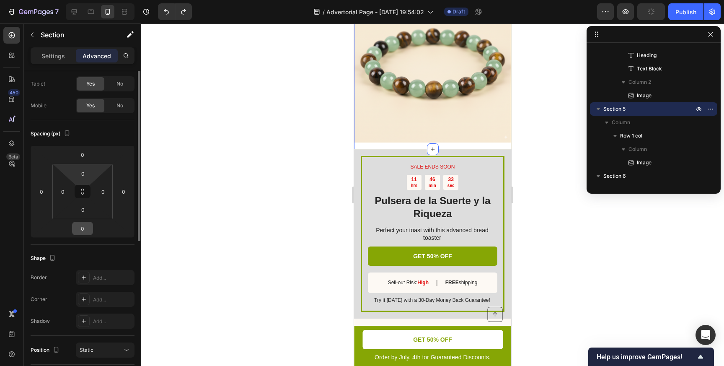
scroll to position [17, 0]
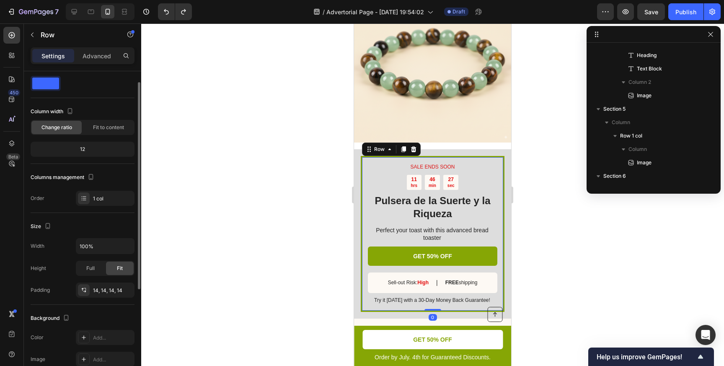
click at [497, 158] on div "SALE ENDS SOON Text Block 11 hrs 46 min 27 sec Countdown Timer Pulsera de la Su…" at bounding box center [433, 234] width 144 height 156
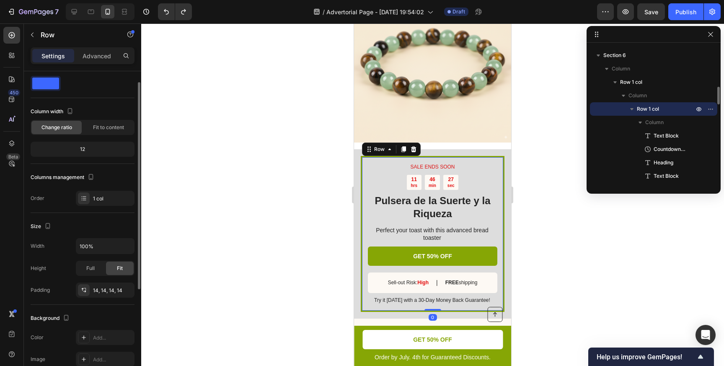
scroll to position [0, 0]
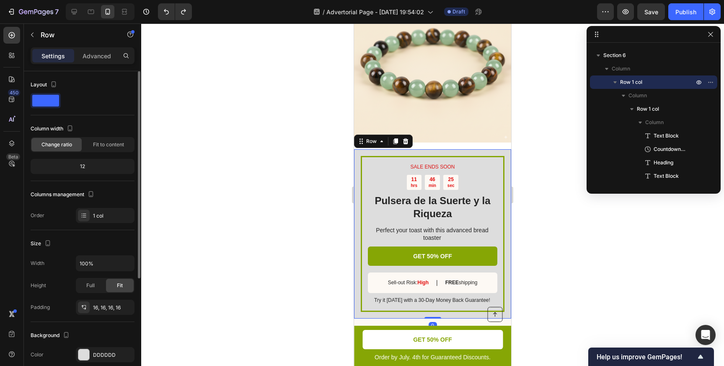
click at [501, 152] on div "SALE ENDS SOON Text Block 11 hrs 46 min 25 sec Countdown Timer Pulsera de la Su…" at bounding box center [432, 233] width 157 height 169
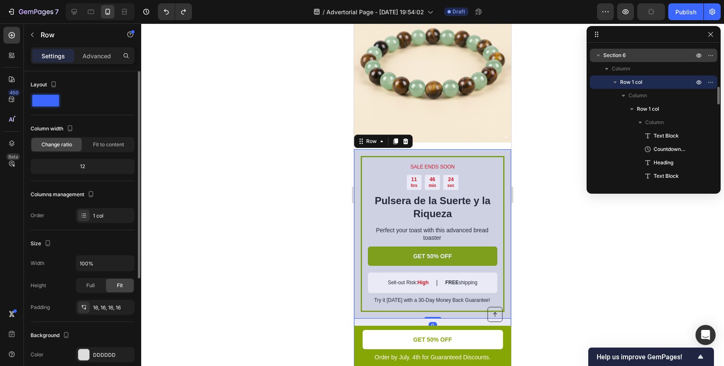
click at [610, 56] on span "Section 6" at bounding box center [614, 55] width 23 height 8
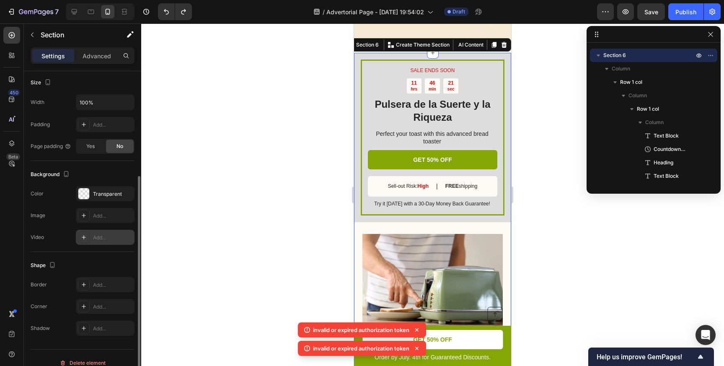
scroll to position [171, 0]
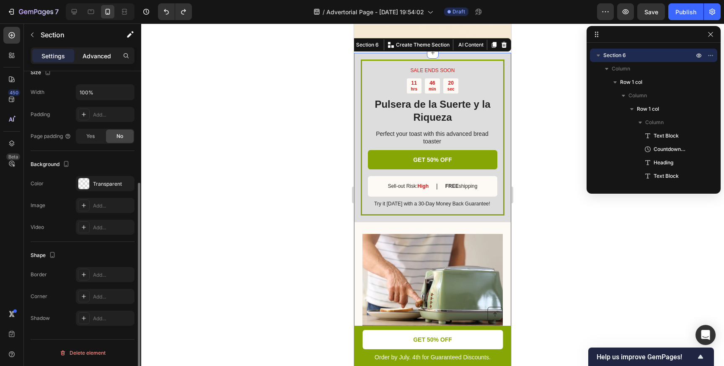
click at [92, 52] on p "Advanced" at bounding box center [97, 56] width 28 height 9
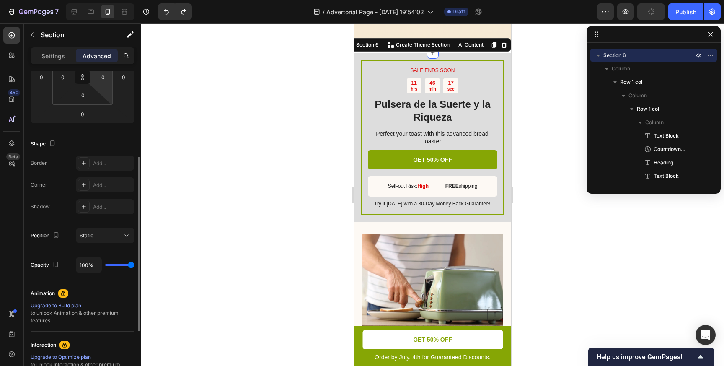
scroll to position [263, 0]
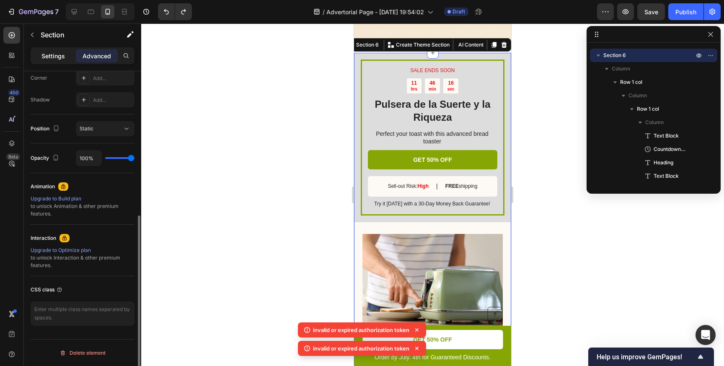
click at [62, 59] on p "Settings" at bounding box center [52, 56] width 23 height 9
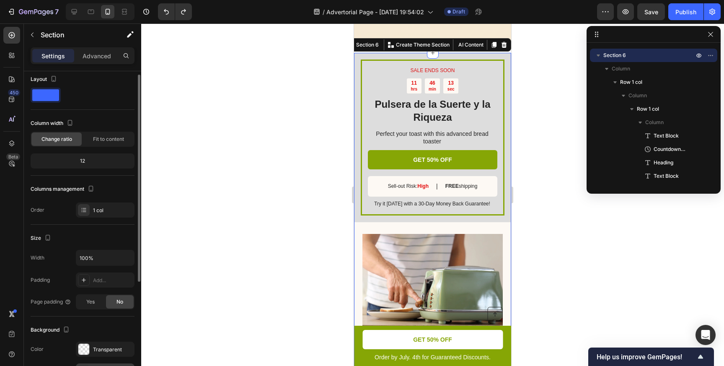
scroll to position [0, 0]
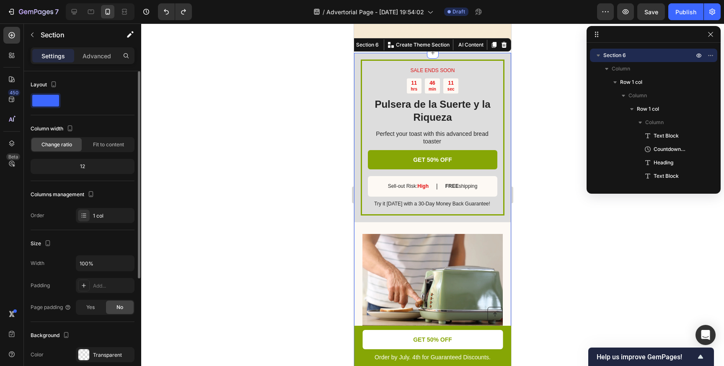
click at [102, 167] on div "12" at bounding box center [82, 166] width 101 height 12
click at [84, 167] on div "12" at bounding box center [82, 166] width 101 height 12
click at [330, 165] on div at bounding box center [432, 194] width 583 height 342
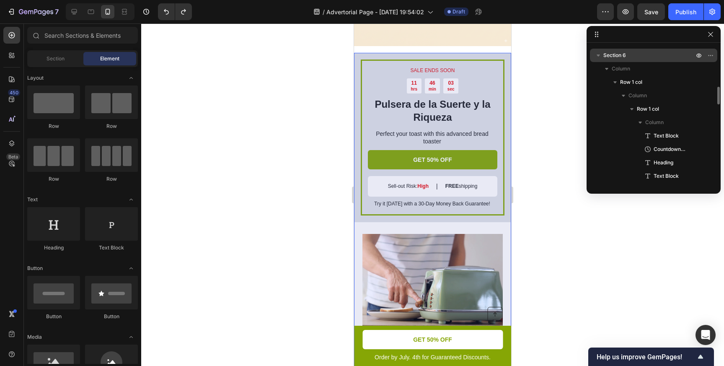
click at [605, 55] on span "Section 6" at bounding box center [614, 55] width 23 height 8
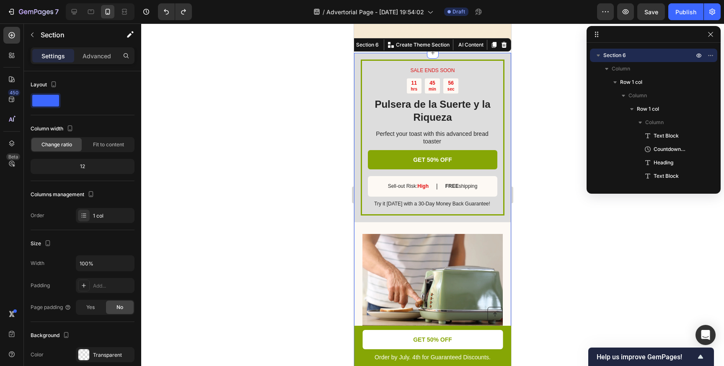
click at [546, 55] on div at bounding box center [432, 194] width 583 height 342
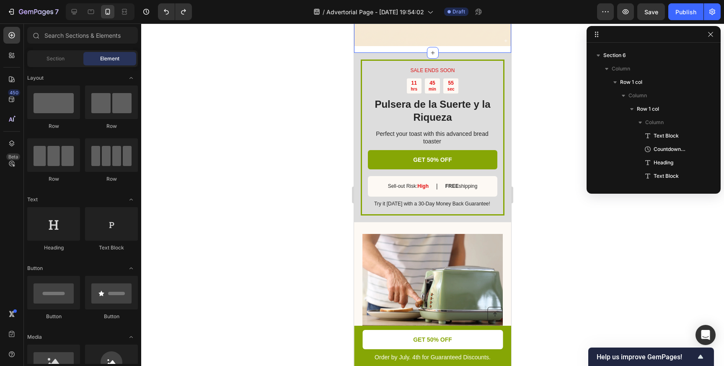
scroll to position [199, 0]
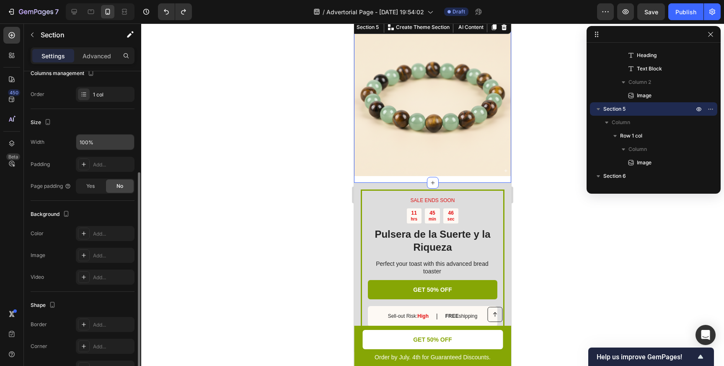
scroll to position [171, 0]
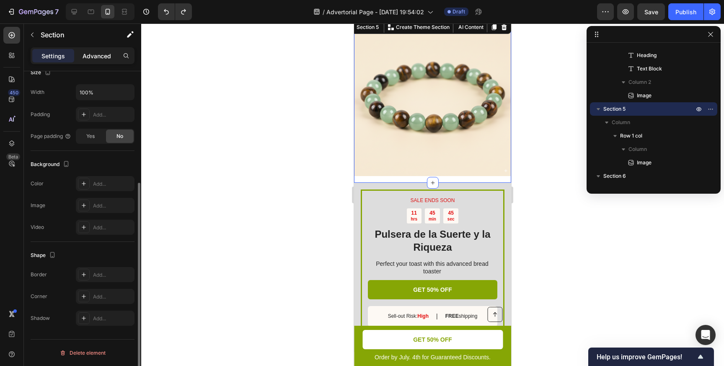
click at [94, 57] on p "Advanced" at bounding box center [97, 56] width 28 height 9
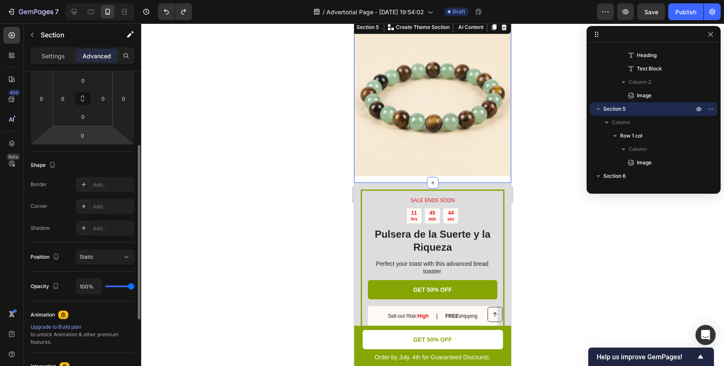
scroll to position [99, 0]
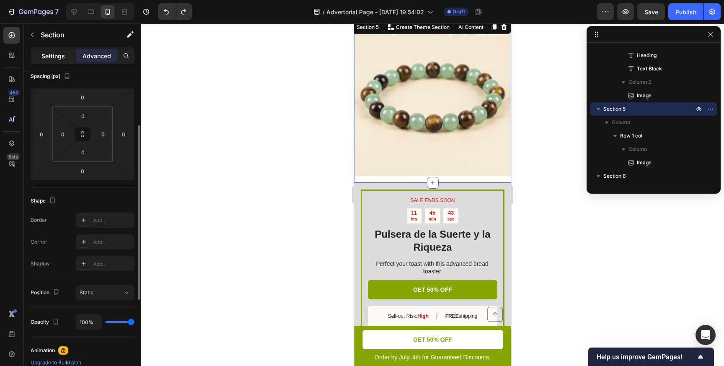
click at [59, 56] on p "Settings" at bounding box center [52, 56] width 23 height 9
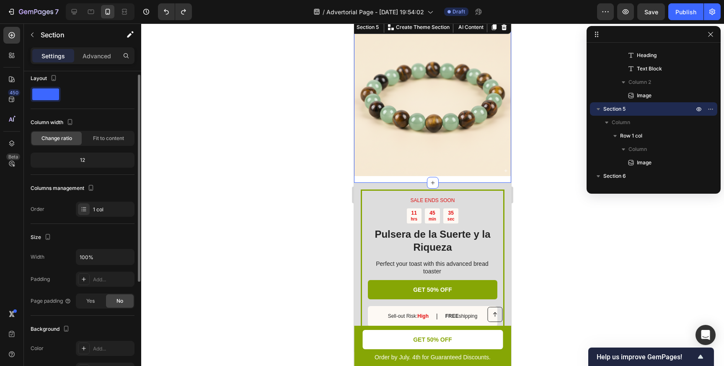
scroll to position [0, 0]
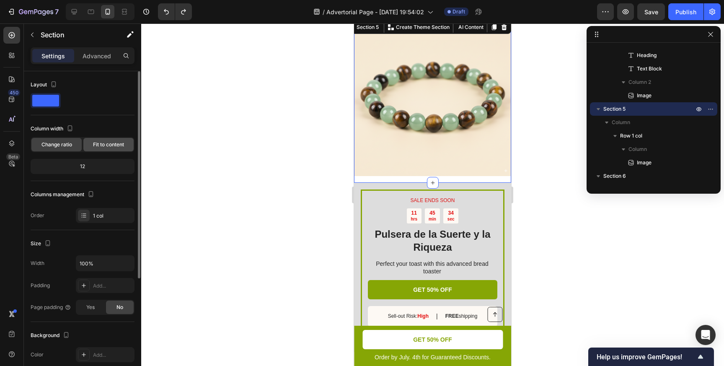
click at [96, 147] on span "Fit to content" at bounding box center [108, 145] width 31 height 8
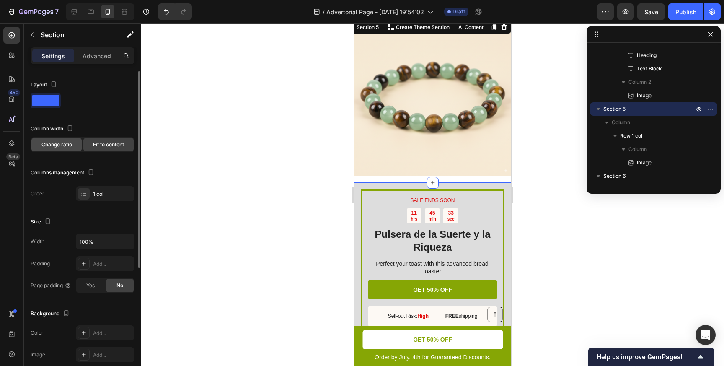
click at [68, 145] on span "Change ratio" at bounding box center [56, 145] width 31 height 8
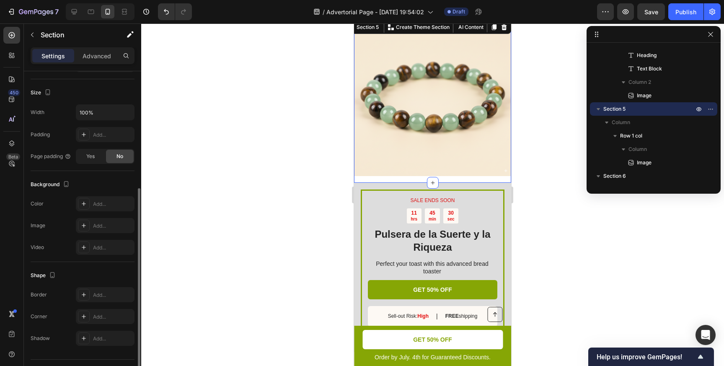
scroll to position [171, 0]
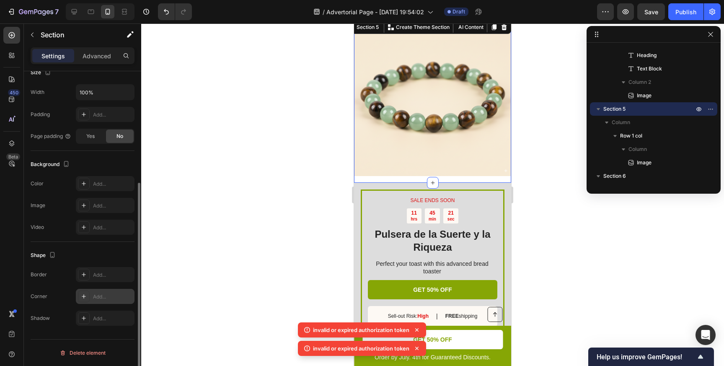
click at [84, 293] on icon at bounding box center [83, 296] width 7 height 7
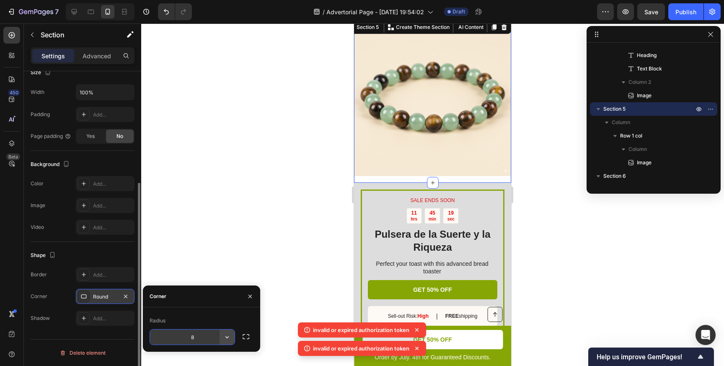
click at [228, 339] on icon "button" at bounding box center [227, 337] width 8 height 8
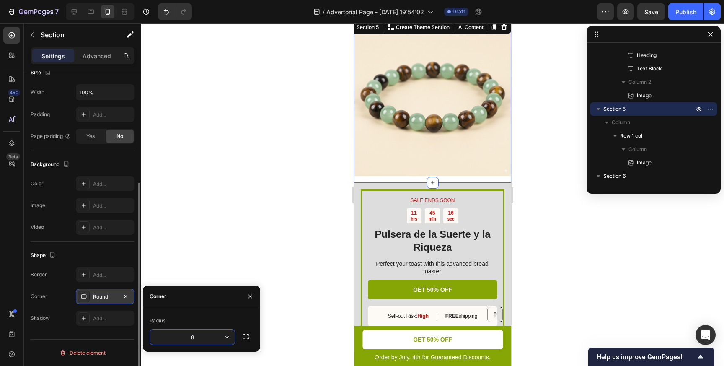
drag, startPoint x: 196, startPoint y: 338, endPoint x: 176, endPoint y: 338, distance: 20.1
click at [181, 338] on input "8" at bounding box center [192, 336] width 85 height 15
type input "15"
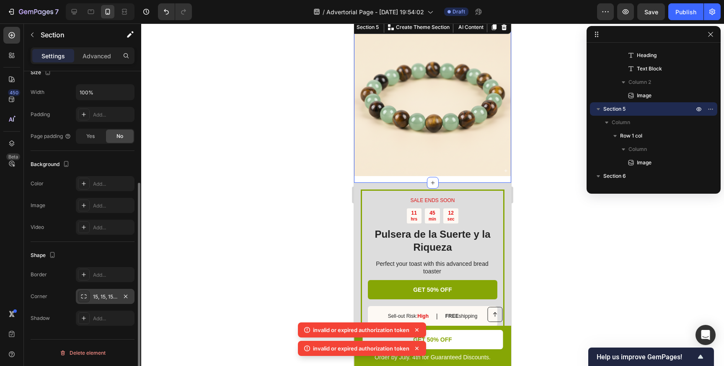
click at [281, 298] on div at bounding box center [432, 194] width 583 height 342
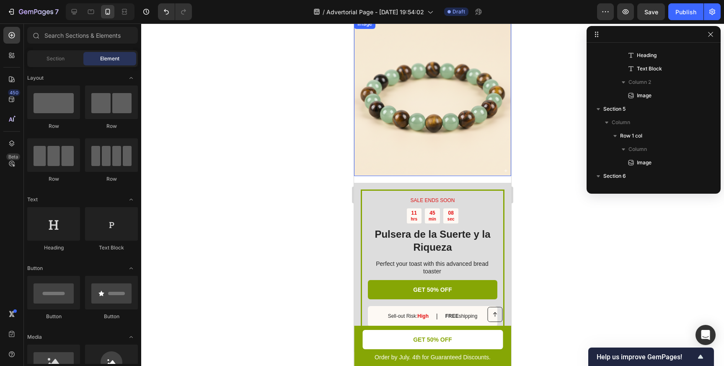
click at [378, 155] on img at bounding box center [432, 97] width 157 height 157
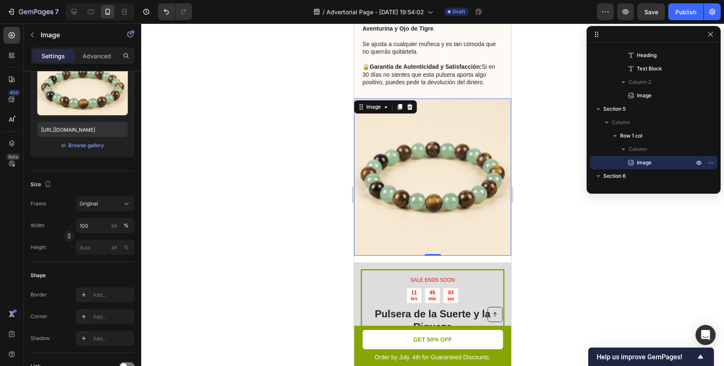
scroll to position [1442, 0]
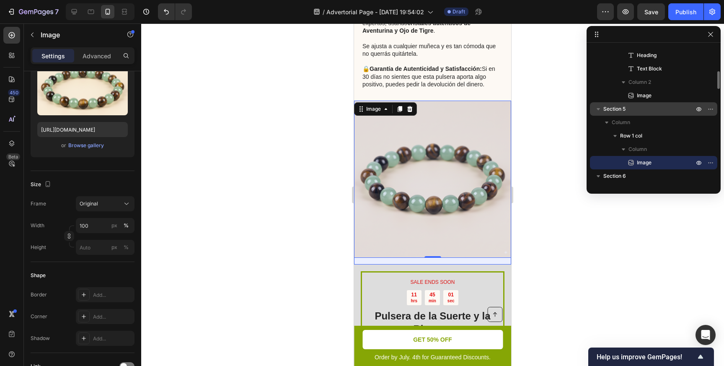
click at [613, 109] on span "Section 5" at bounding box center [614, 109] width 22 height 8
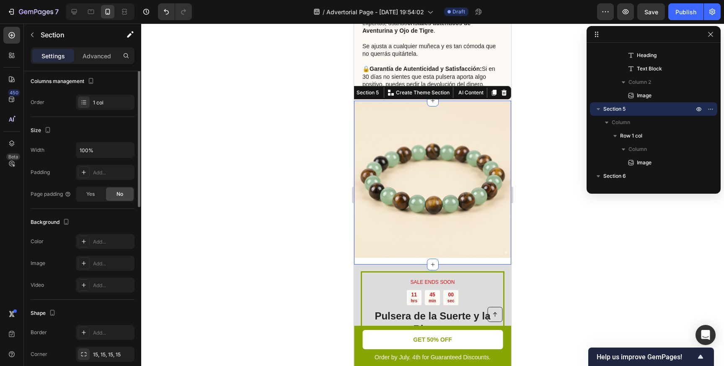
scroll to position [171, 0]
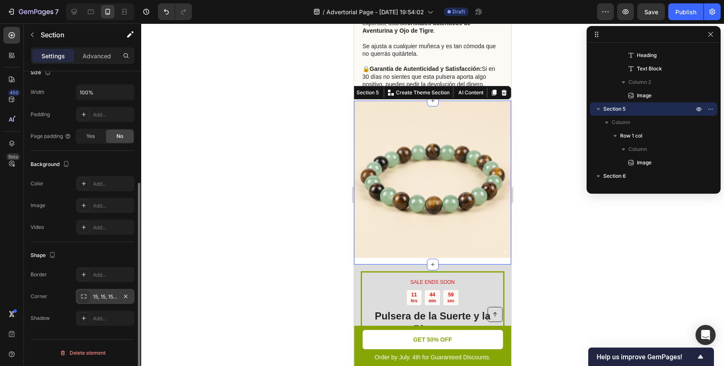
click at [117, 298] on div "15, 15, 15, 15" at bounding box center [105, 297] width 24 height 8
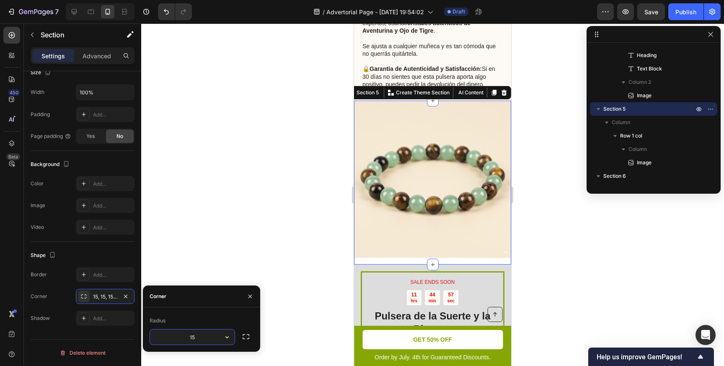
click at [192, 337] on input "15" at bounding box center [192, 336] width 85 height 15
type input "35"
click at [292, 312] on div at bounding box center [432, 194] width 583 height 342
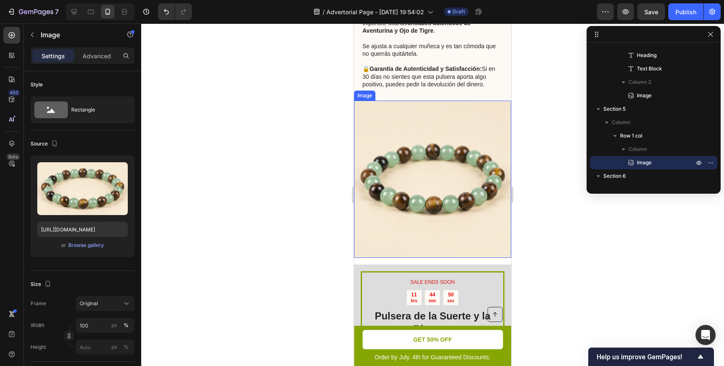
click at [438, 230] on img at bounding box center [432, 179] width 157 height 157
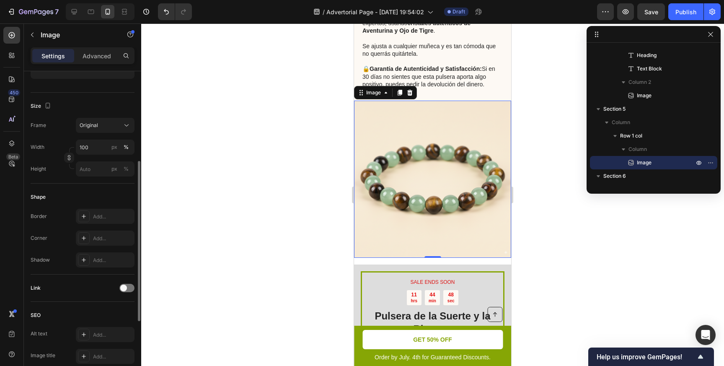
scroll to position [180, 0]
click at [103, 234] on div "Add..." at bounding box center [112, 237] width 39 height 8
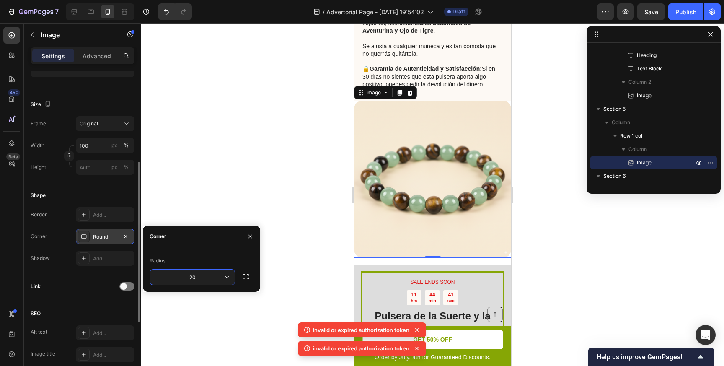
drag, startPoint x: 199, startPoint y: 279, endPoint x: 174, endPoint y: 277, distance: 24.8
click at [174, 278] on input "20" at bounding box center [192, 276] width 85 height 15
type input "4"
type input "50"
click at [550, 278] on div at bounding box center [432, 194] width 583 height 342
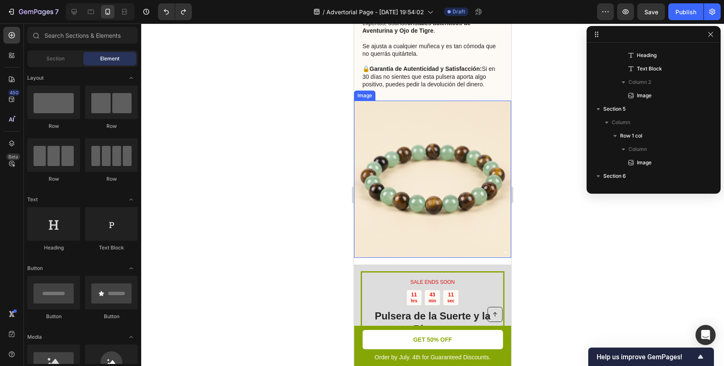
click at [383, 155] on img at bounding box center [432, 179] width 157 height 157
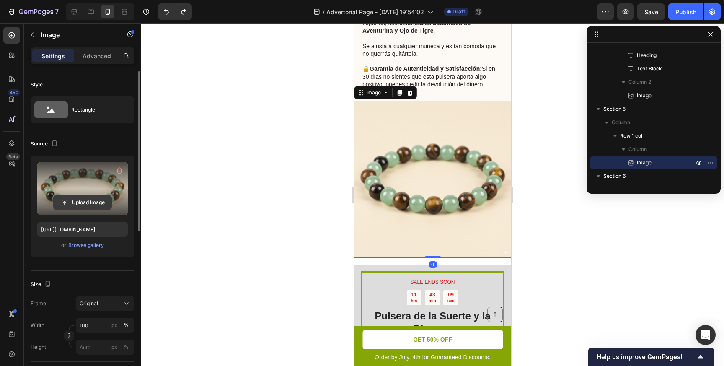
click at [90, 204] on input "file" at bounding box center [83, 202] width 58 height 14
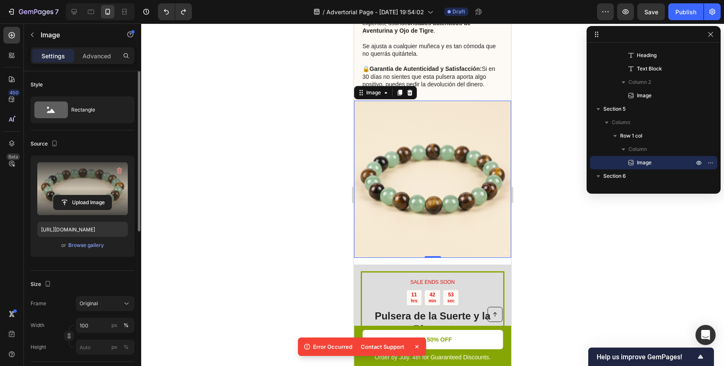
click at [284, 175] on div at bounding box center [432, 194] width 583 height 342
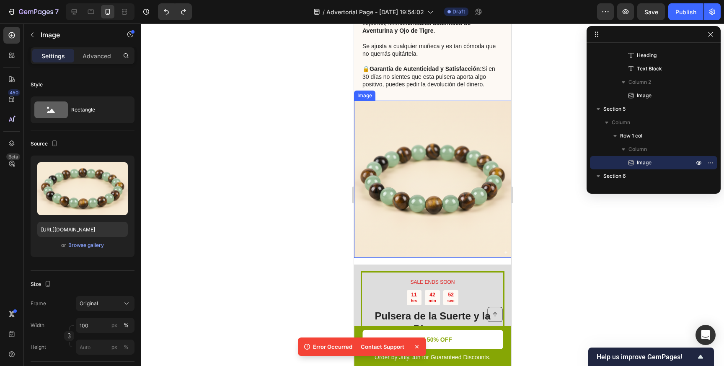
click at [394, 175] on img at bounding box center [432, 179] width 157 height 157
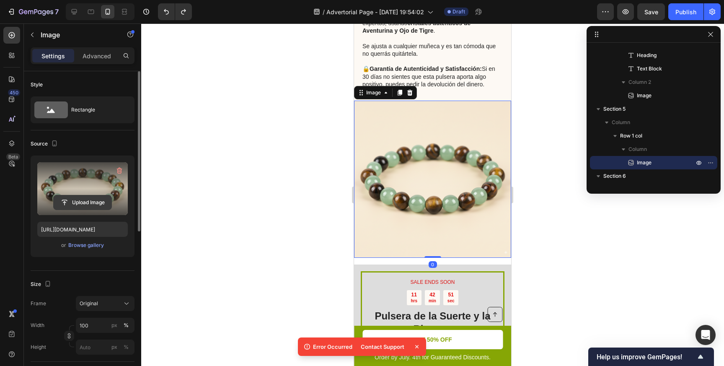
click at [86, 200] on input "file" at bounding box center [83, 202] width 58 height 14
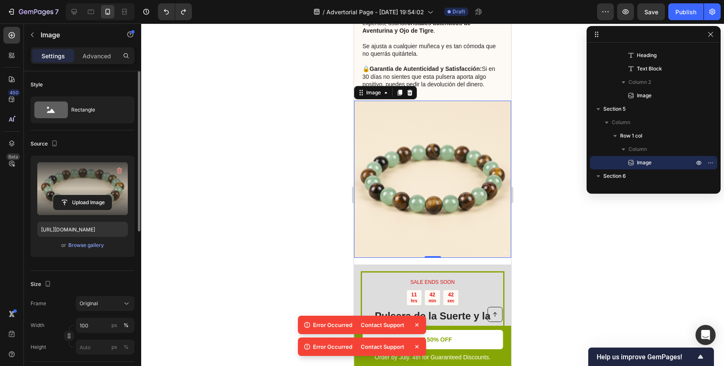
click at [419, 323] on icon at bounding box center [417, 324] width 8 height 8
click at [416, 349] on icon at bounding box center [417, 346] width 8 height 8
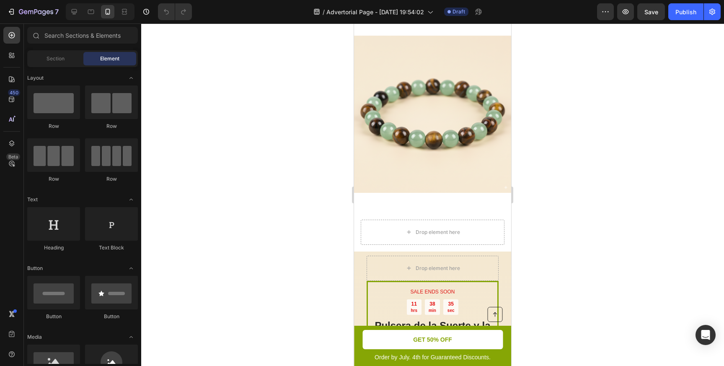
scroll to position [1448, 0]
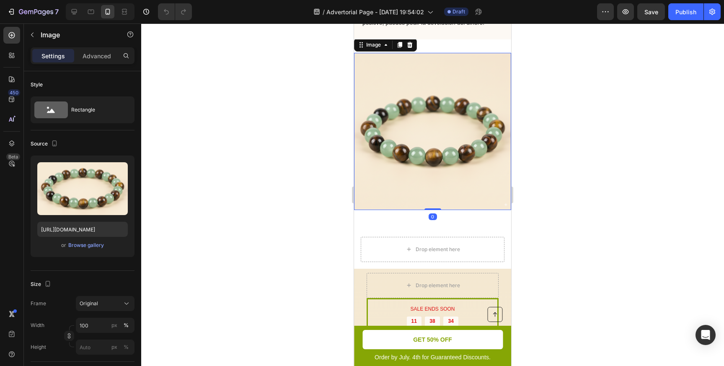
click at [431, 152] on img at bounding box center [432, 131] width 157 height 157
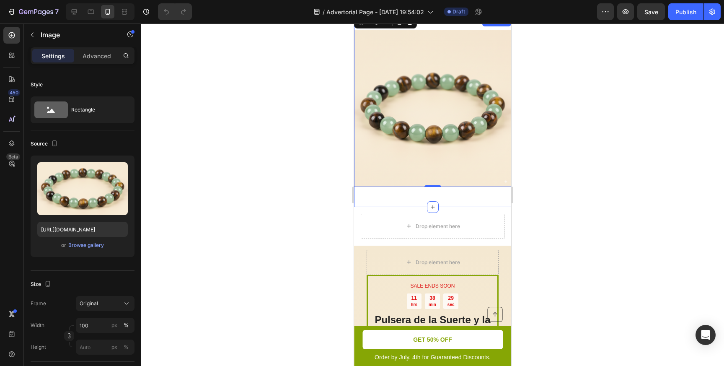
scroll to position [1476, 0]
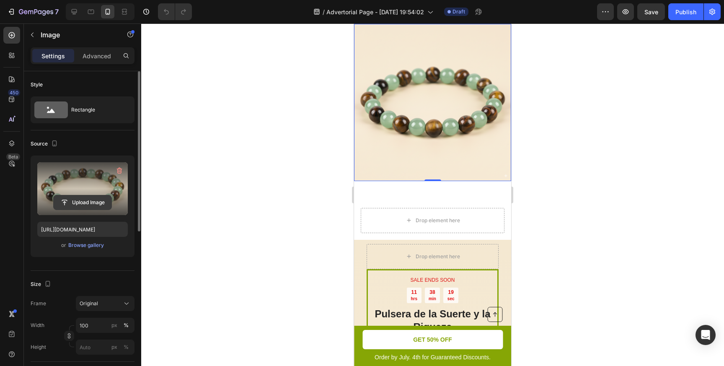
click at [100, 201] on input "file" at bounding box center [83, 202] width 58 height 14
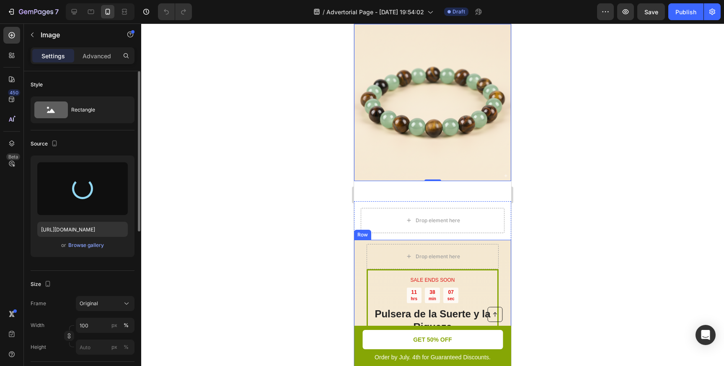
type input "https://cdn.shopify.com/s/files/1/0941/5766/8690/files/gempages_585570408942535…"
